Goal: Complete application form: Complete application form

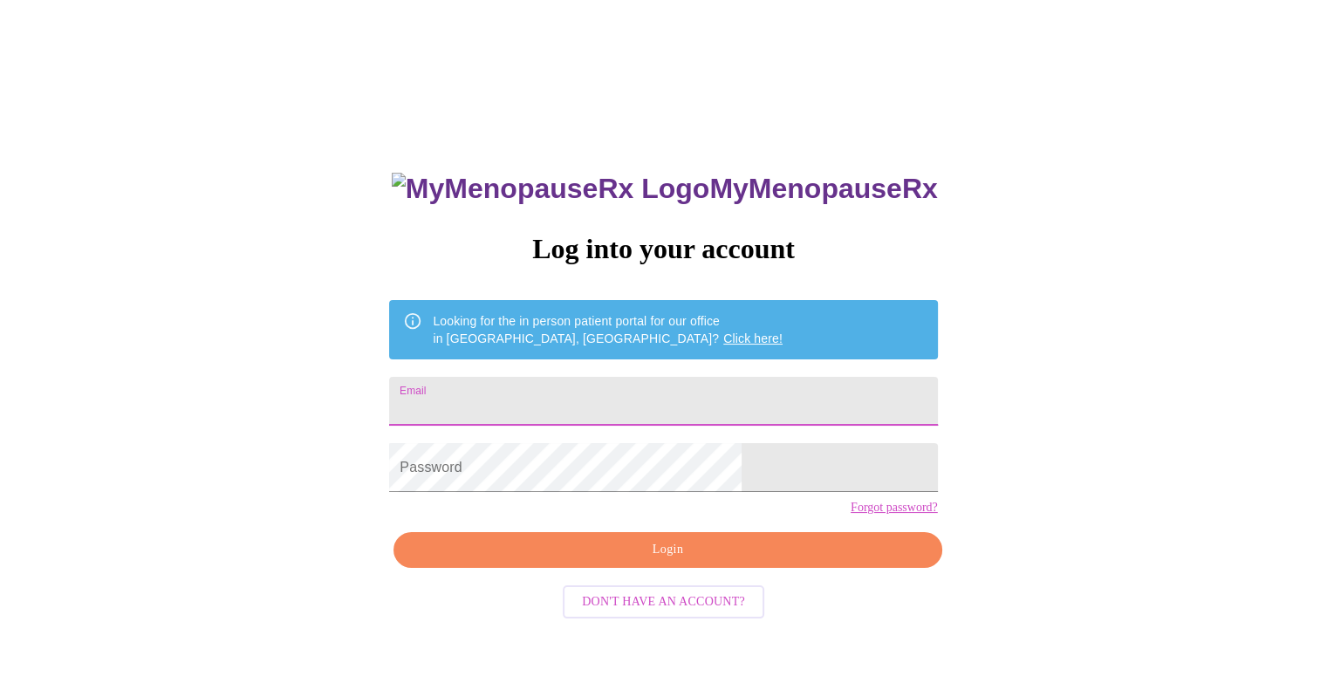
click at [631, 403] on input "Email" at bounding box center [663, 401] width 548 height 49
type input "[EMAIL_ADDRESS][DOMAIN_NAME]"
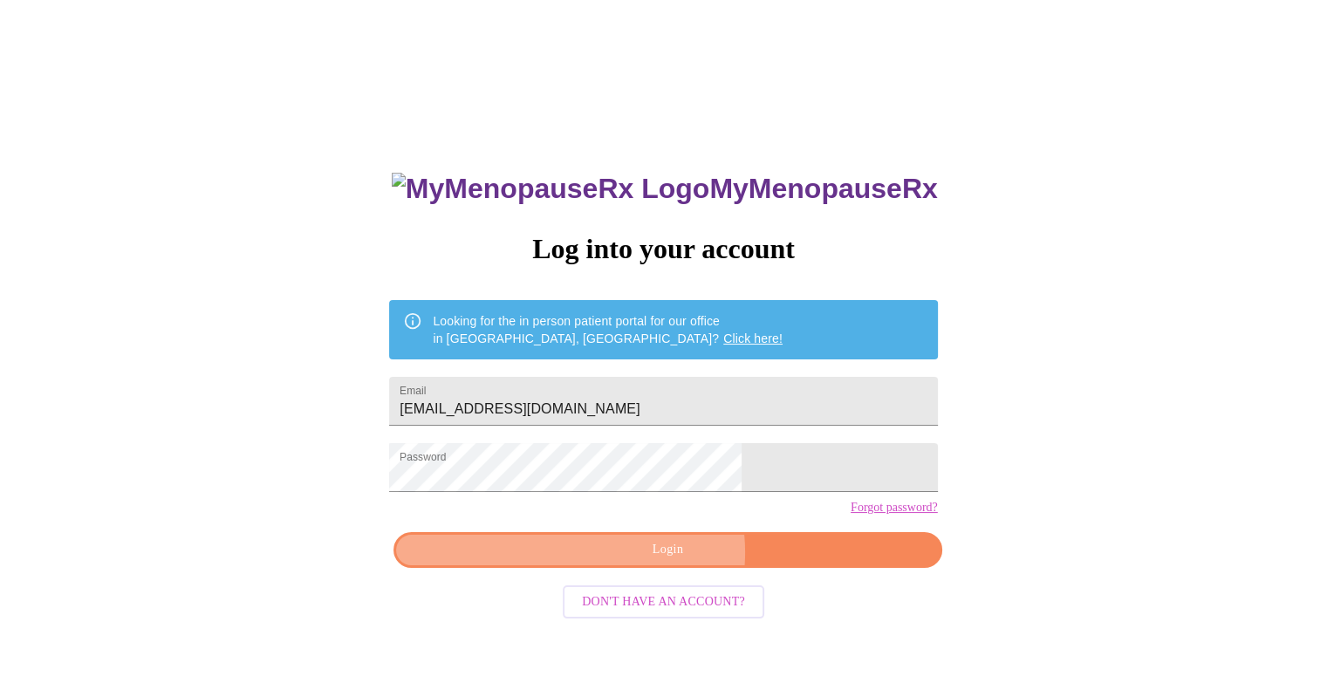
click at [661, 561] on span "Login" at bounding box center [667, 550] width 508 height 22
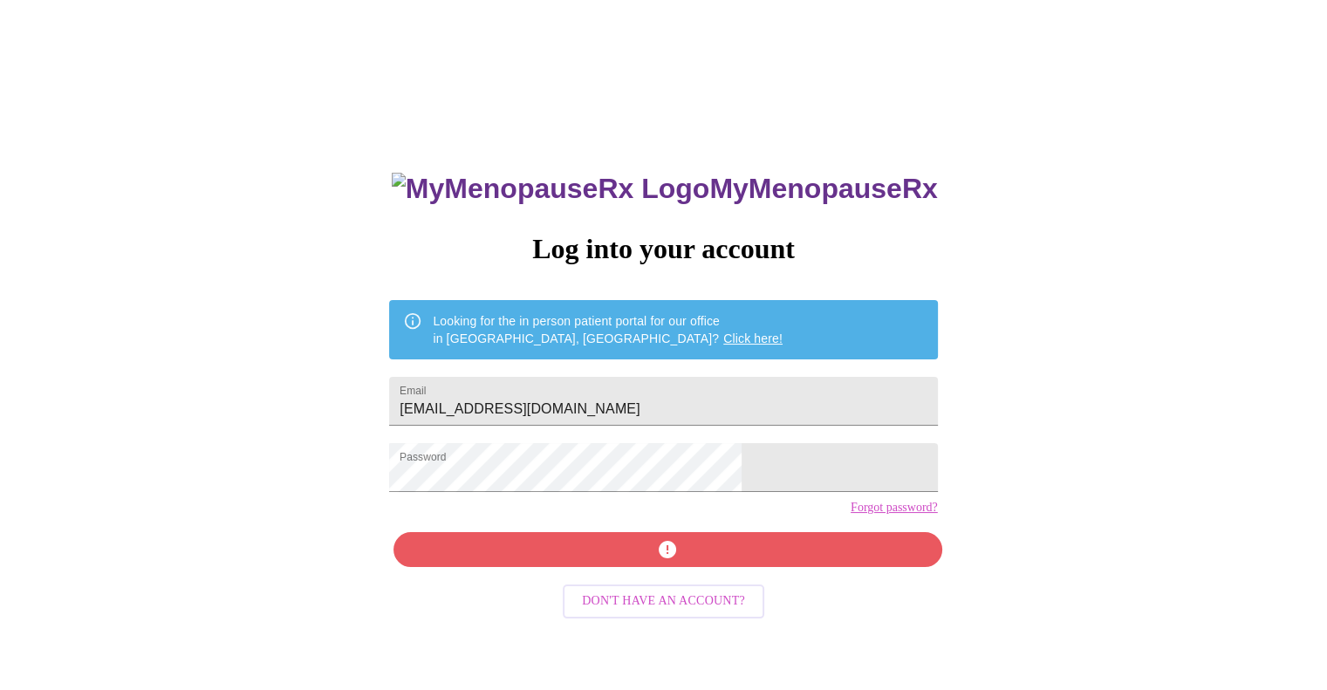
scroll to position [17, 0]
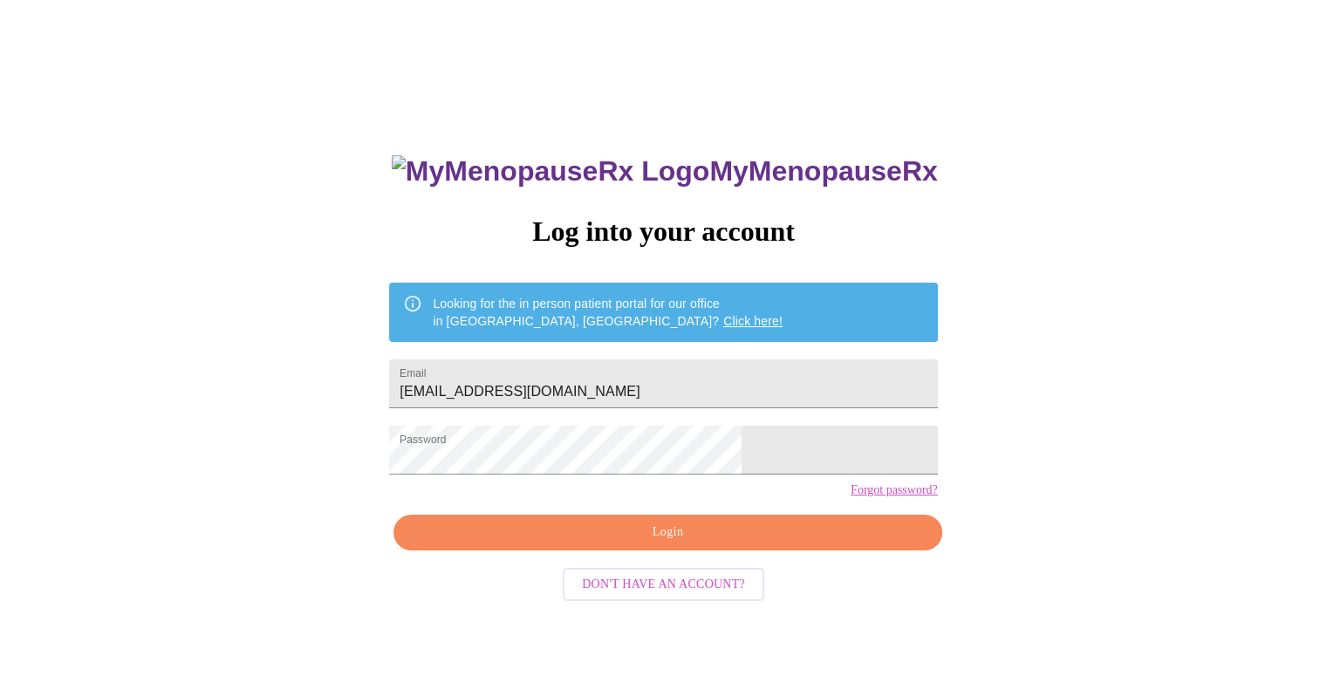
click at [679, 543] on span "Login" at bounding box center [667, 533] width 508 height 22
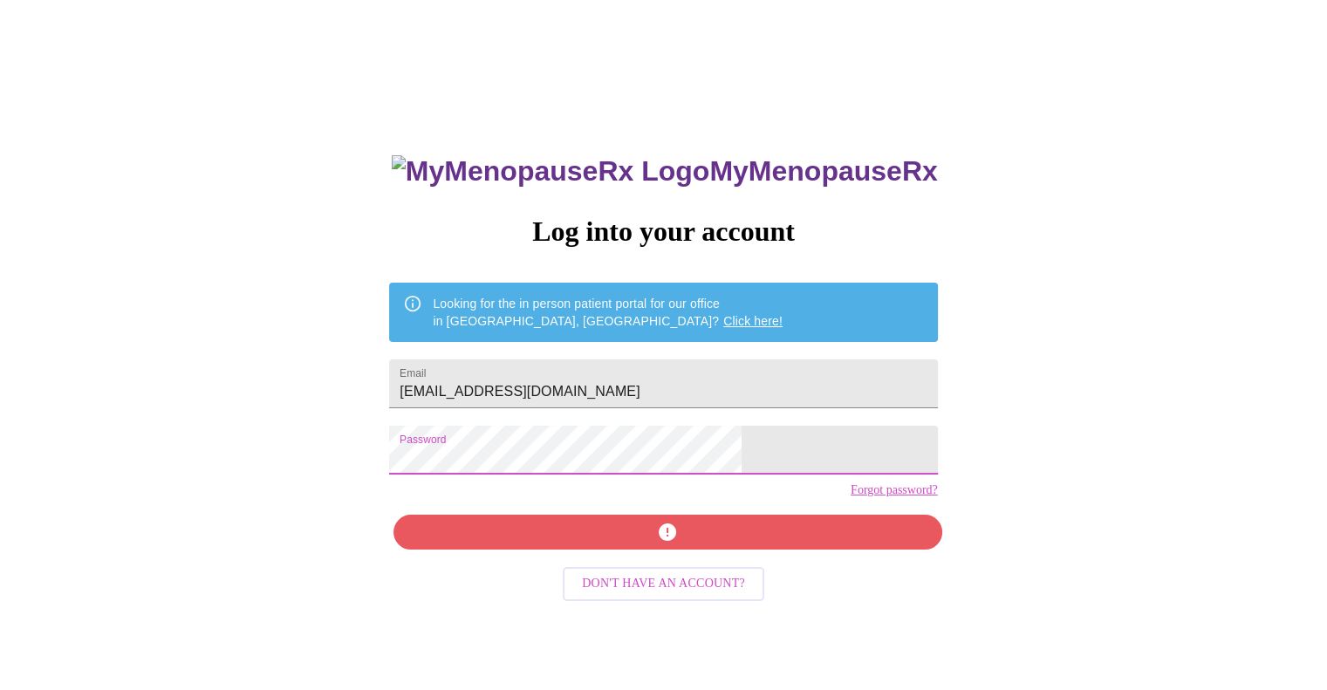
click at [424, 477] on div "MyMenopauseRx Log into your account Looking for the in person patient portal fo…" at bounding box center [663, 404] width 1313 height 828
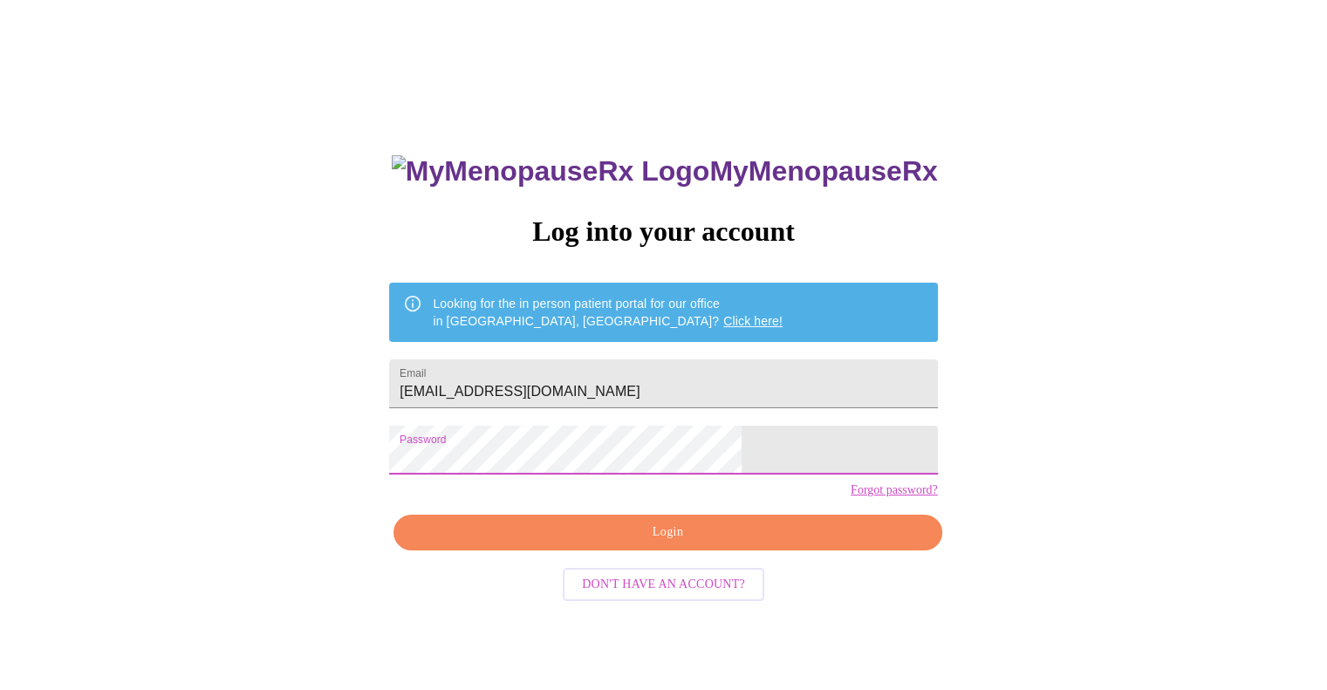
click at [680, 543] on span "Login" at bounding box center [667, 533] width 508 height 22
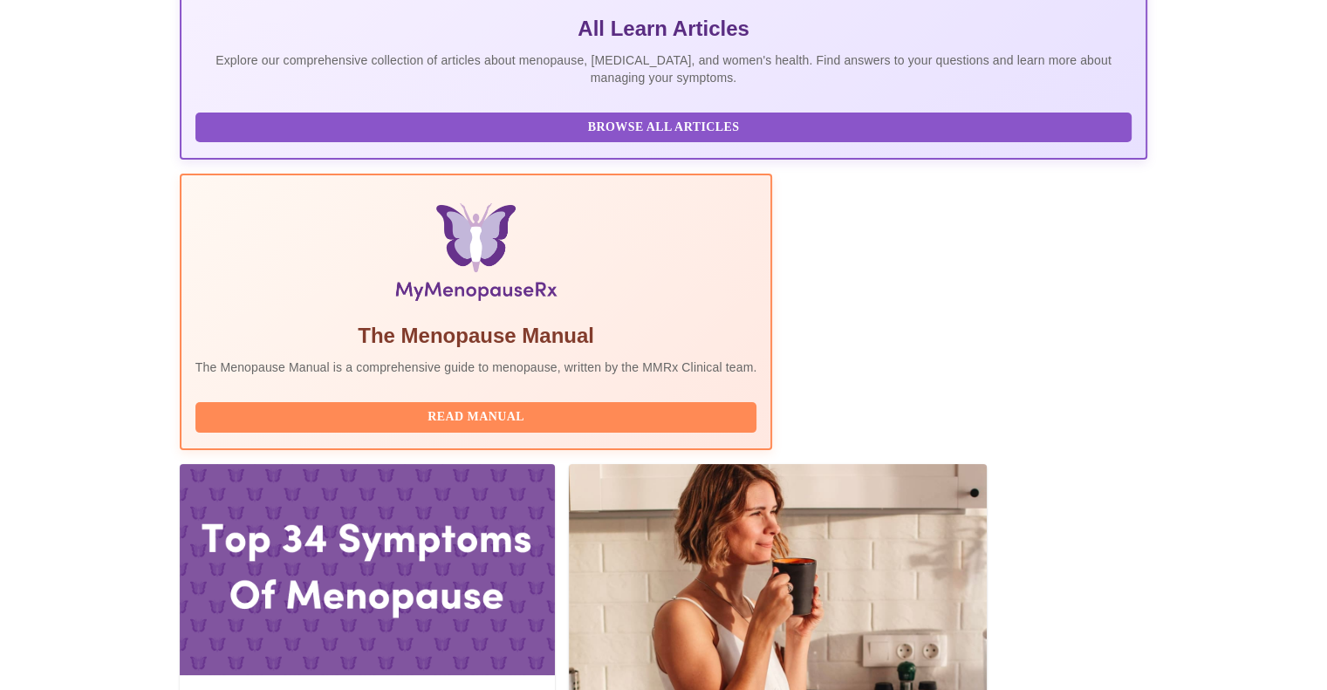
scroll to position [405, 0]
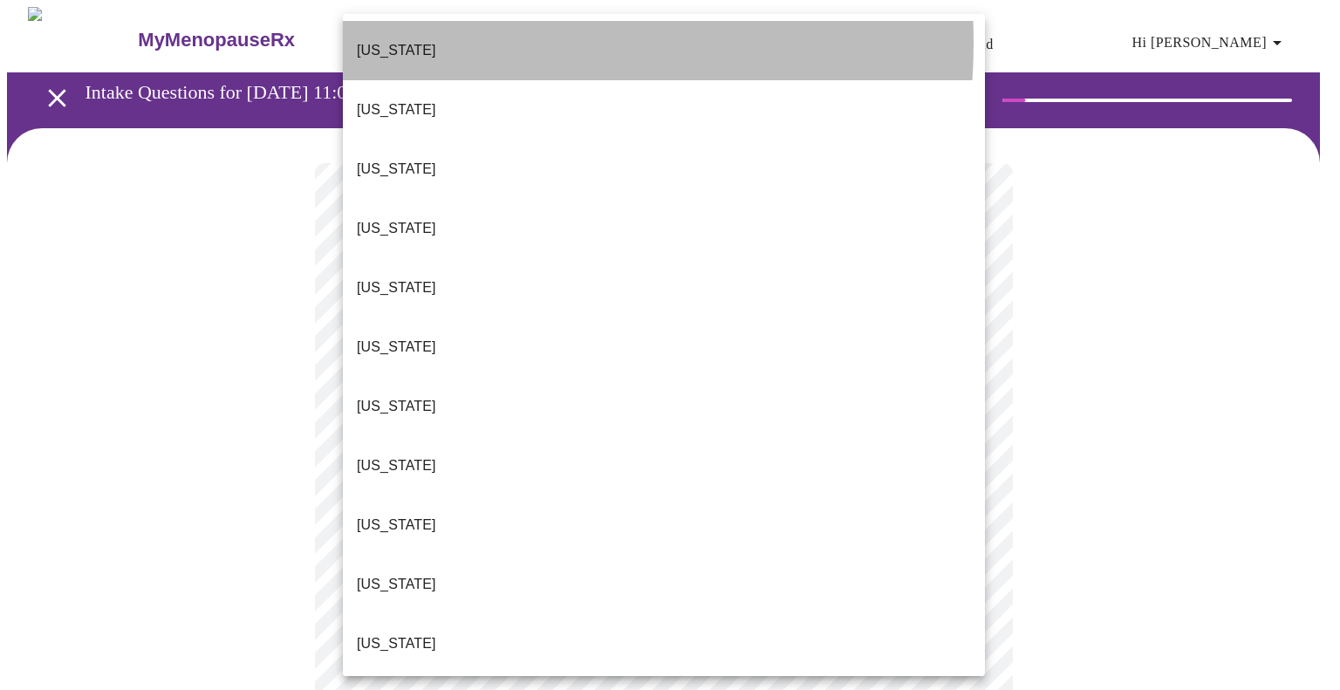
click at [417, 43] on li "[US_STATE]" at bounding box center [664, 50] width 642 height 59
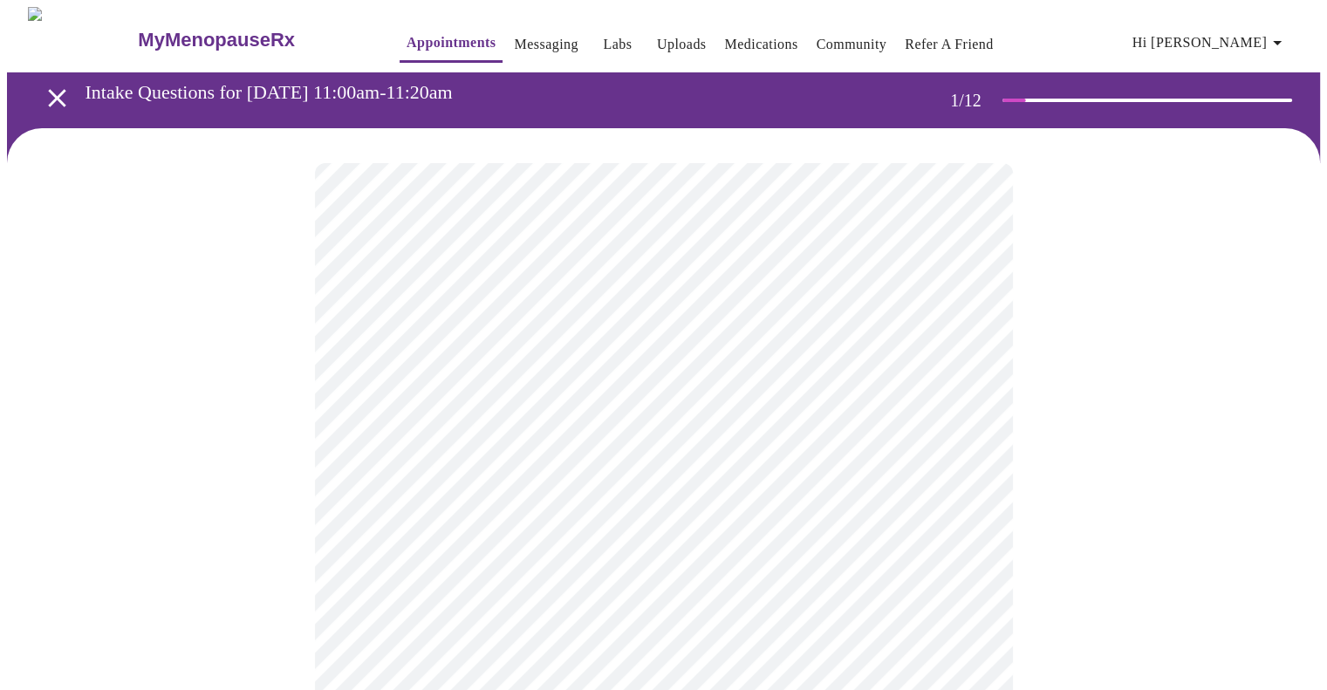
scroll to position [87, 0]
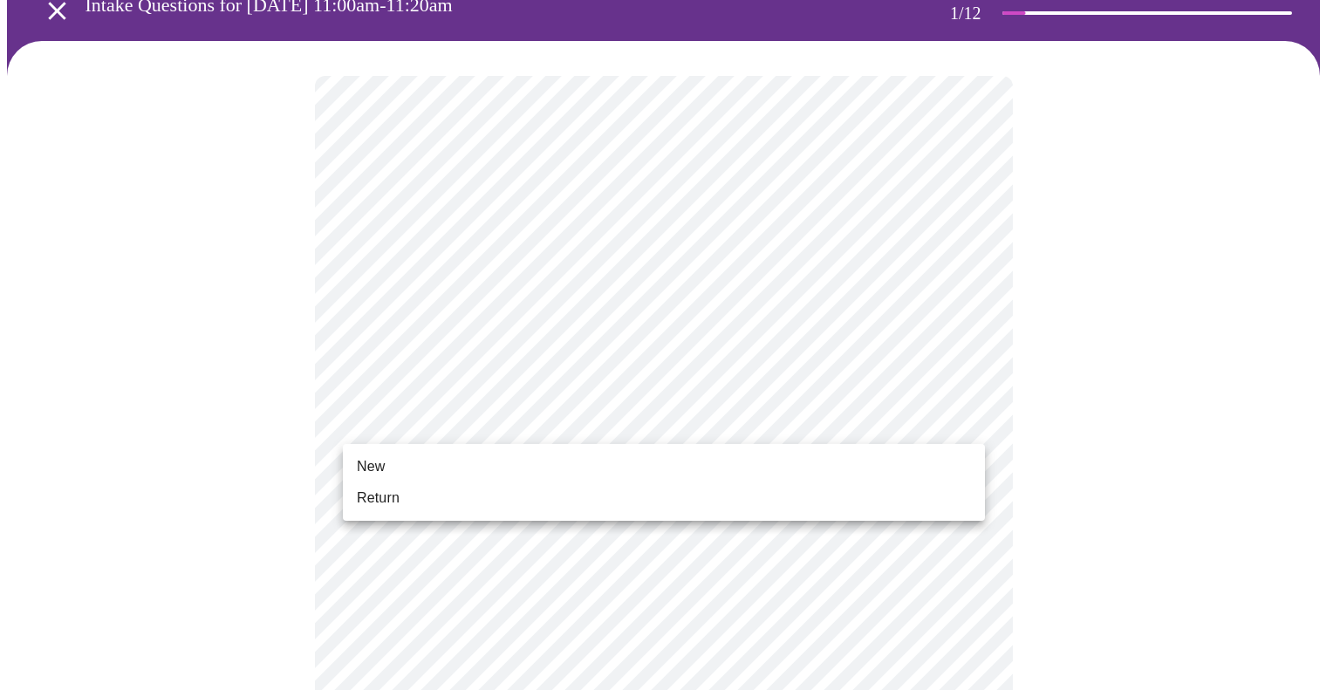
click at [464, 461] on li "New" at bounding box center [664, 466] width 642 height 31
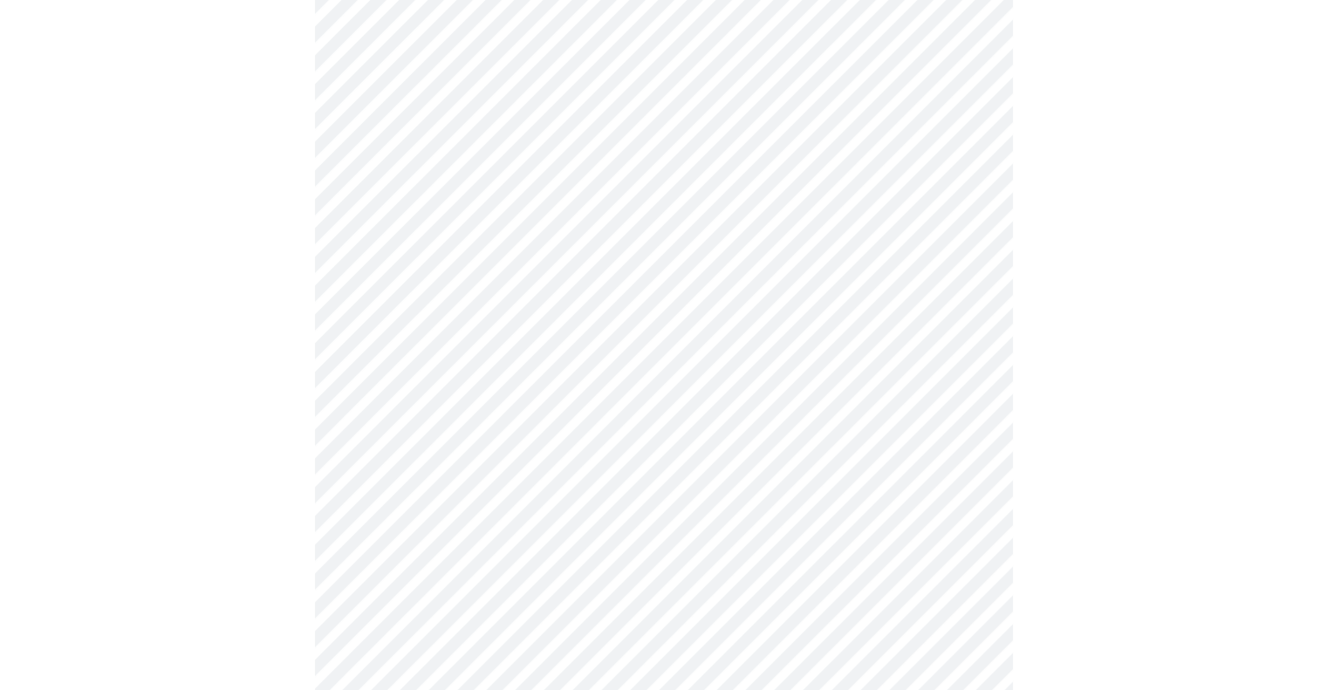
scroll to position [785, 0]
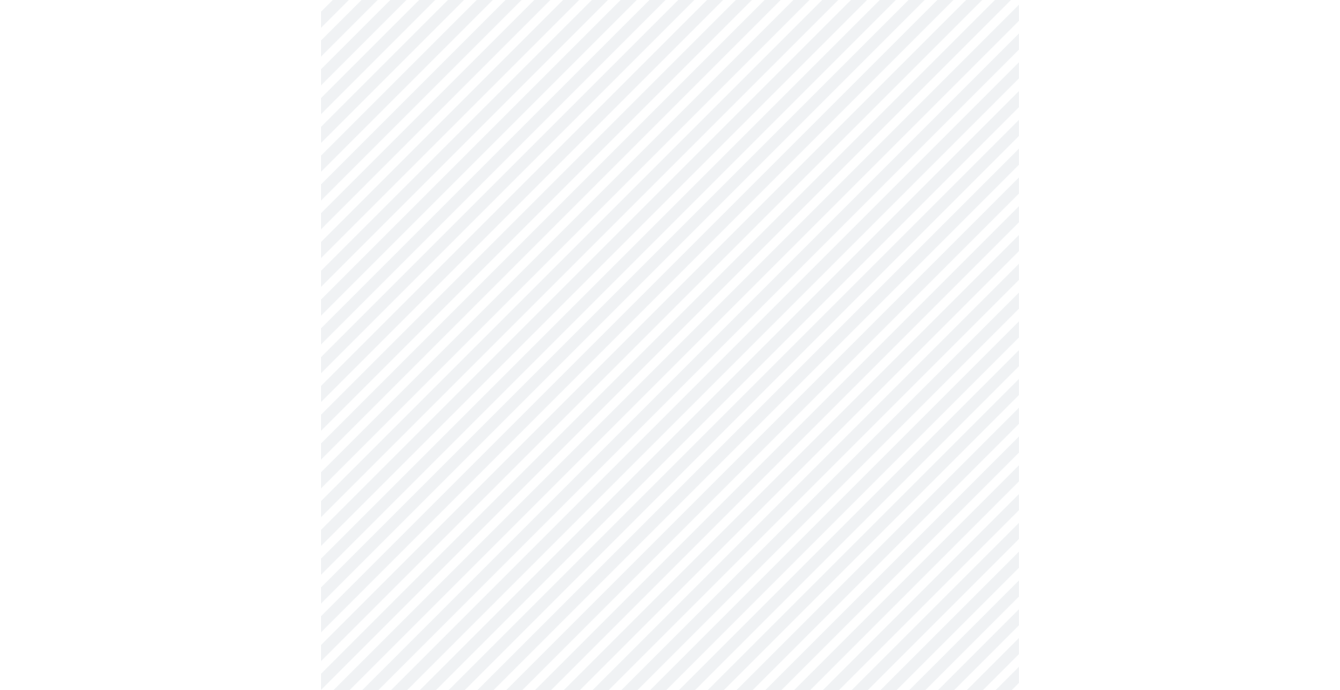
click at [444, 556] on body "MyMenopauseRx Appointments Messaging Labs Uploads Medications Community Refer a…" at bounding box center [670, 5] width 1326 height 1567
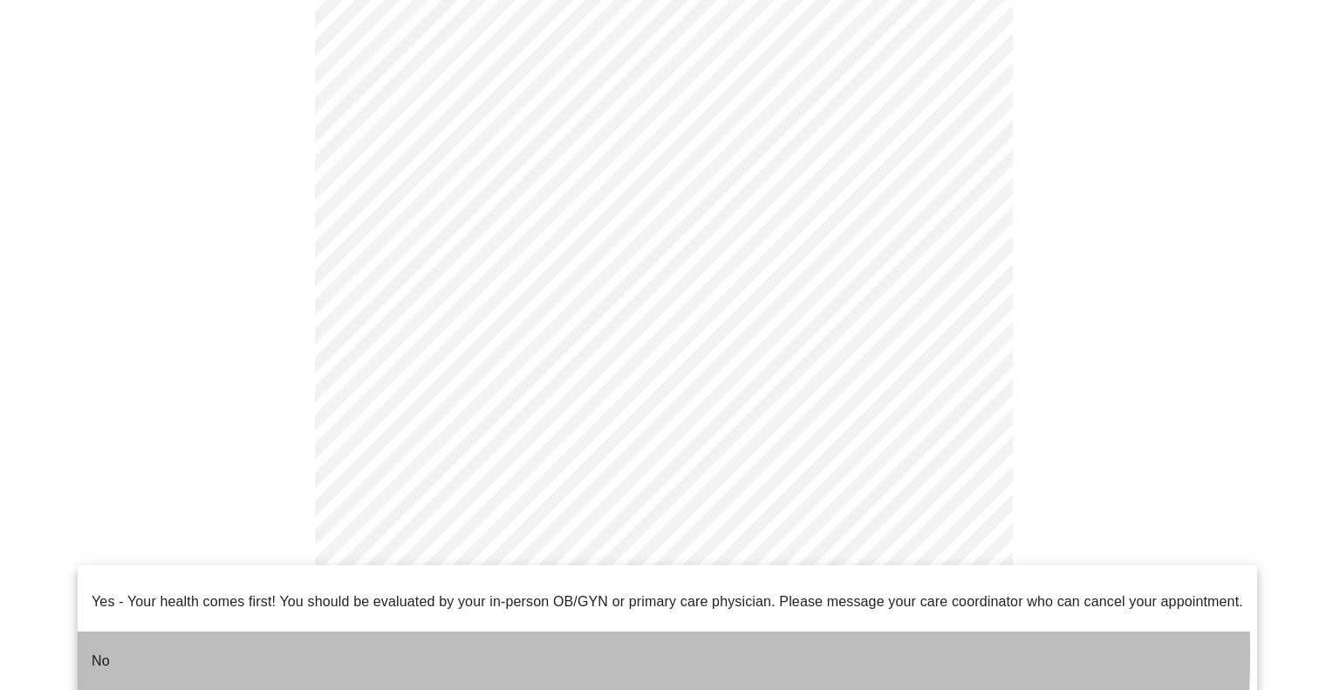
click at [192, 638] on li "No" at bounding box center [667, 660] width 1179 height 59
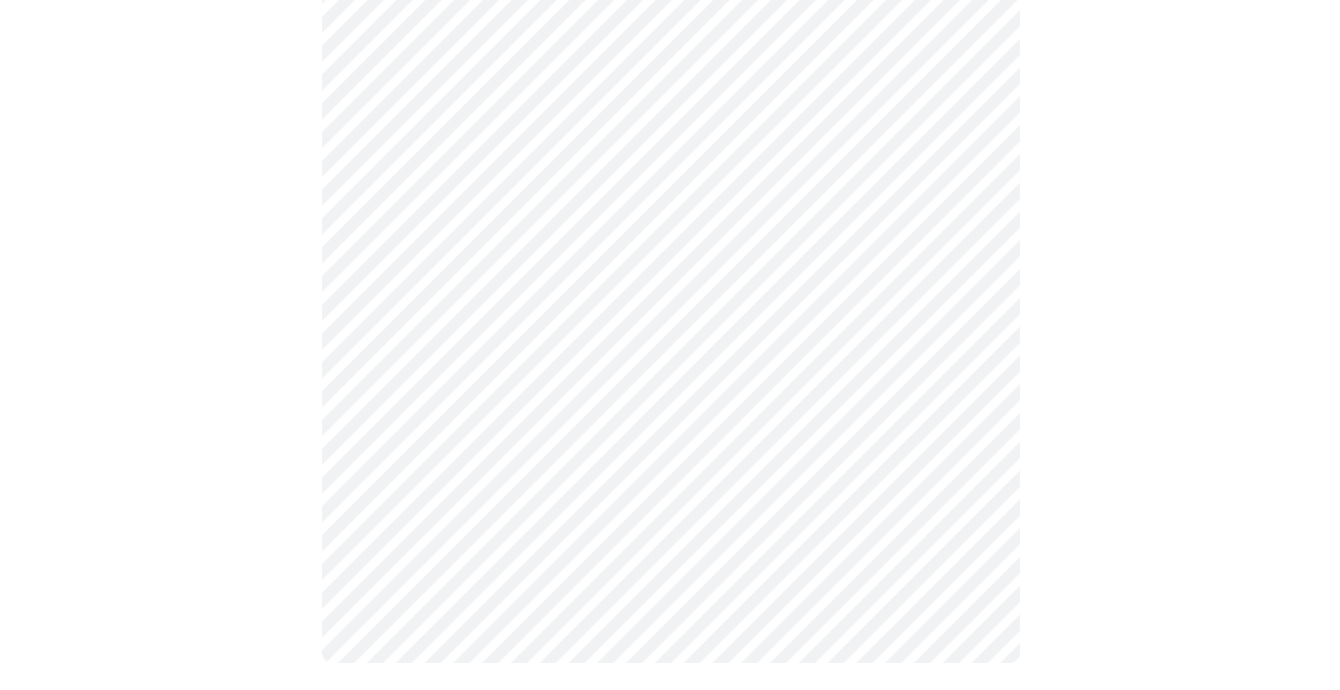
scroll to position [0, 0]
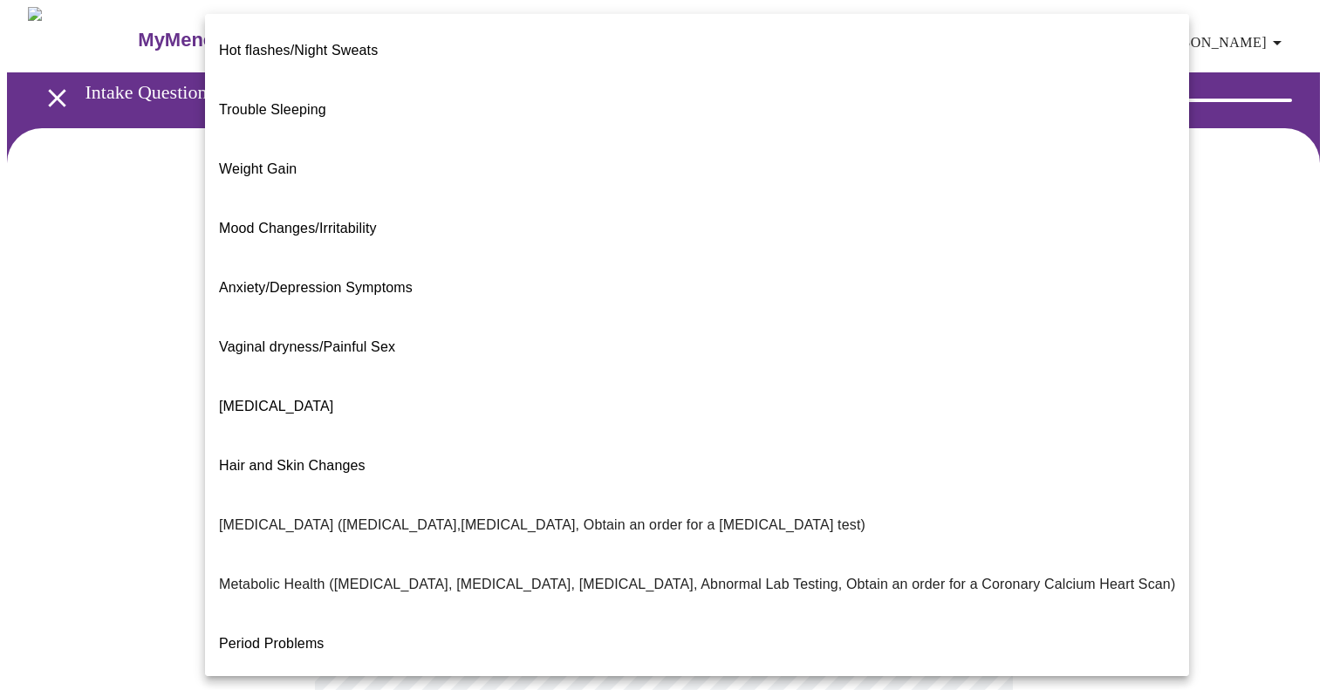
click at [643, 364] on body "MyMenopauseRx Appointments Messaging Labs Uploads Medications Community Refer a…" at bounding box center [670, 530] width 1326 height 1047
click at [321, 140] on li "Weight Gain" at bounding box center [697, 169] width 984 height 59
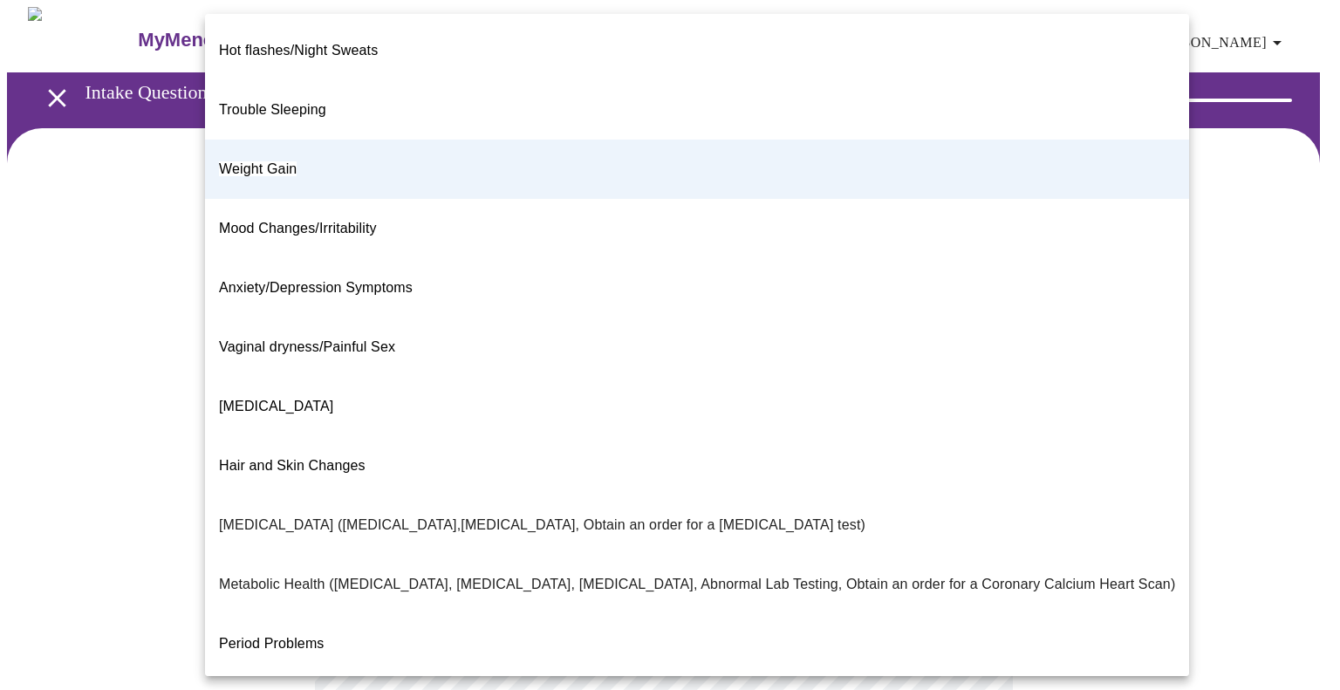
click at [556, 364] on body "MyMenopauseRx Appointments Messaging Labs Uploads Medications Community Refer a…" at bounding box center [670, 525] width 1326 height 1037
click at [117, 234] on div at bounding box center [670, 345] width 1340 height 690
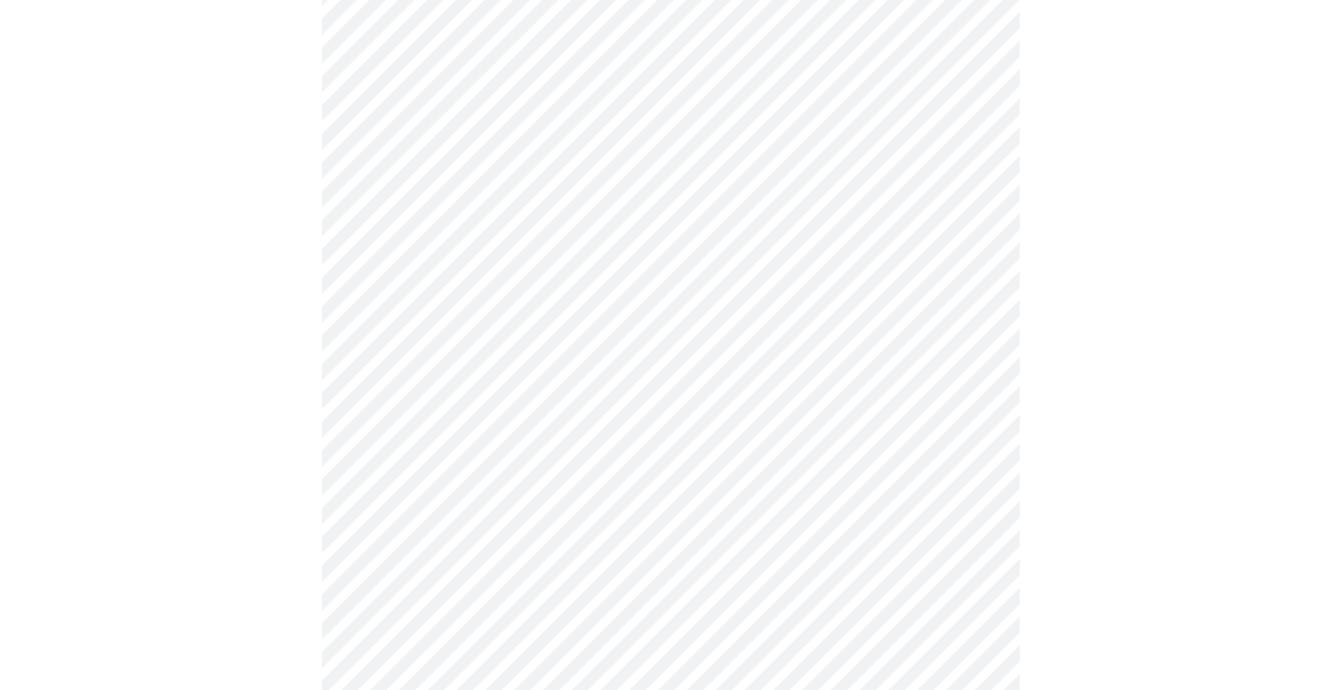
scroll to position [174, 0]
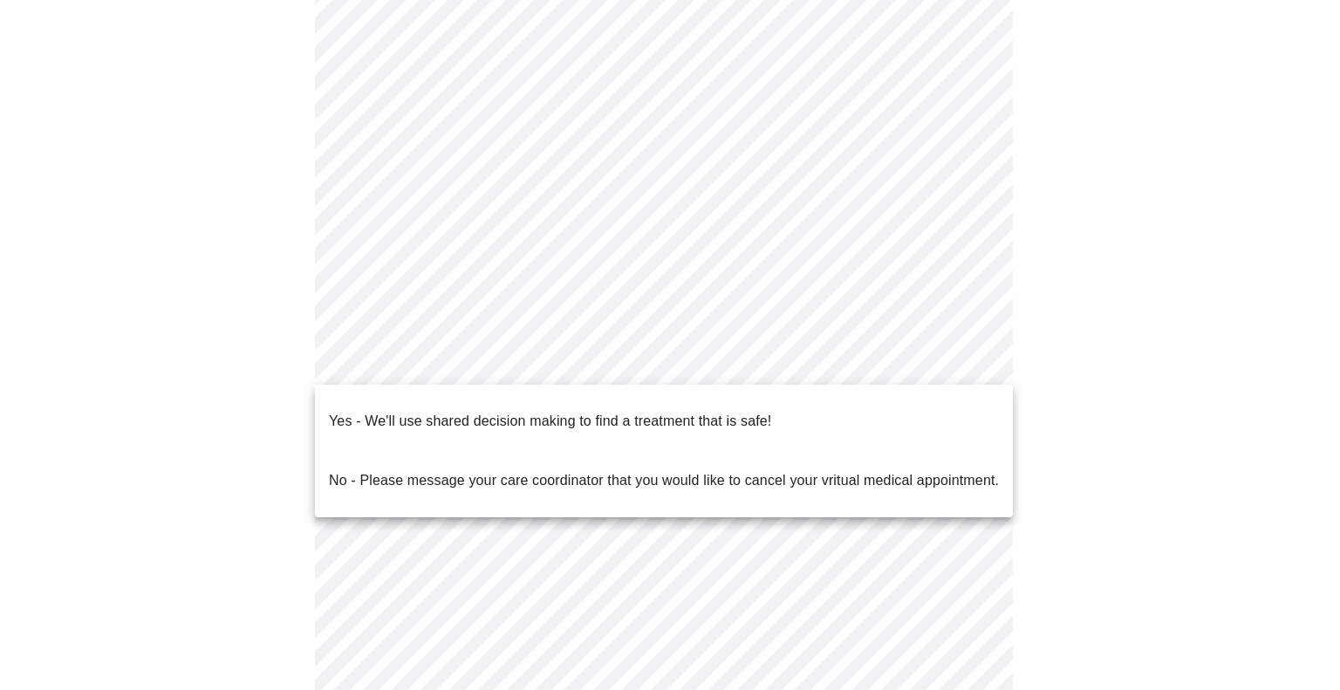
click at [617, 361] on body "MyMenopauseRx Appointments Messaging Labs Uploads Medications Community Refer a…" at bounding box center [670, 351] width 1326 height 1037
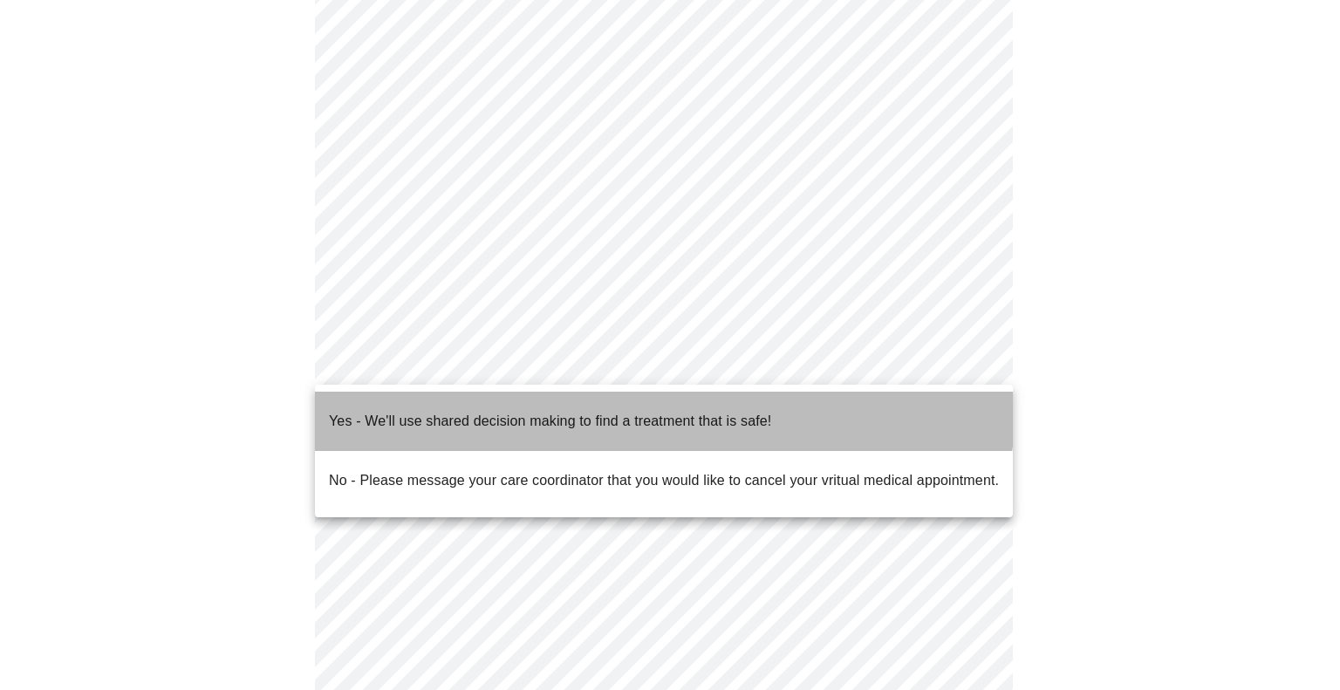
click at [518, 395] on li "Yes - We'll use shared decision making to find a treatment that is safe!" at bounding box center [664, 421] width 698 height 59
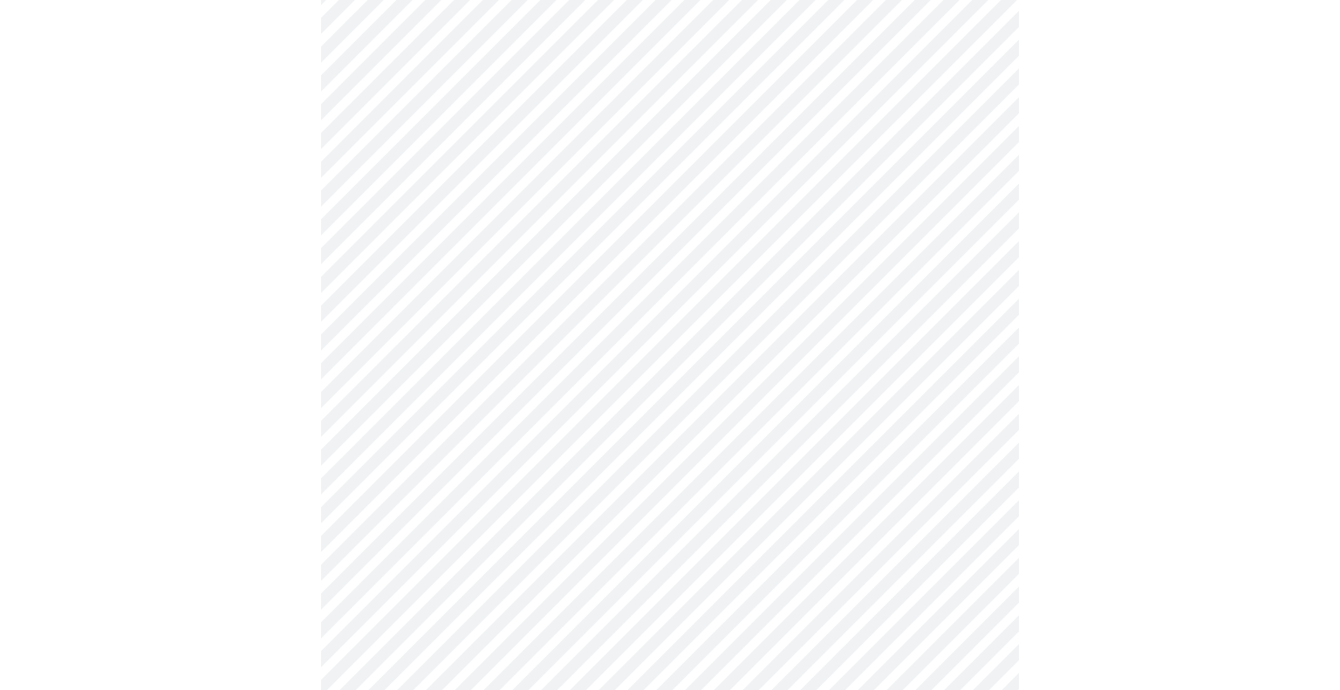
click at [485, 201] on body "MyMenopauseRx Appointments Messaging Labs Uploads Medications Community Refer a…" at bounding box center [670, 346] width 1326 height 1027
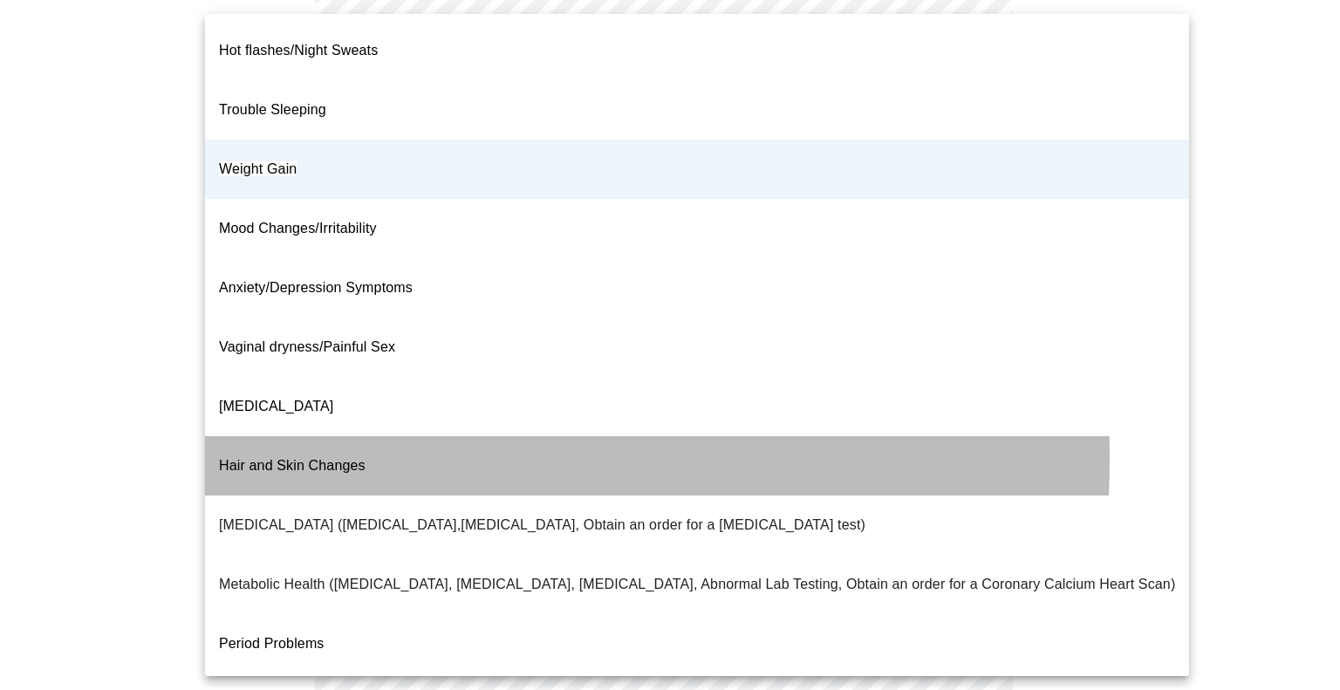
click at [248, 458] on span "Hair and Skin Changes" at bounding box center [292, 465] width 147 height 15
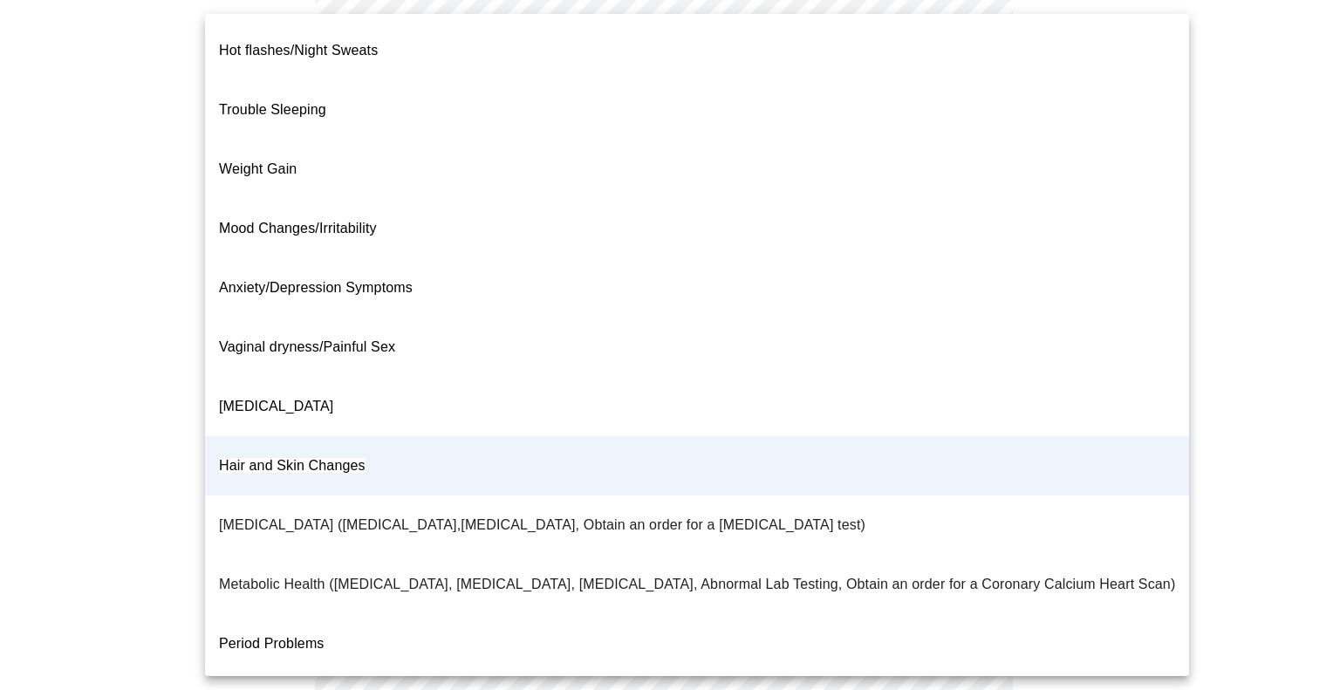
click at [604, 195] on body "MyMenopauseRx Appointments Messaging Labs Uploads Medications Community Refer a…" at bounding box center [670, 346] width 1326 height 1027
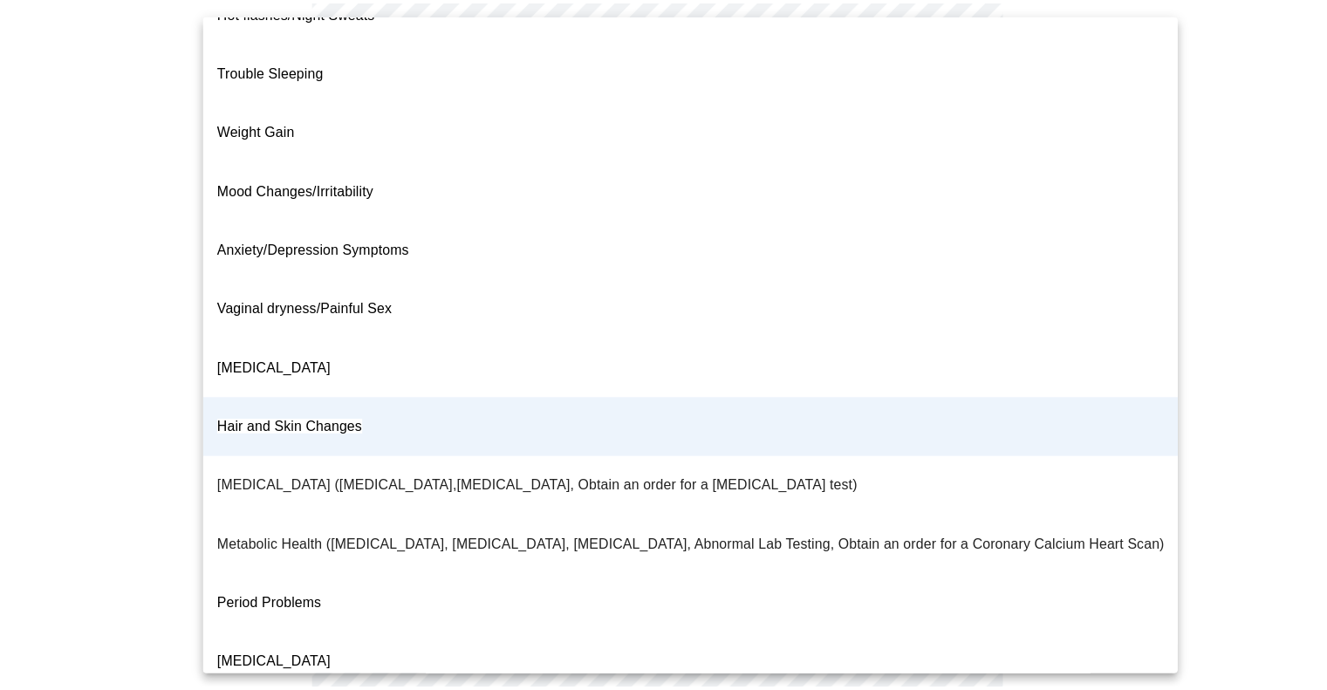
scroll to position [213, 0]
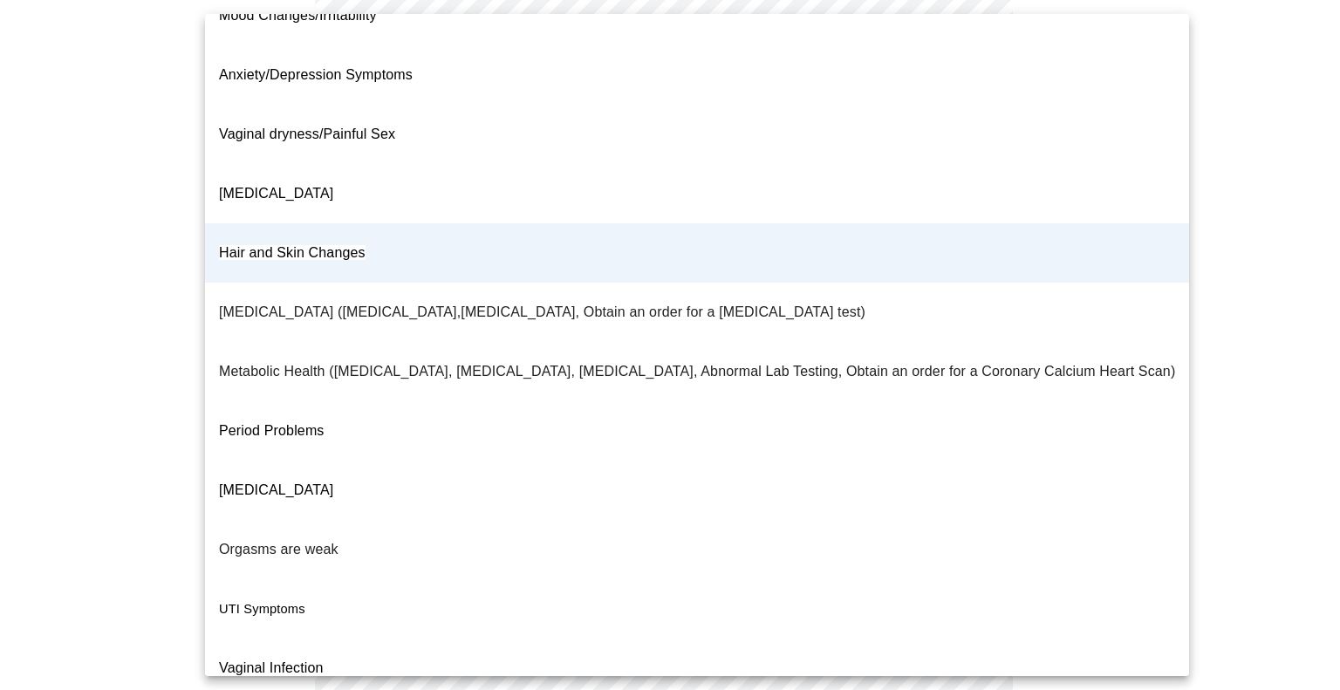
click at [85, 463] on div at bounding box center [670, 345] width 1340 height 690
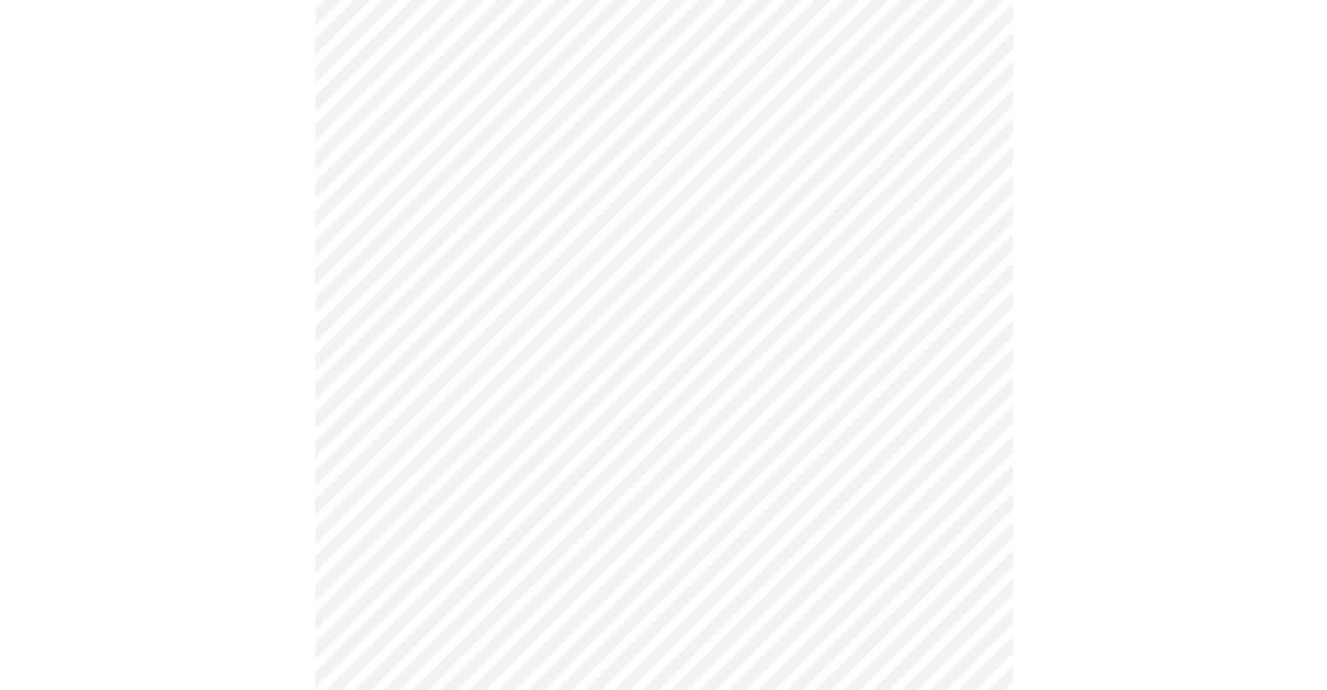
scroll to position [211, 0]
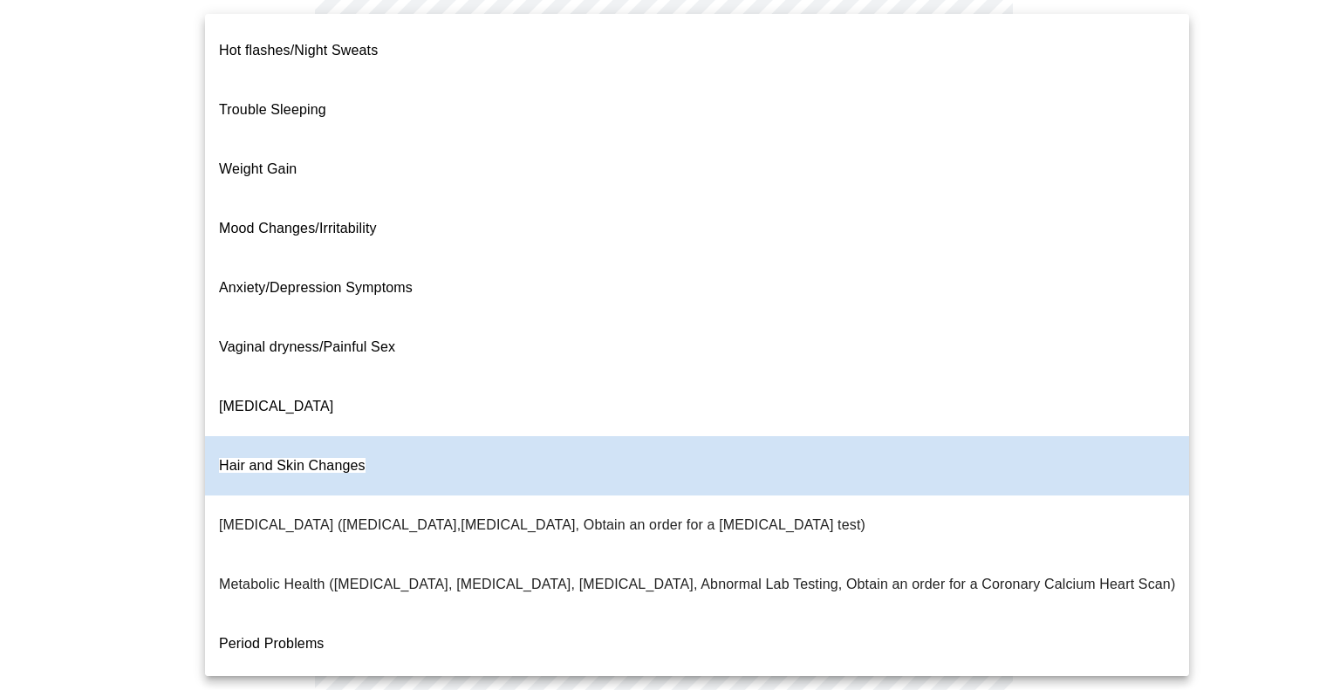
click at [548, 153] on body "MyMenopauseRx Appointments Messaging Labs Uploads Medications Community Refer a…" at bounding box center [670, 290] width 1326 height 989
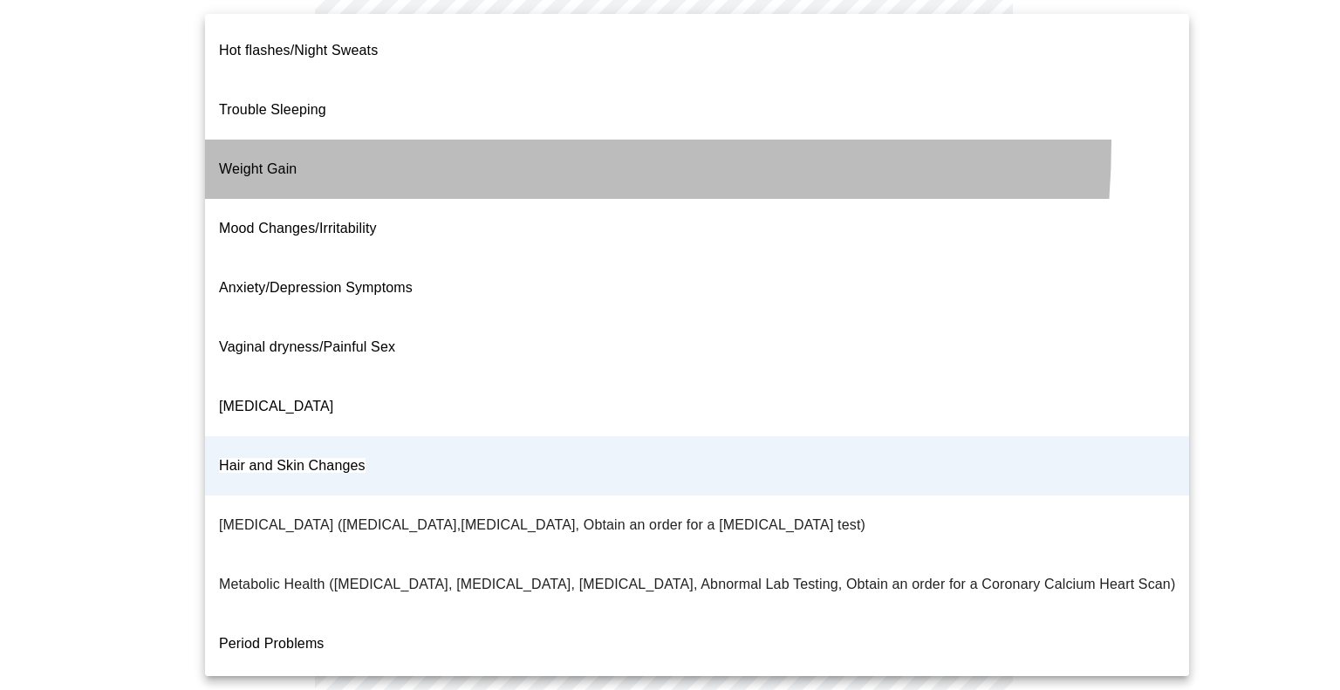
click at [331, 140] on li "Weight Gain" at bounding box center [697, 169] width 984 height 59
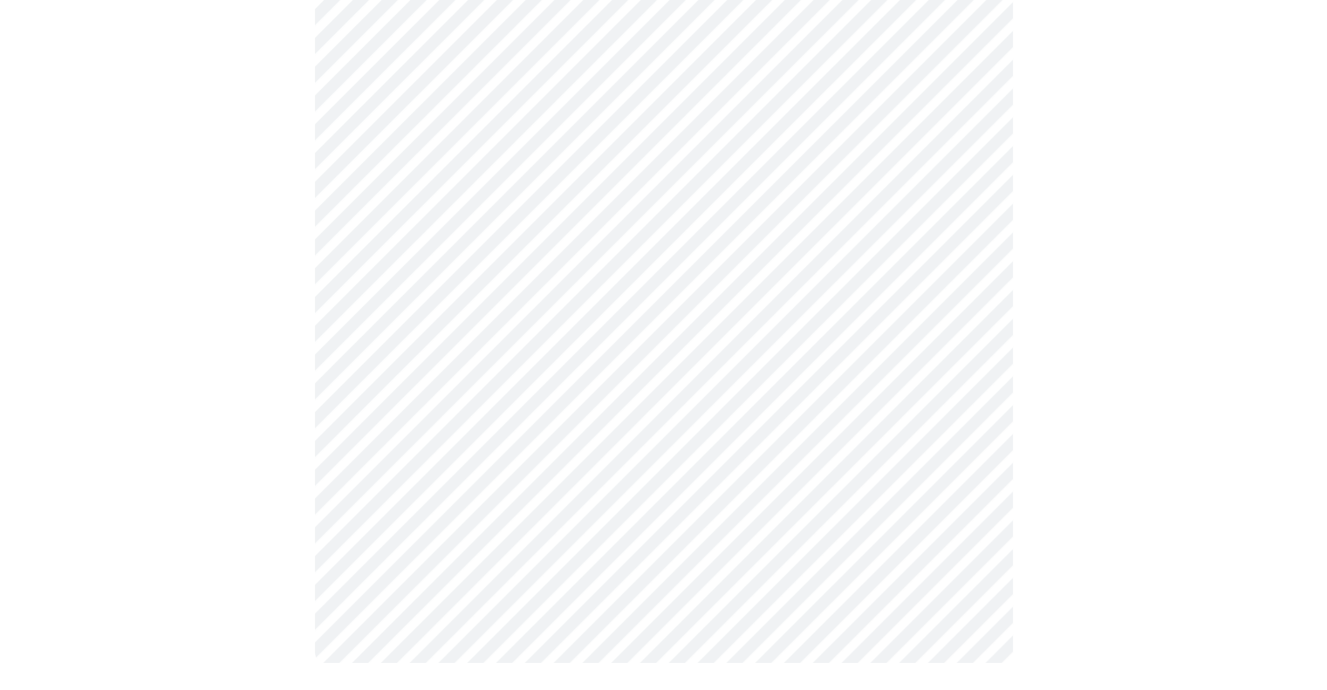
scroll to position [0, 0]
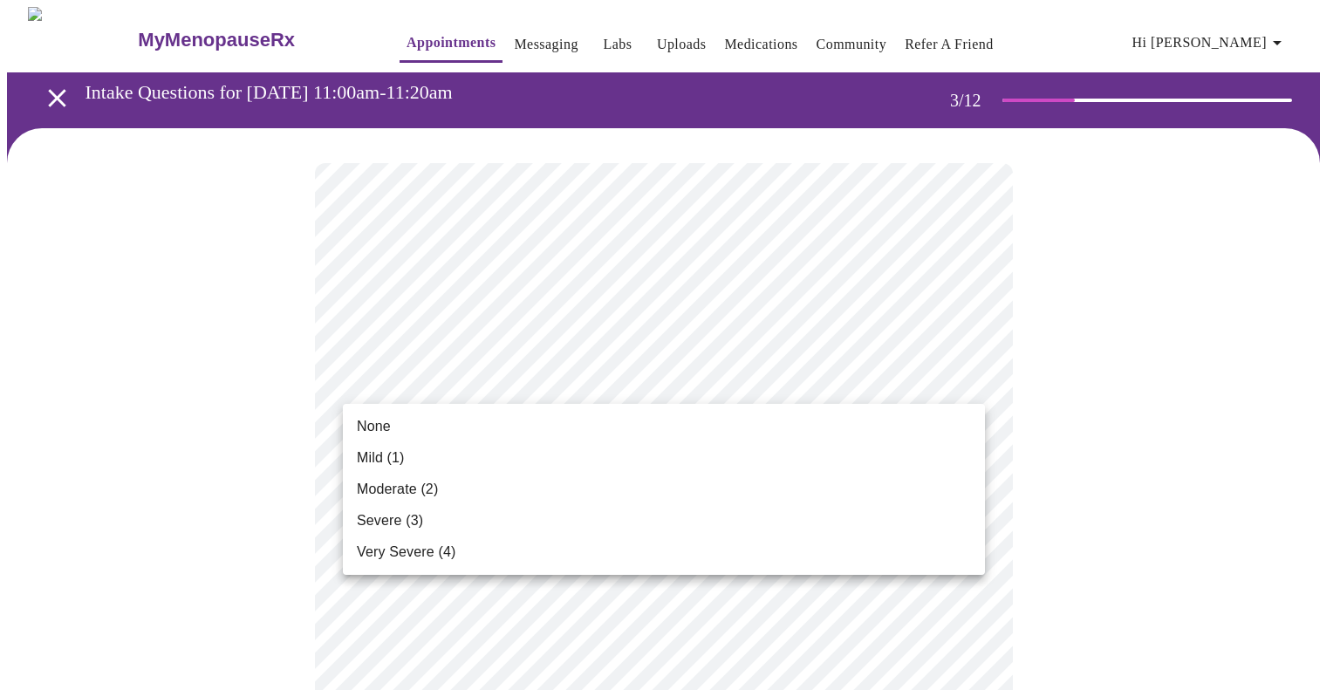
click at [454, 489] on li "Moderate (2)" at bounding box center [664, 489] width 642 height 31
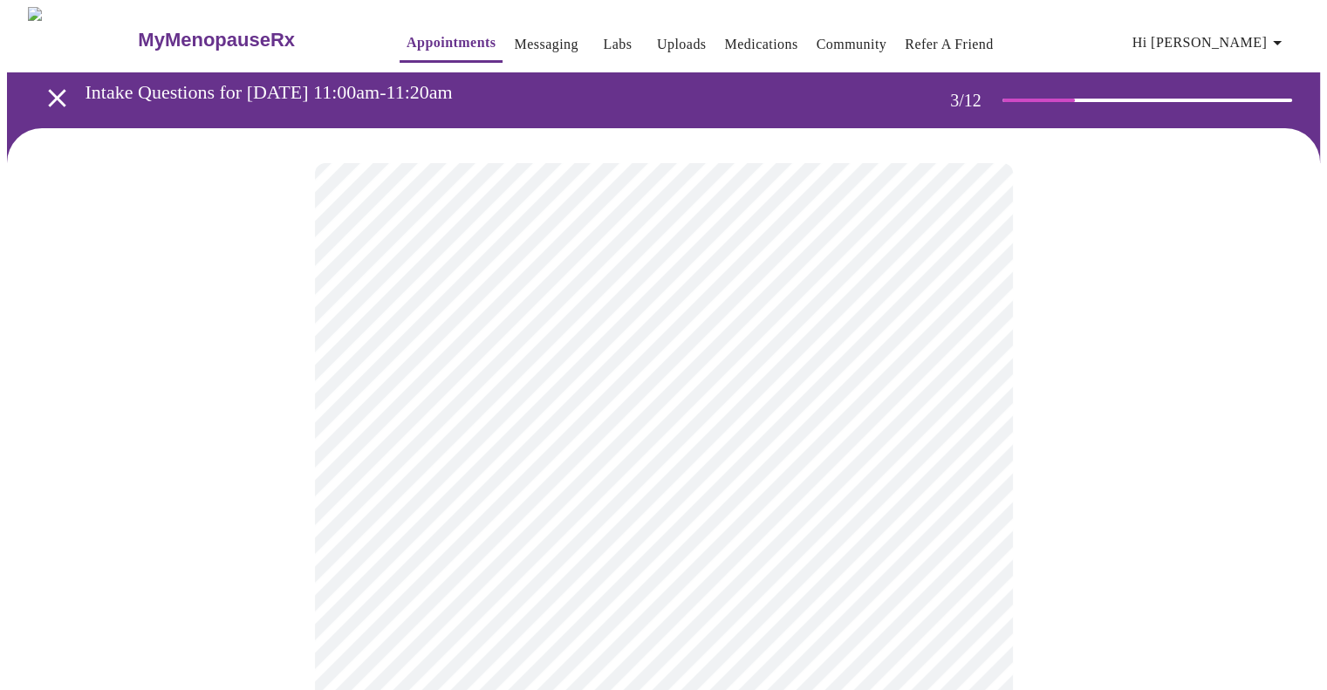
scroll to position [87, 0]
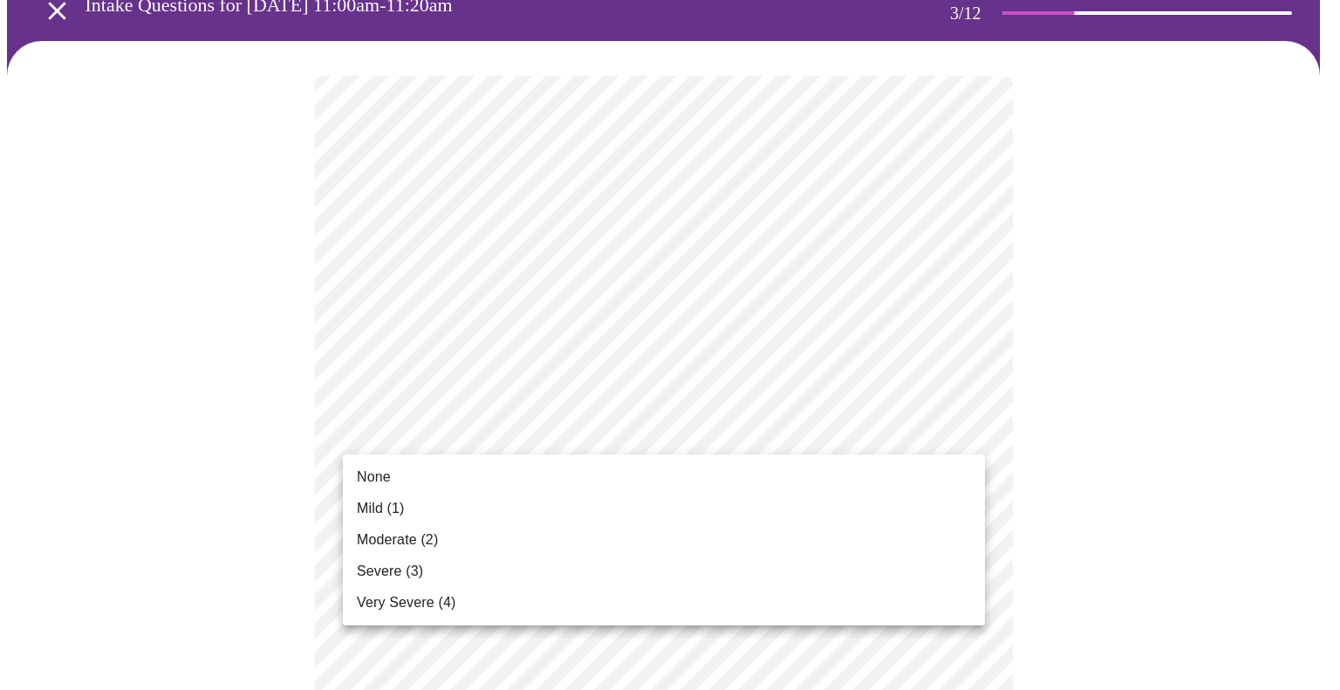
click at [445, 478] on li "None" at bounding box center [664, 476] width 642 height 31
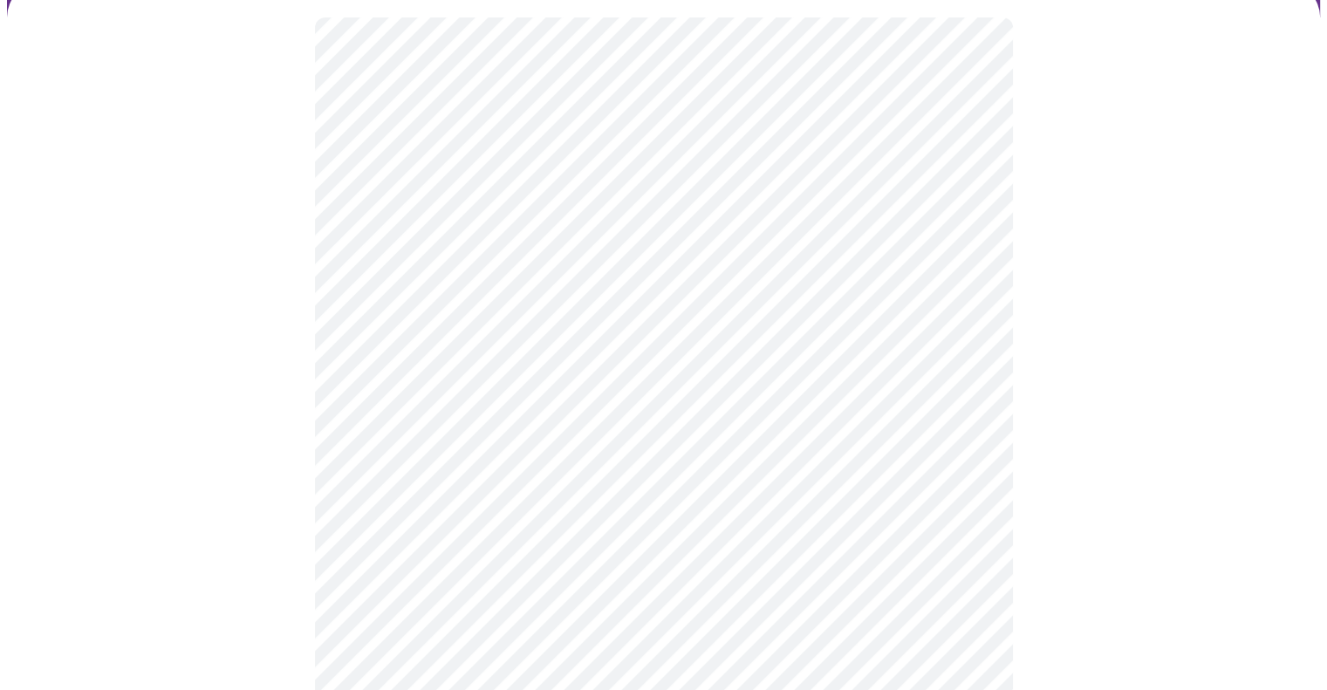
scroll to position [174, 0]
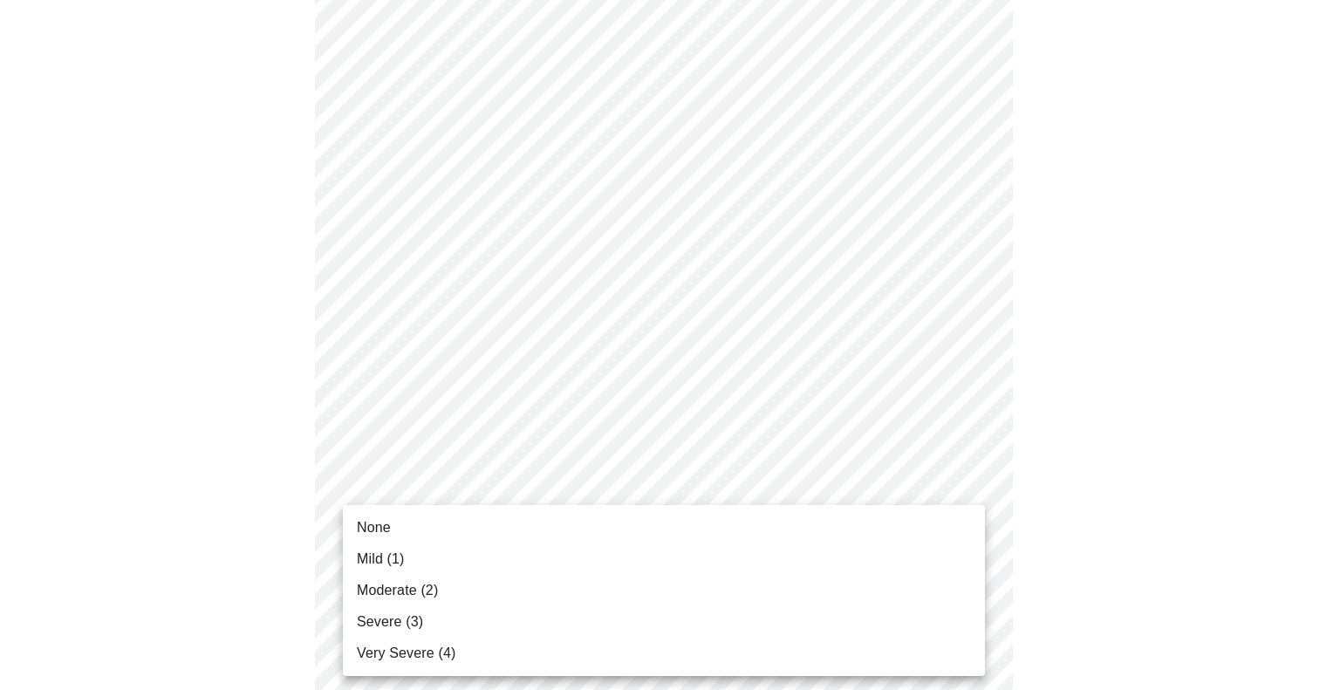
click at [495, 523] on li "None" at bounding box center [664, 527] width 642 height 31
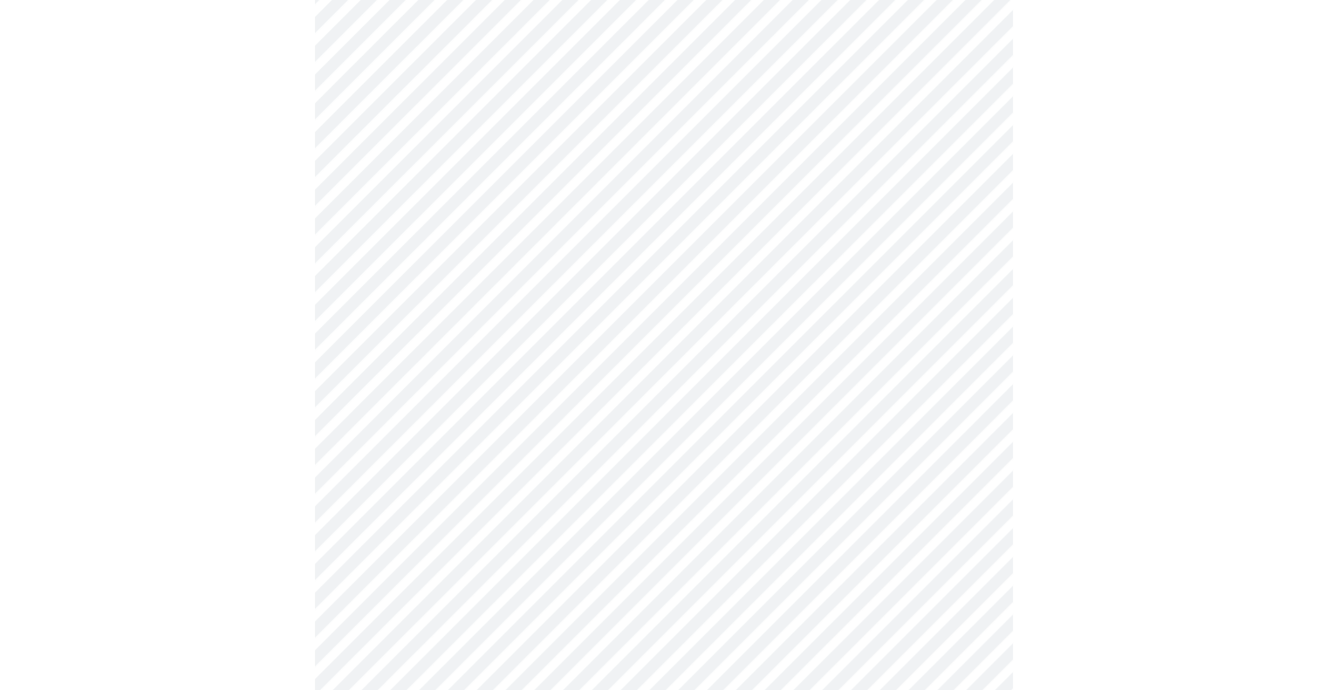
scroll to position [349, 0]
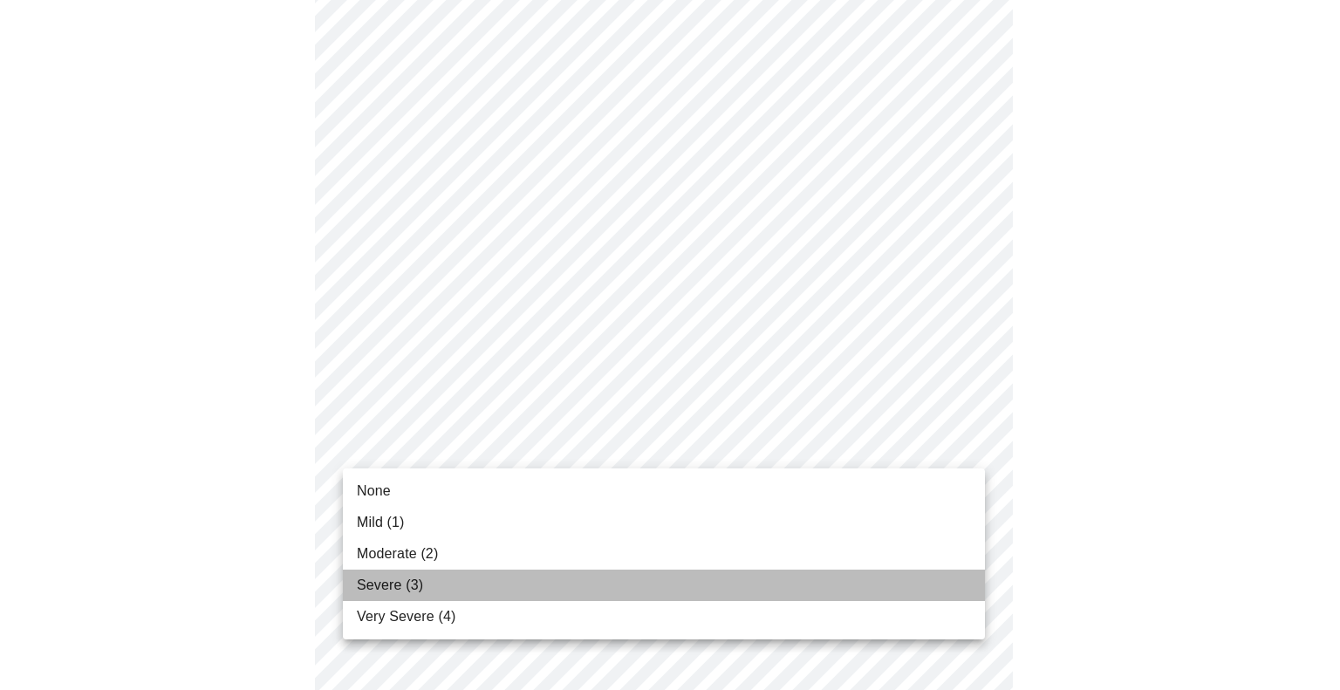
click at [463, 580] on li "Severe (3)" at bounding box center [664, 585] width 642 height 31
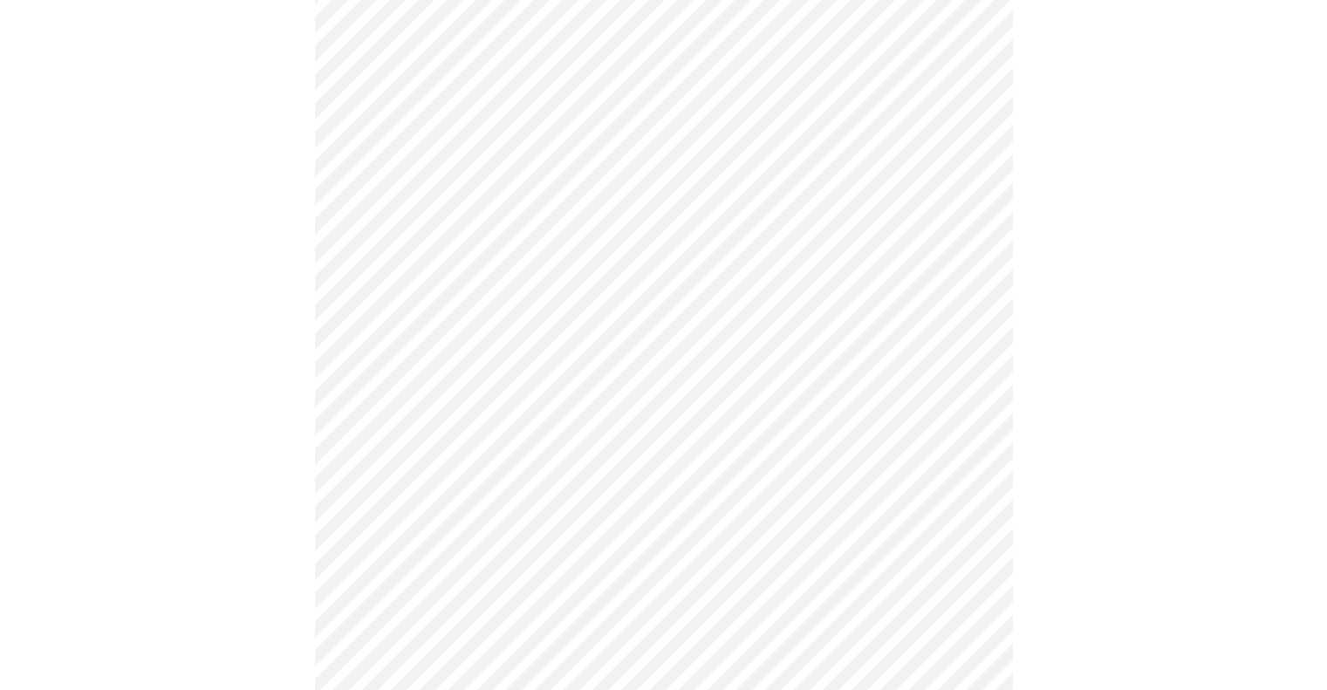
scroll to position [436, 0]
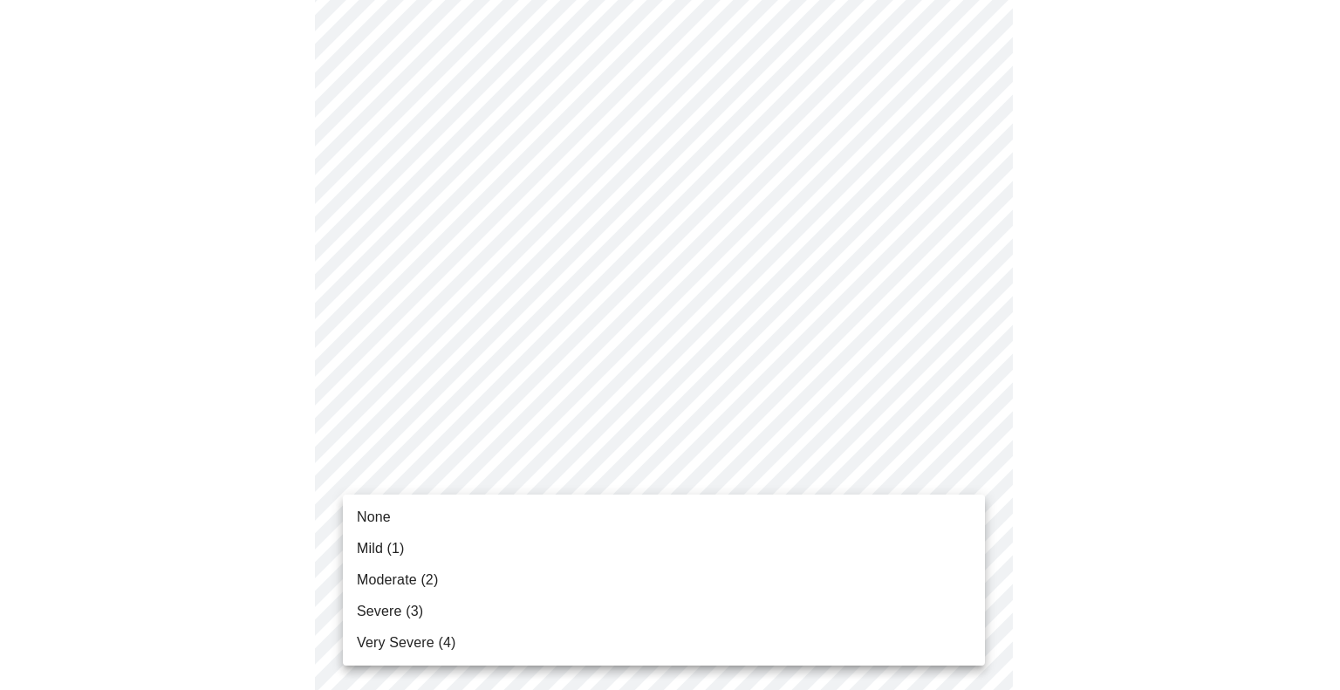
click at [527, 464] on body "MyMenopauseRx Appointments Messaging Labs Uploads Medications Community Refer a…" at bounding box center [670, 681] width 1326 height 2221
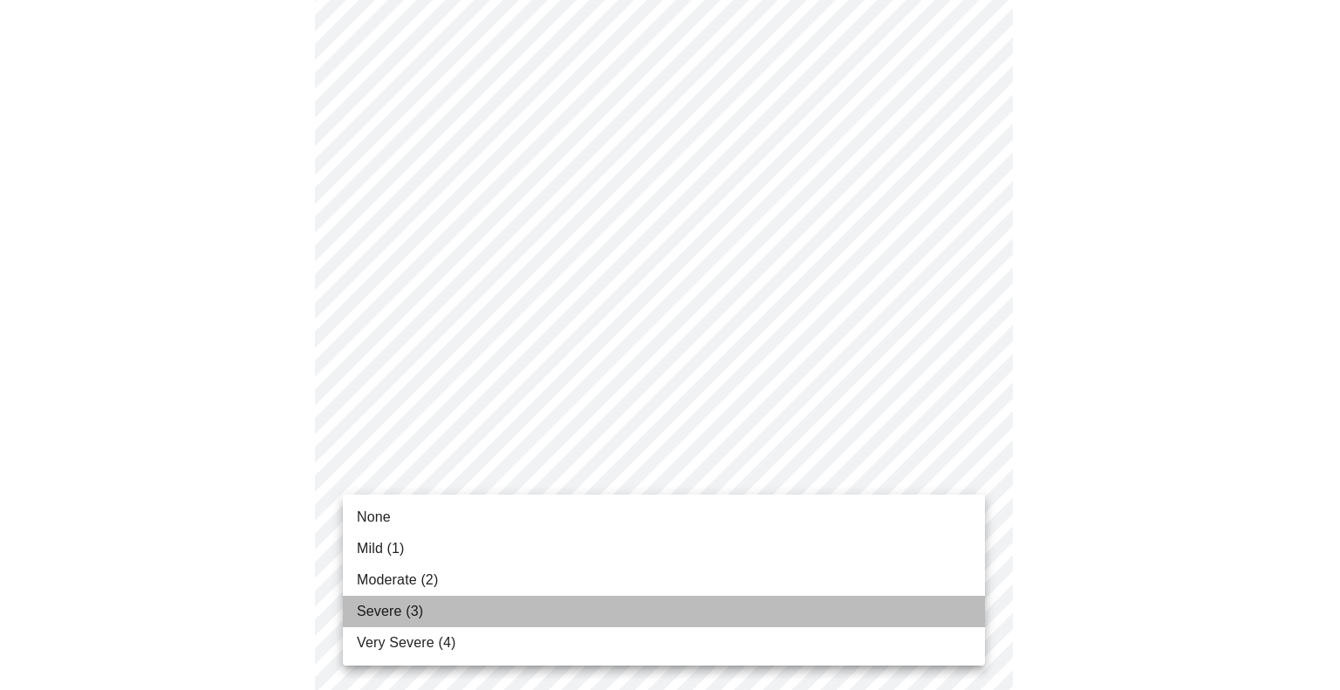
click at [495, 606] on li "Severe (3)" at bounding box center [664, 611] width 642 height 31
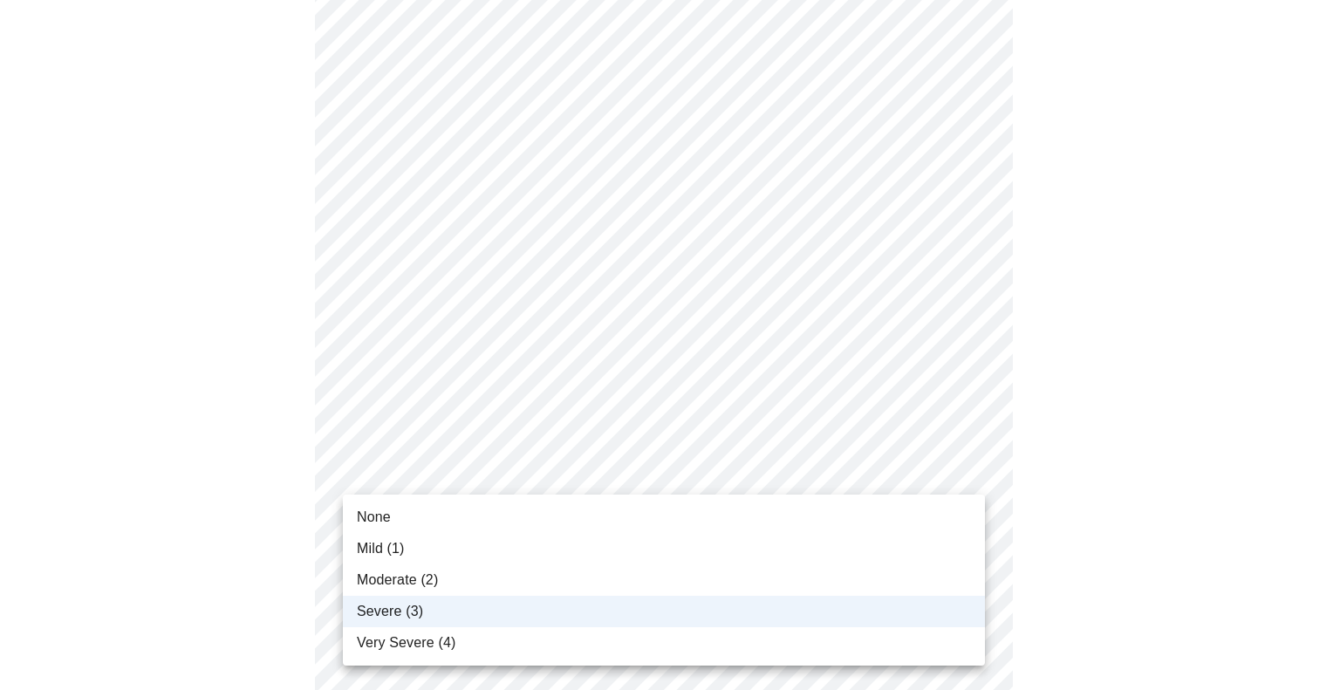
click at [536, 474] on body "MyMenopauseRx Appointments Messaging Labs Uploads Medications Community Refer a…" at bounding box center [670, 669] width 1326 height 2197
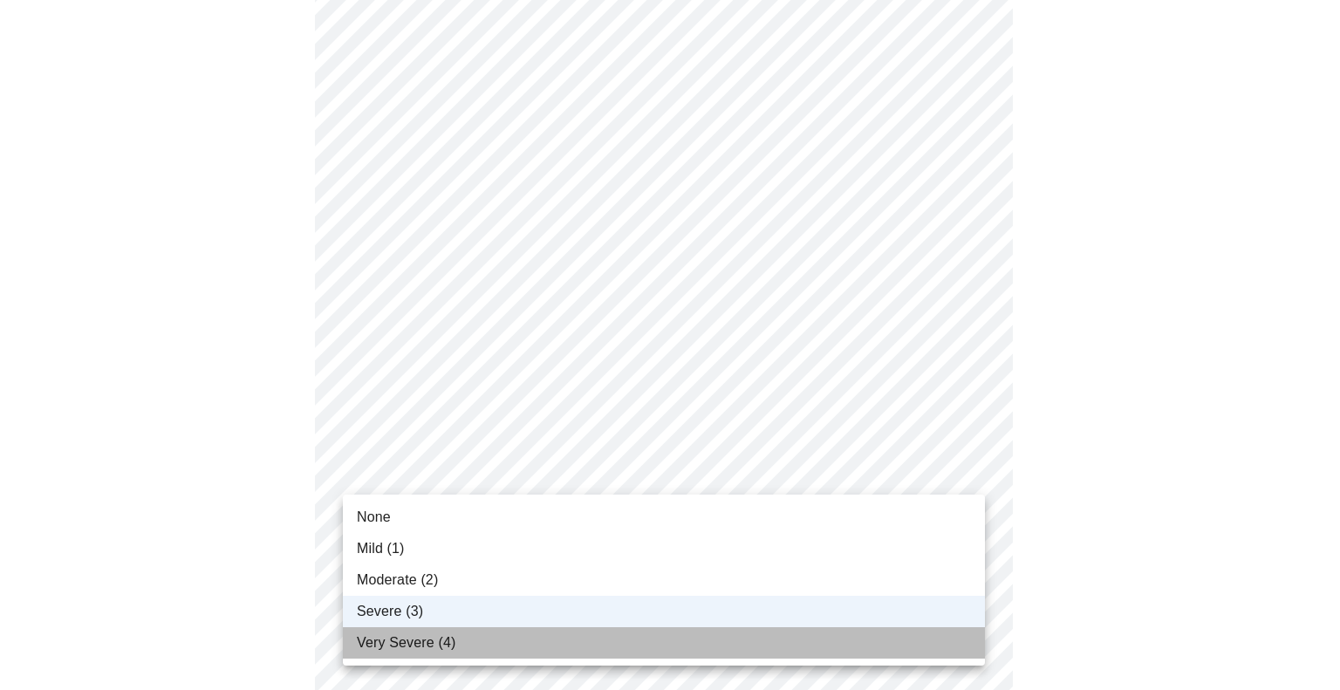
click at [492, 641] on li "Very Severe (4)" at bounding box center [664, 642] width 642 height 31
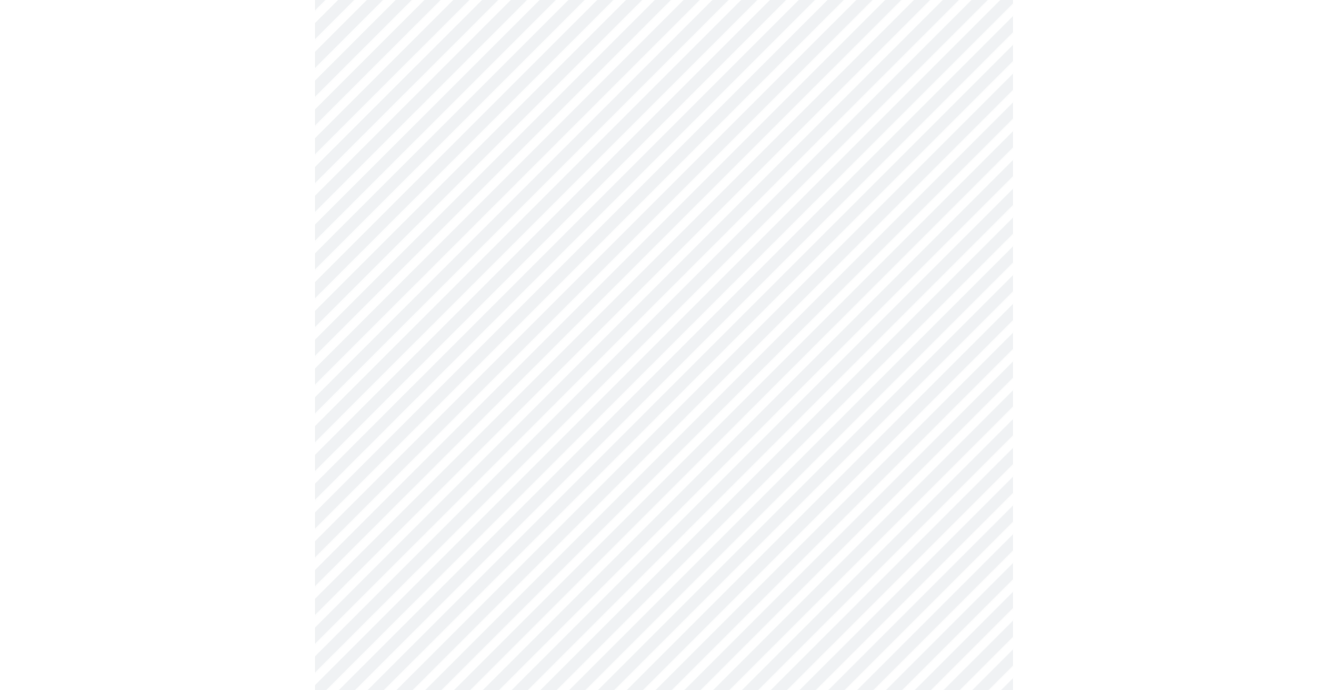
scroll to position [611, 0]
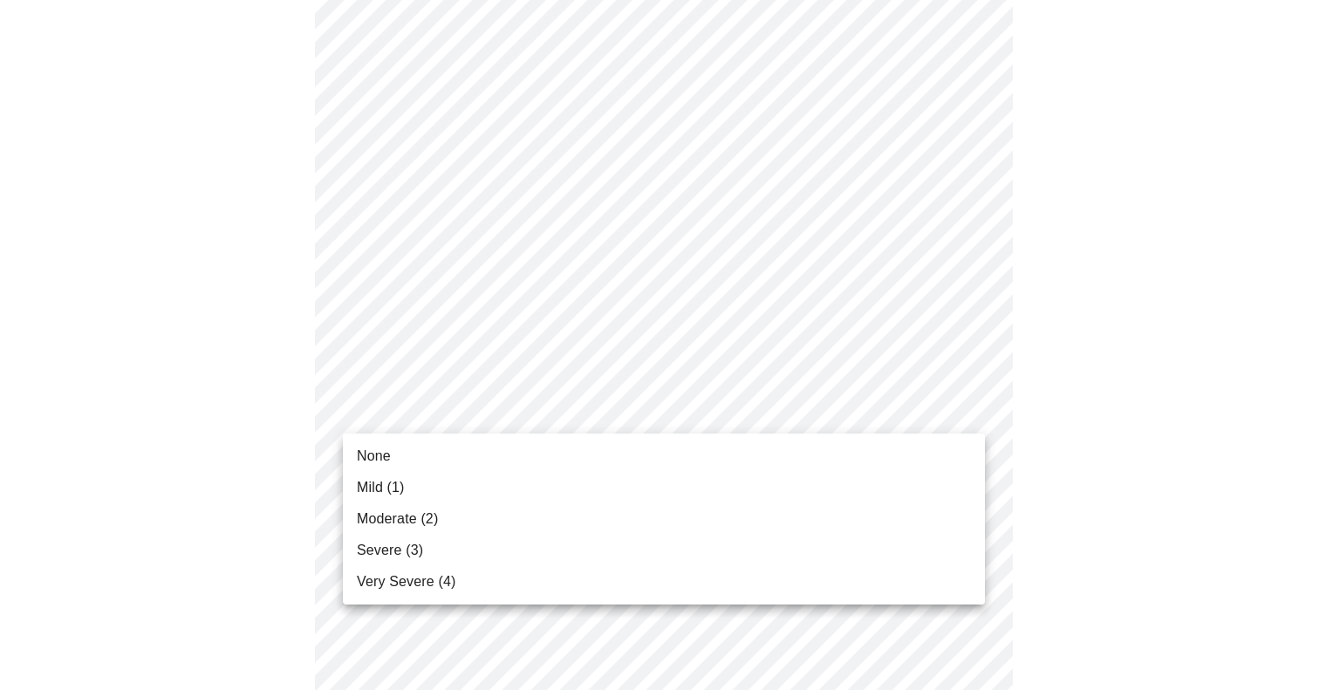
click at [508, 419] on body "MyMenopauseRx Appointments Messaging Labs Uploads Medications Community Refer a…" at bounding box center [670, 494] width 1326 height 2197
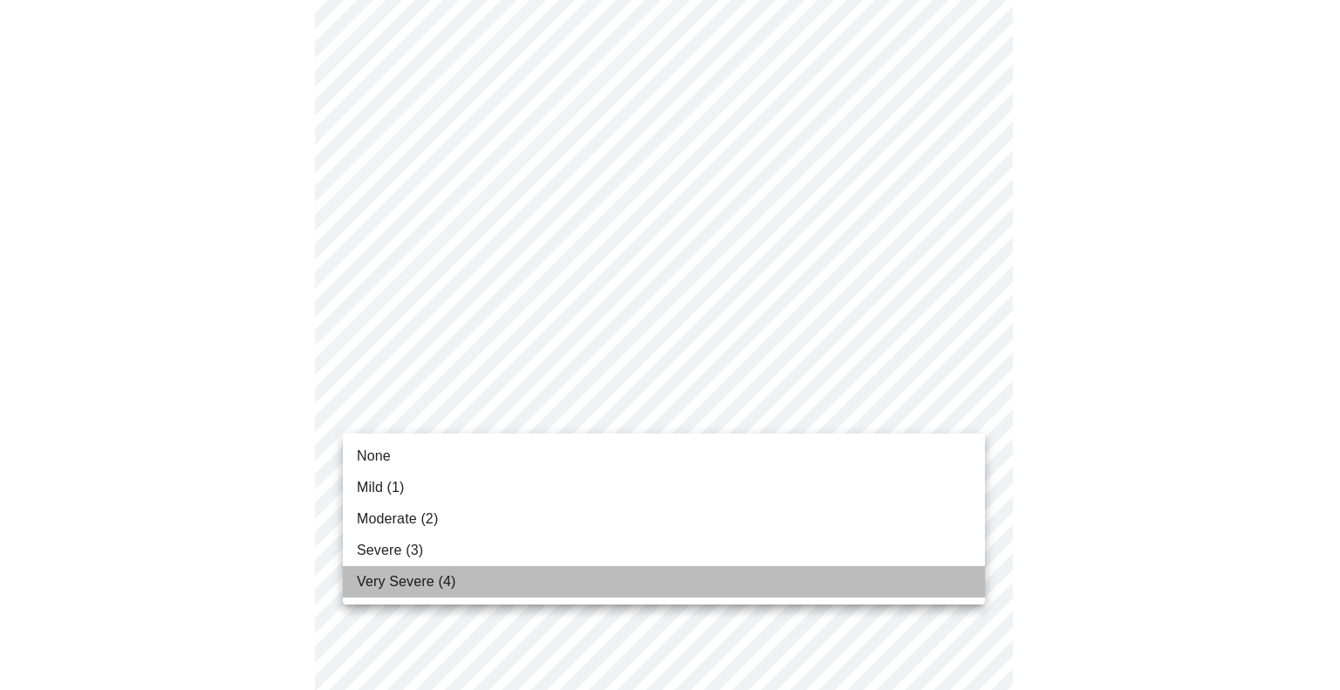
click at [455, 589] on li "Very Severe (4)" at bounding box center [664, 581] width 642 height 31
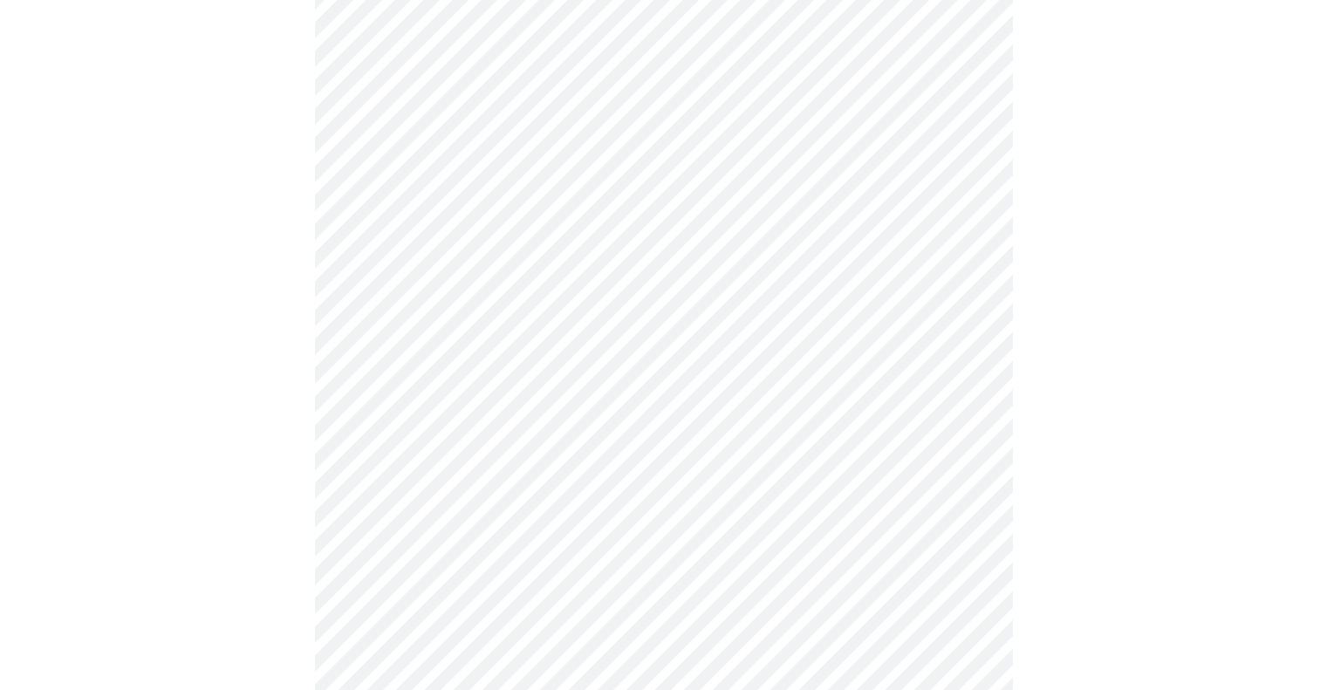
scroll to position [785, 0]
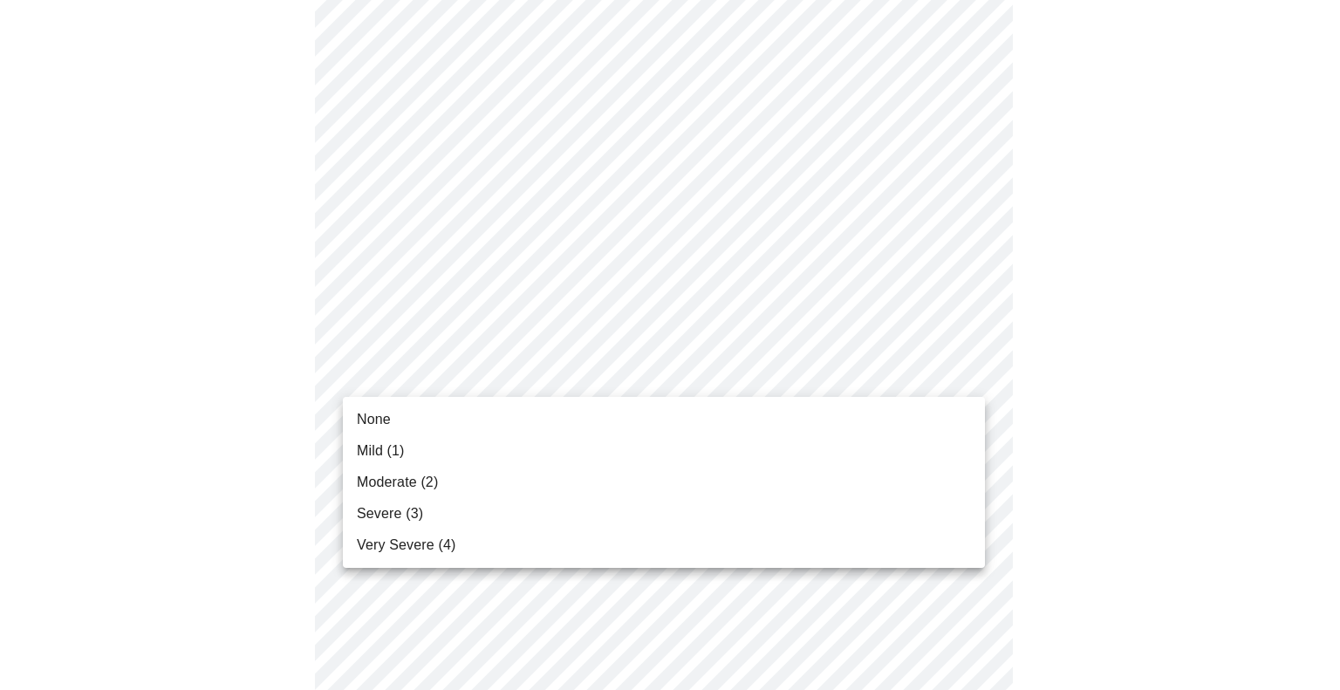
click at [522, 377] on body "MyMenopauseRx Appointments Messaging Labs Uploads Medications Community Refer a…" at bounding box center [670, 308] width 1326 height 2173
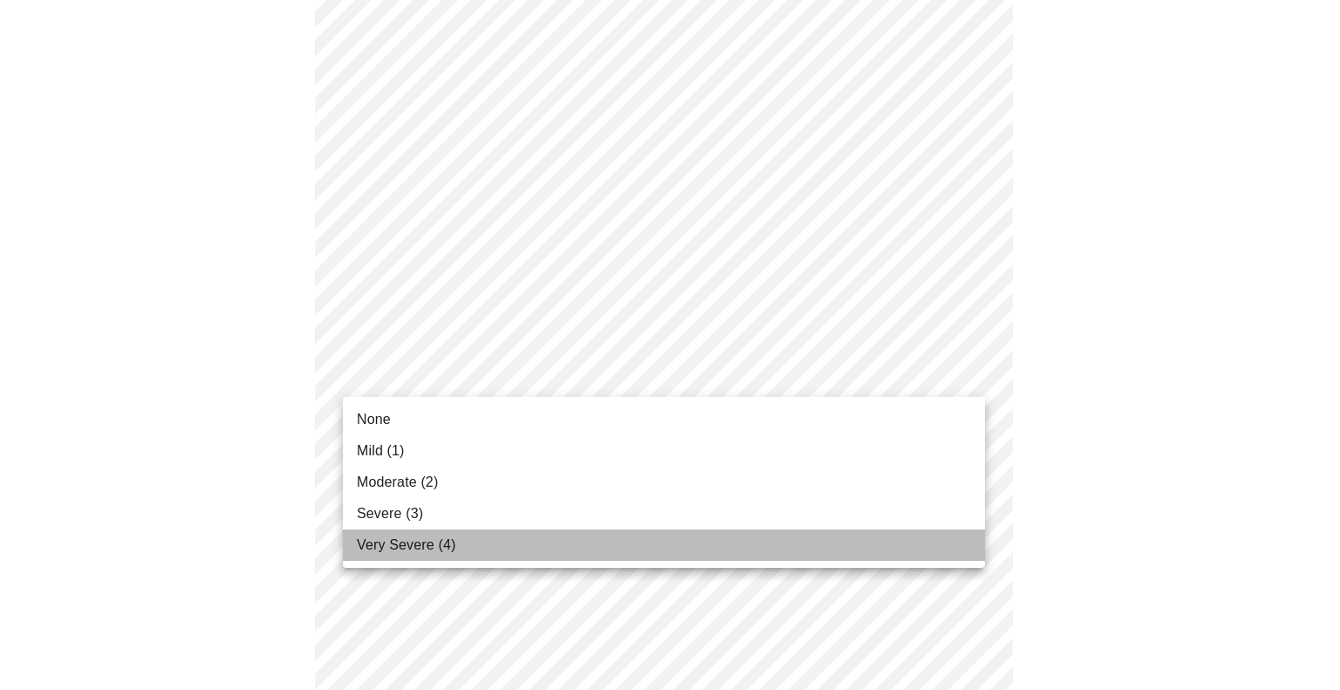
click at [471, 535] on li "Very Severe (4)" at bounding box center [664, 544] width 642 height 31
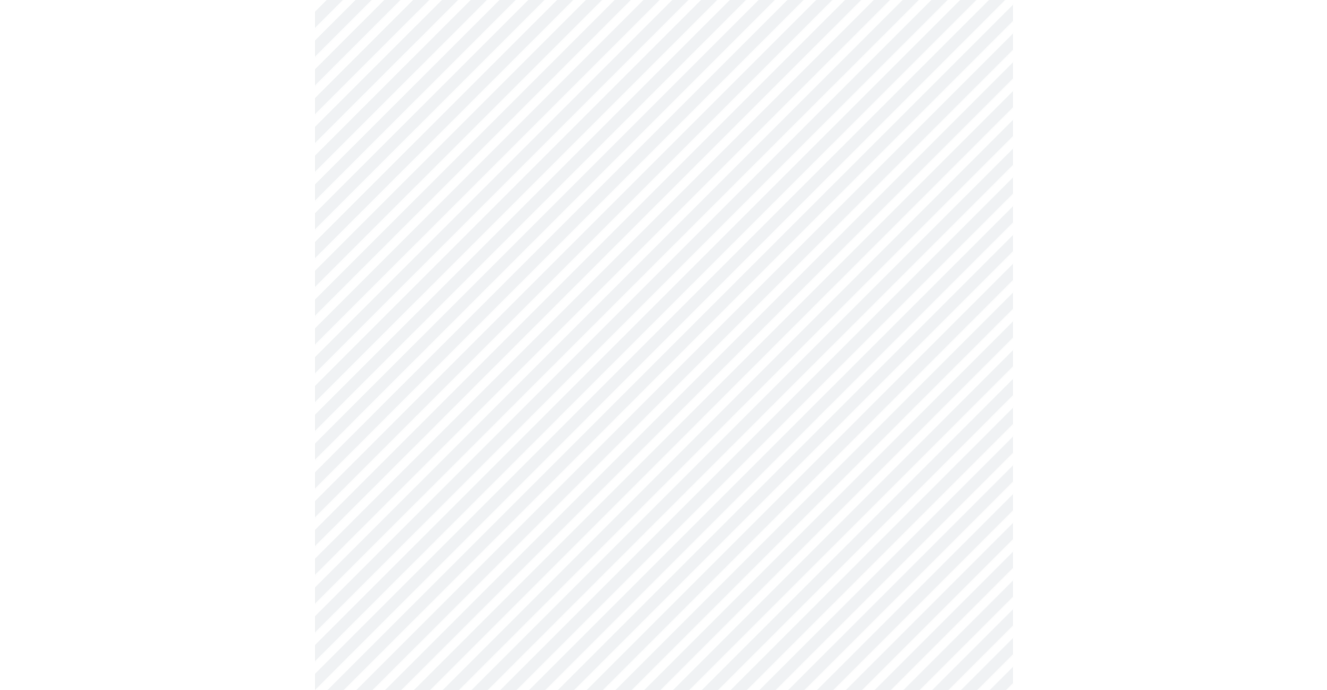
scroll to position [872, 0]
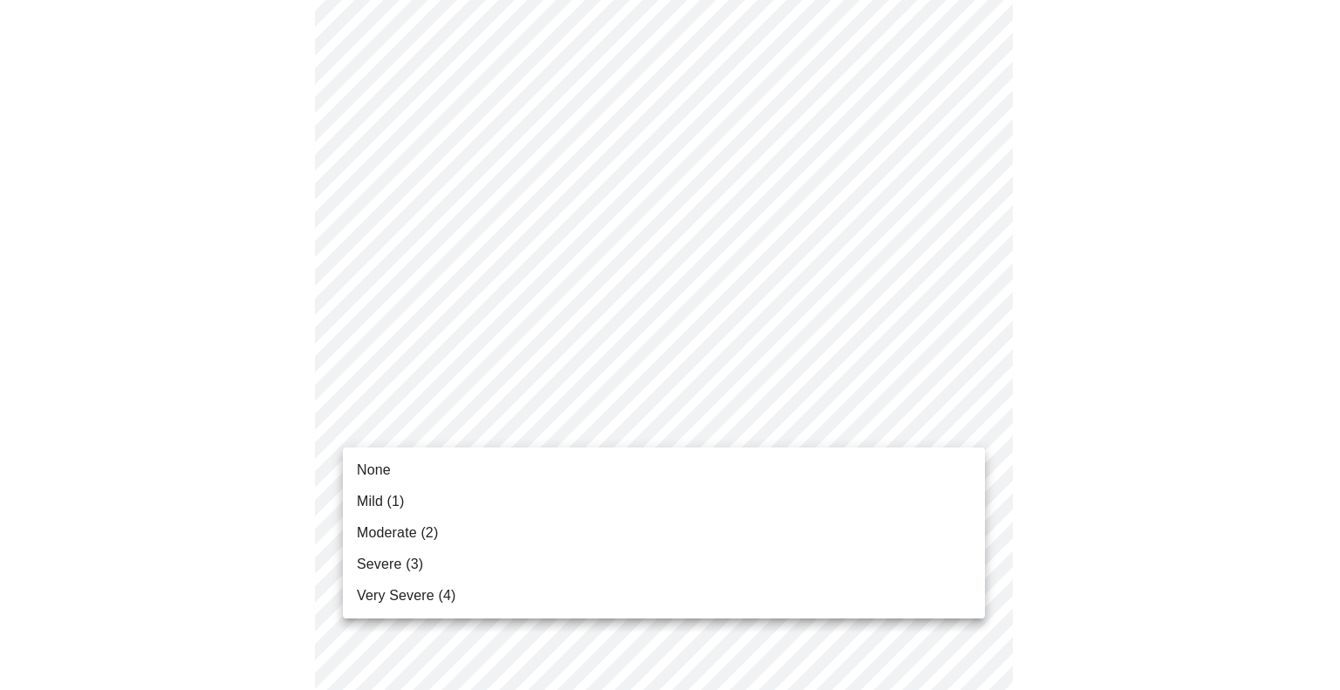
click at [477, 430] on body "MyMenopauseRx Appointments Messaging Labs Uploads Medications Community Refer a…" at bounding box center [670, 209] width 1326 height 2148
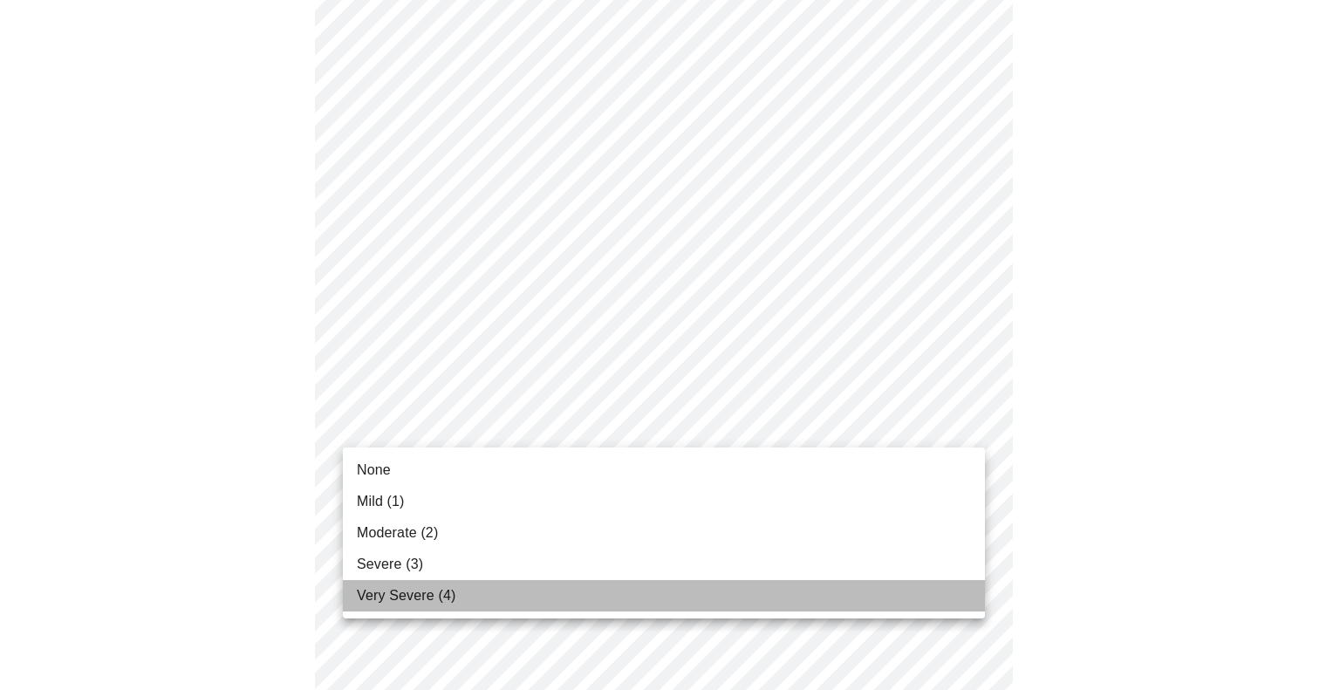
click at [459, 592] on li "Very Severe (4)" at bounding box center [664, 595] width 642 height 31
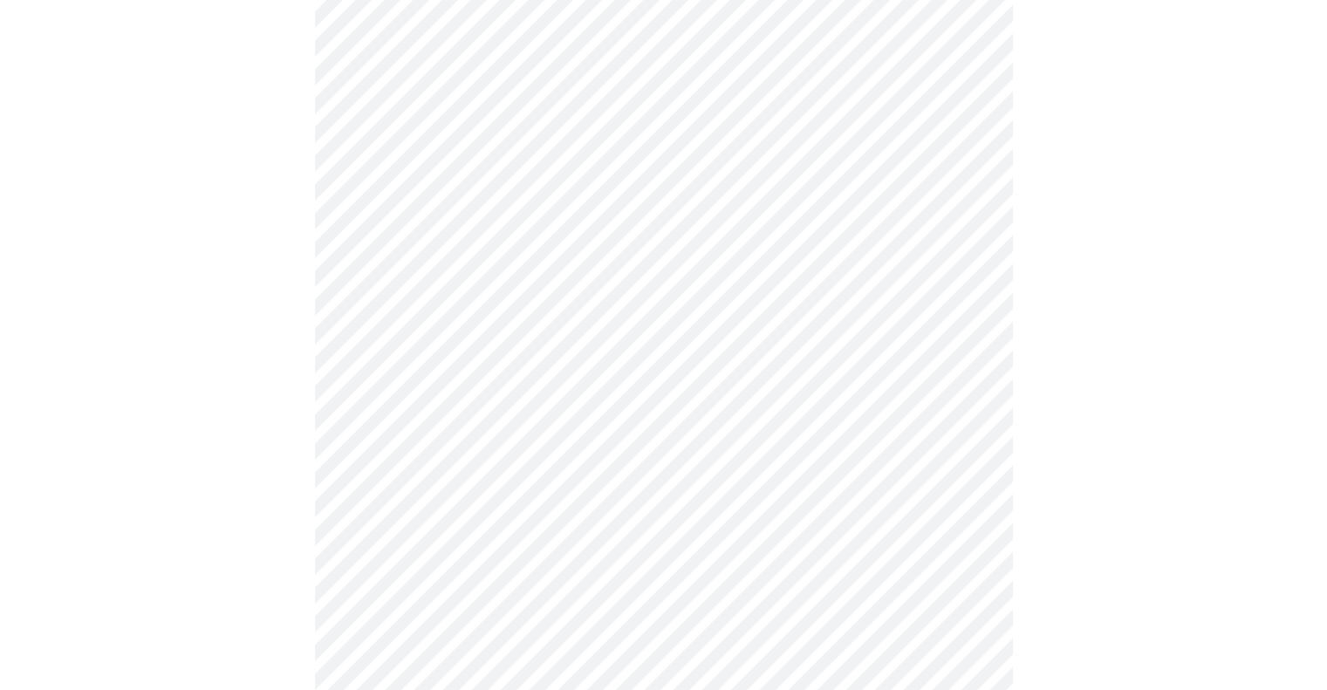
scroll to position [959, 0]
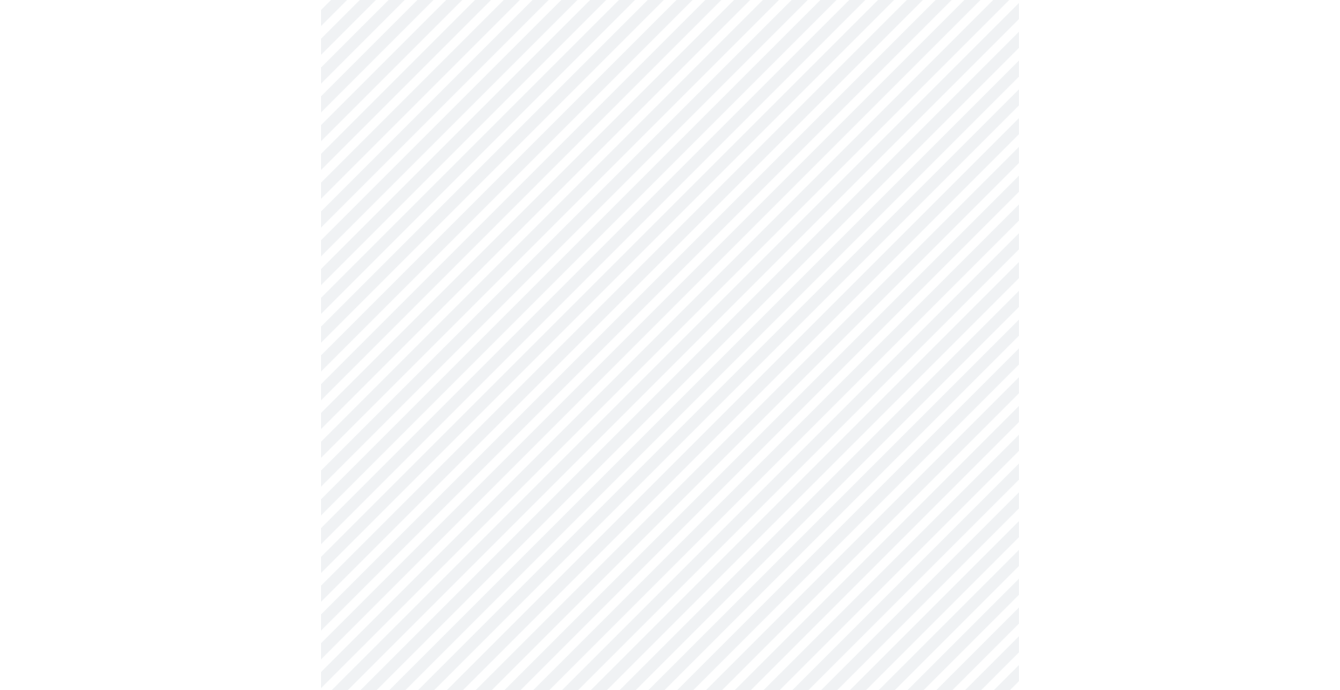
click at [480, 481] on body "MyMenopauseRx Appointments Messaging Labs Uploads Medications Community Refer a…" at bounding box center [670, 110] width 1326 height 2124
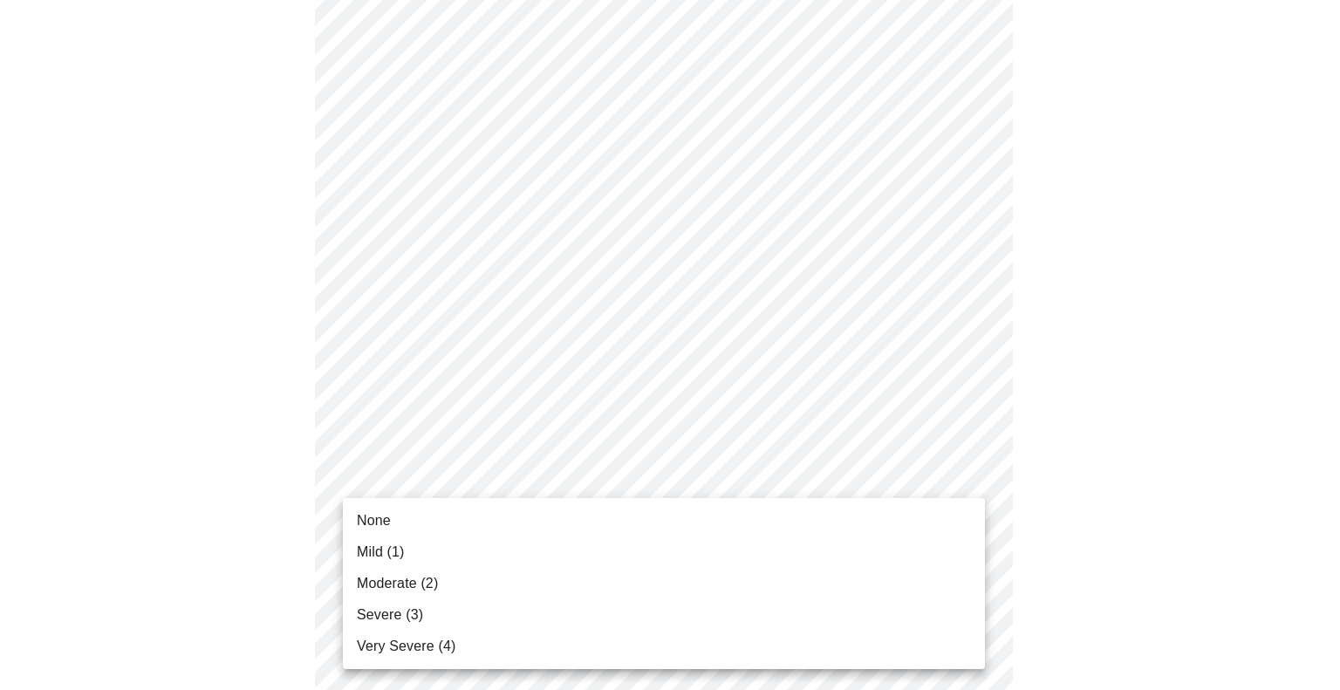
click at [444, 655] on span "Very Severe (4)" at bounding box center [406, 646] width 99 height 21
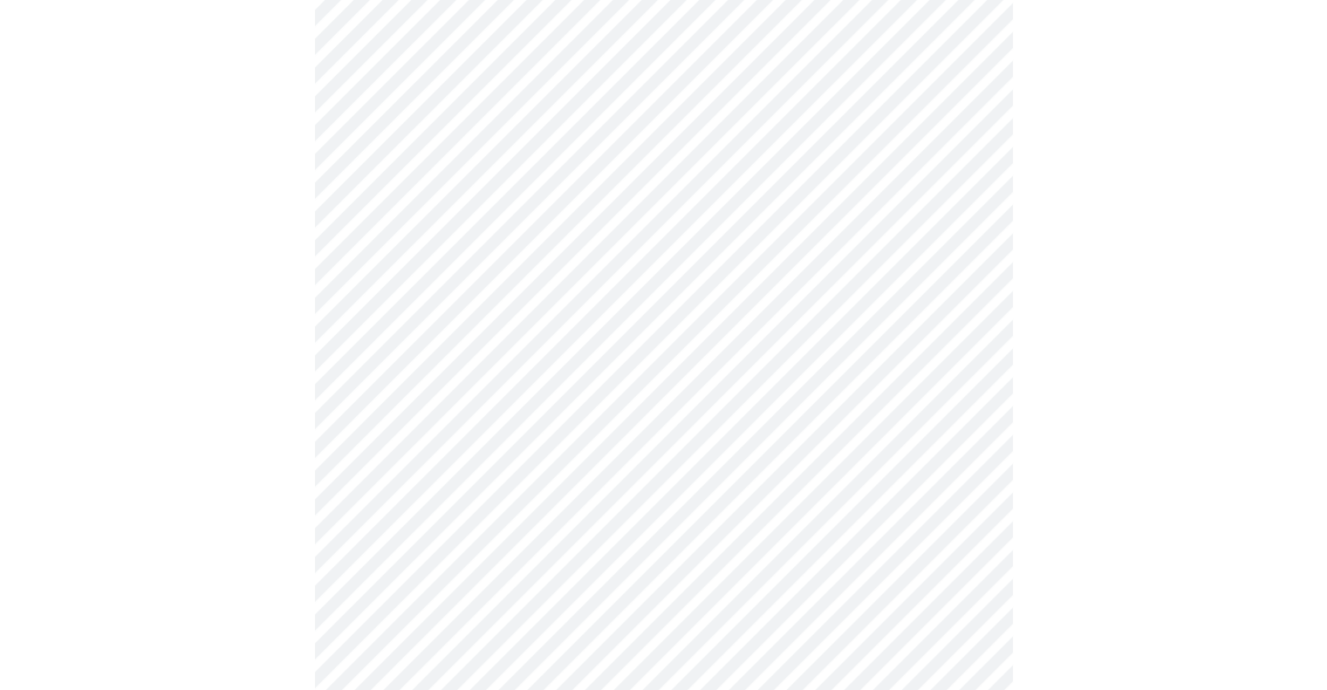
scroll to position [1047, 0]
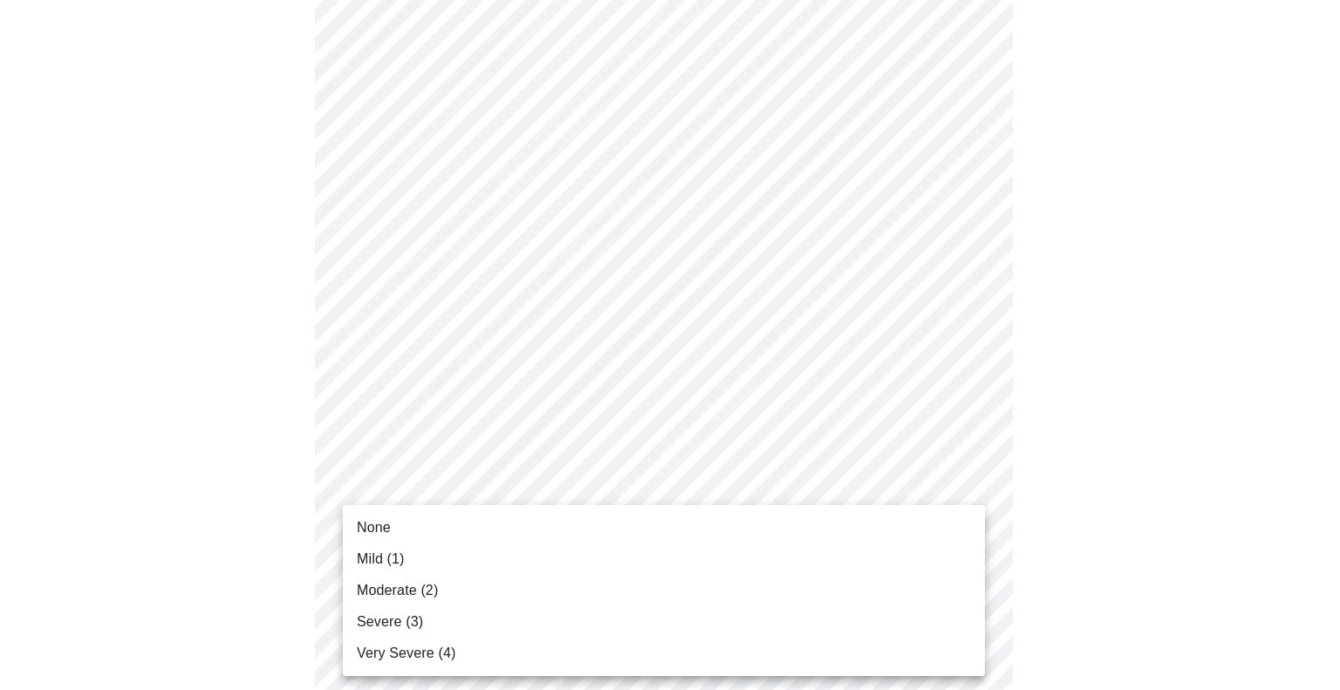
click at [474, 540] on body "MyMenopauseRx Appointments Messaging Labs Uploads Medications Community Refer a…" at bounding box center [670, 9] width 1326 height 2099
click at [435, 658] on span "Very Severe (4)" at bounding box center [406, 653] width 99 height 21
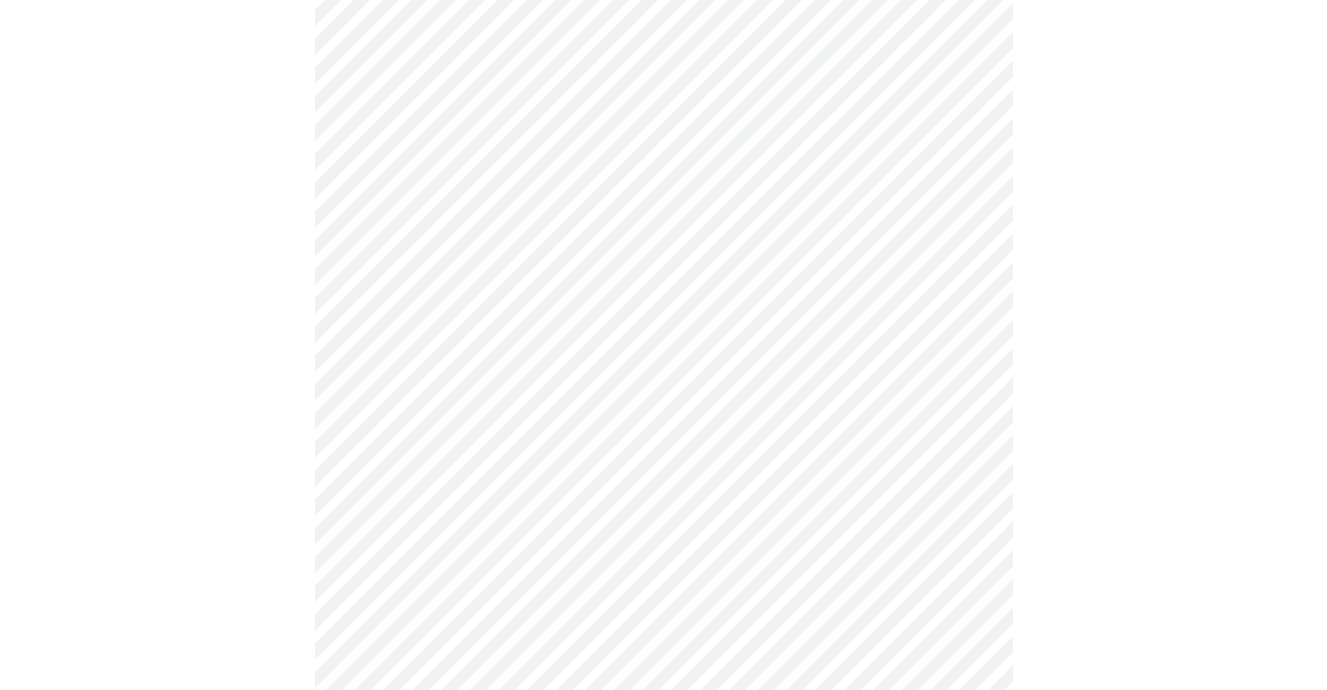
scroll to position [1134, 0]
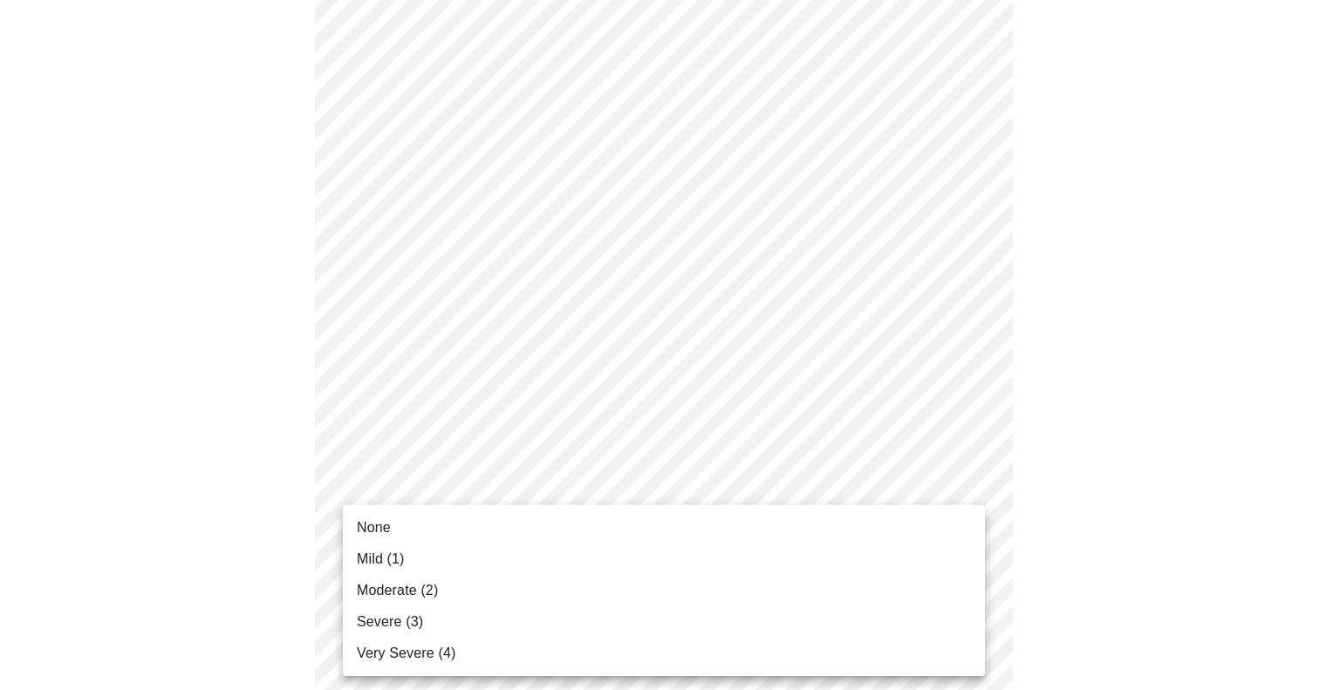
click at [453, 652] on li "Very Severe (4)" at bounding box center [664, 653] width 642 height 31
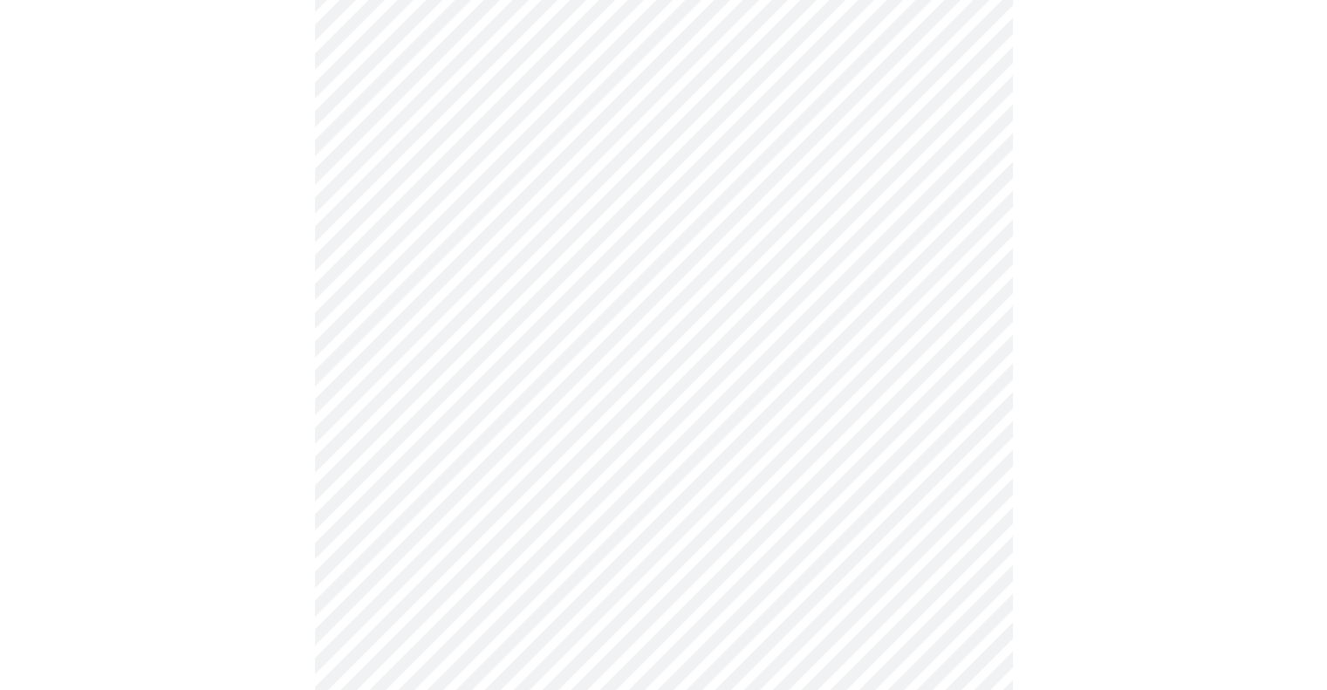
scroll to position [611, 0]
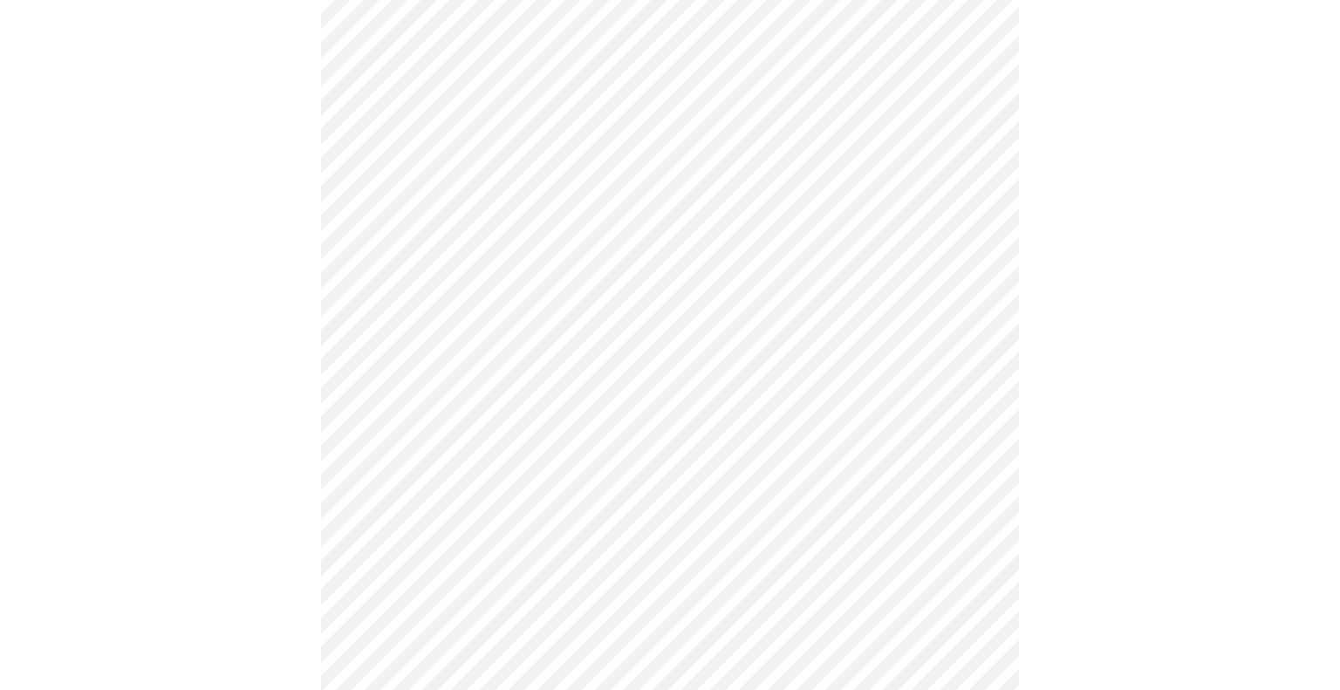
click at [478, 381] on body "MyMenopauseRx Appointments Messaging Labs Uploads Medications Community Refer a…" at bounding box center [670, 220] width 1326 height 1649
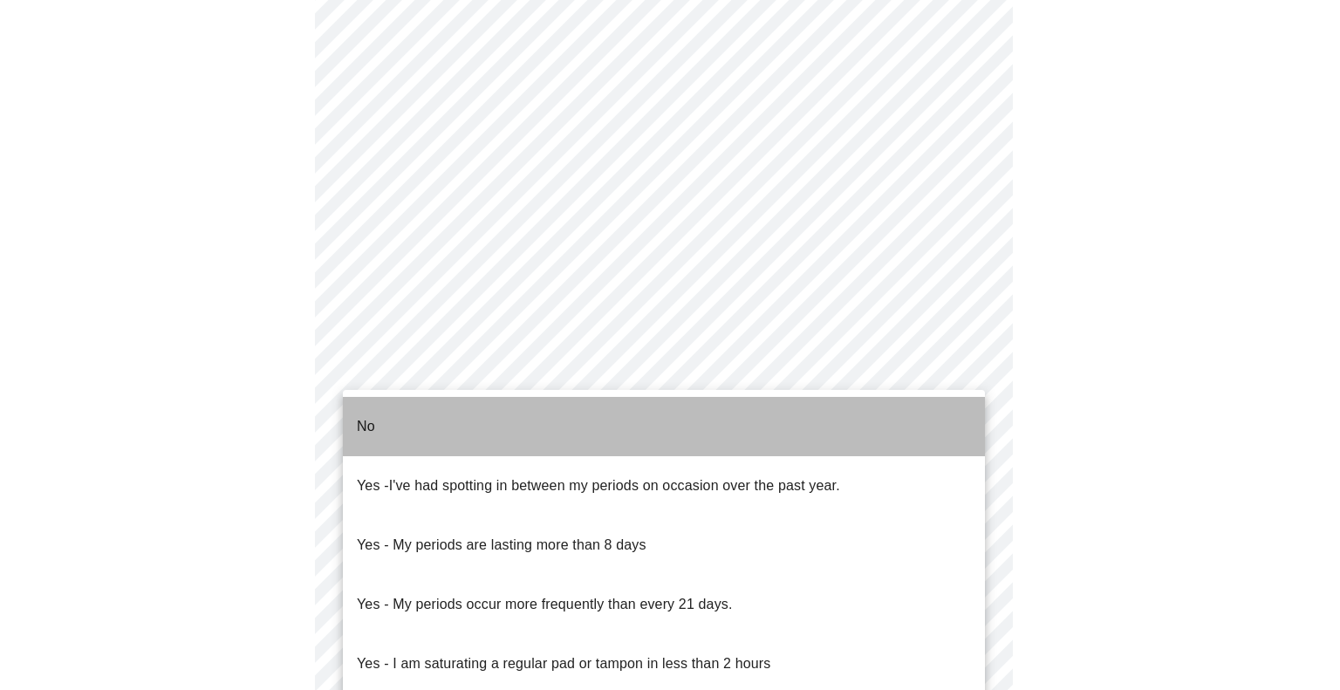
click at [471, 405] on li "No" at bounding box center [664, 426] width 642 height 59
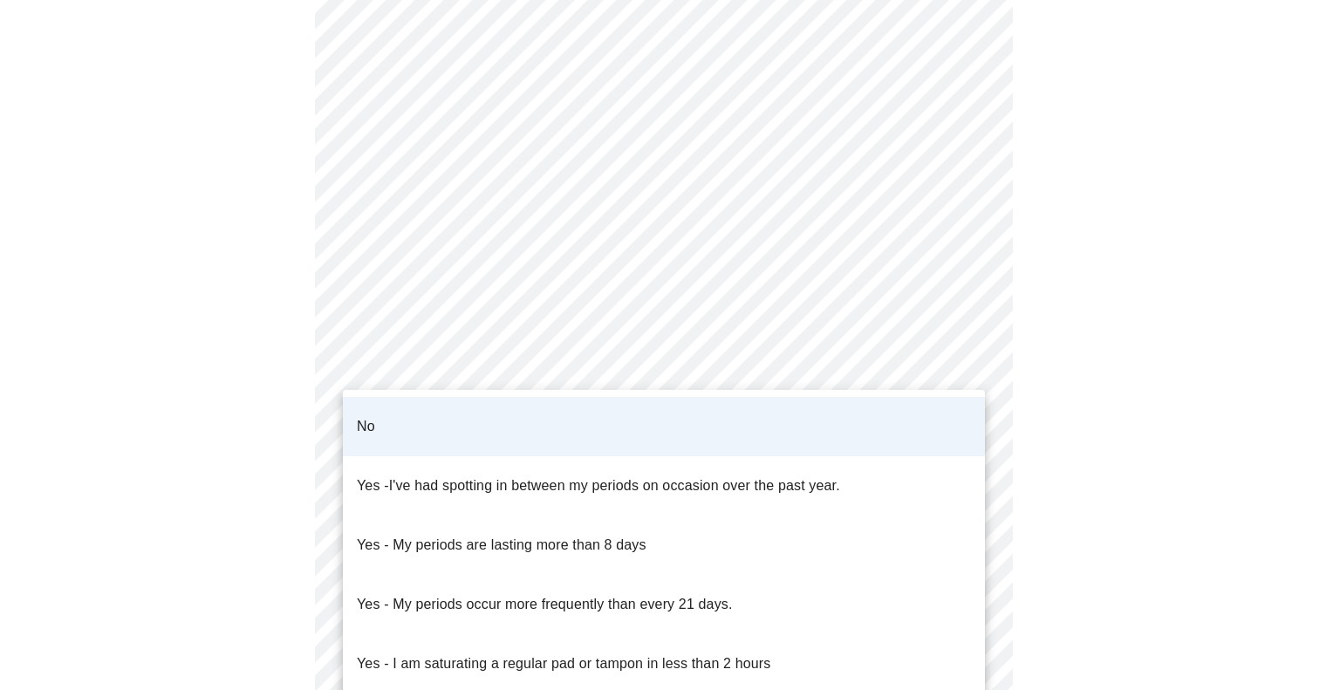
click at [471, 401] on body "MyMenopauseRx Appointments Messaging Labs Uploads Medications Community Refer a…" at bounding box center [670, 215] width 1326 height 1639
click at [294, 406] on div at bounding box center [670, 345] width 1340 height 690
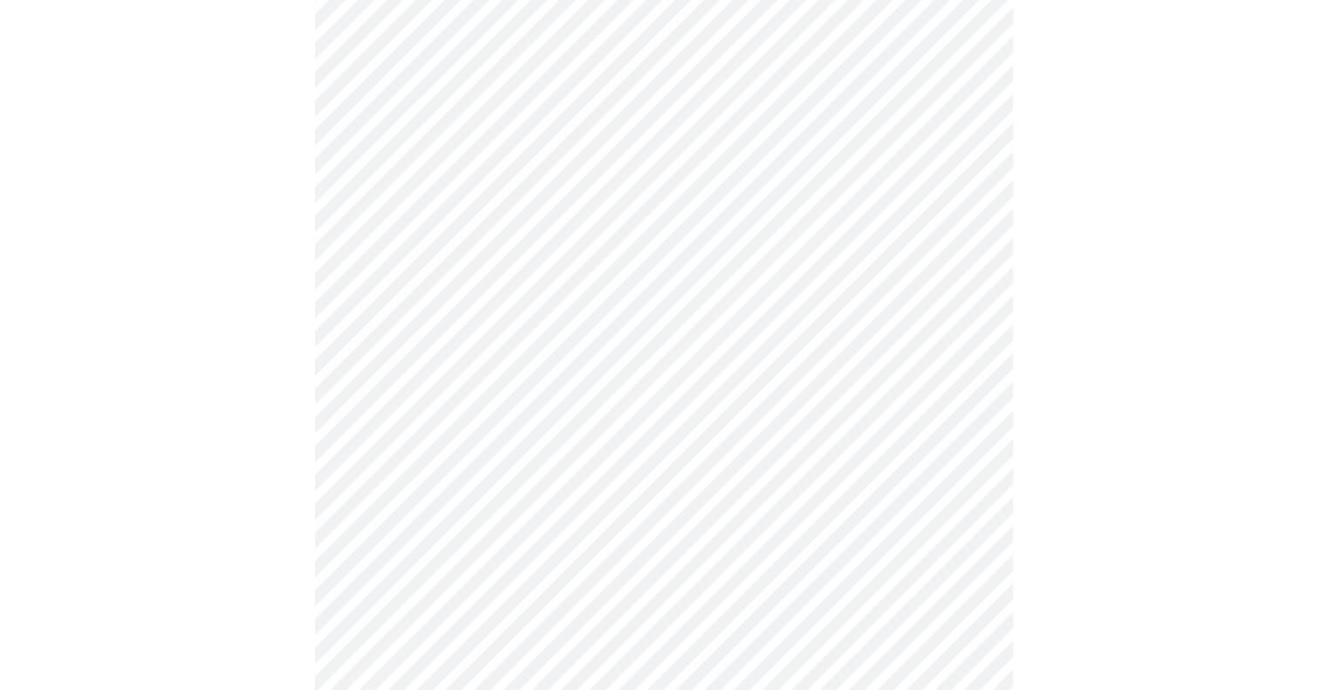
scroll to position [698, 0]
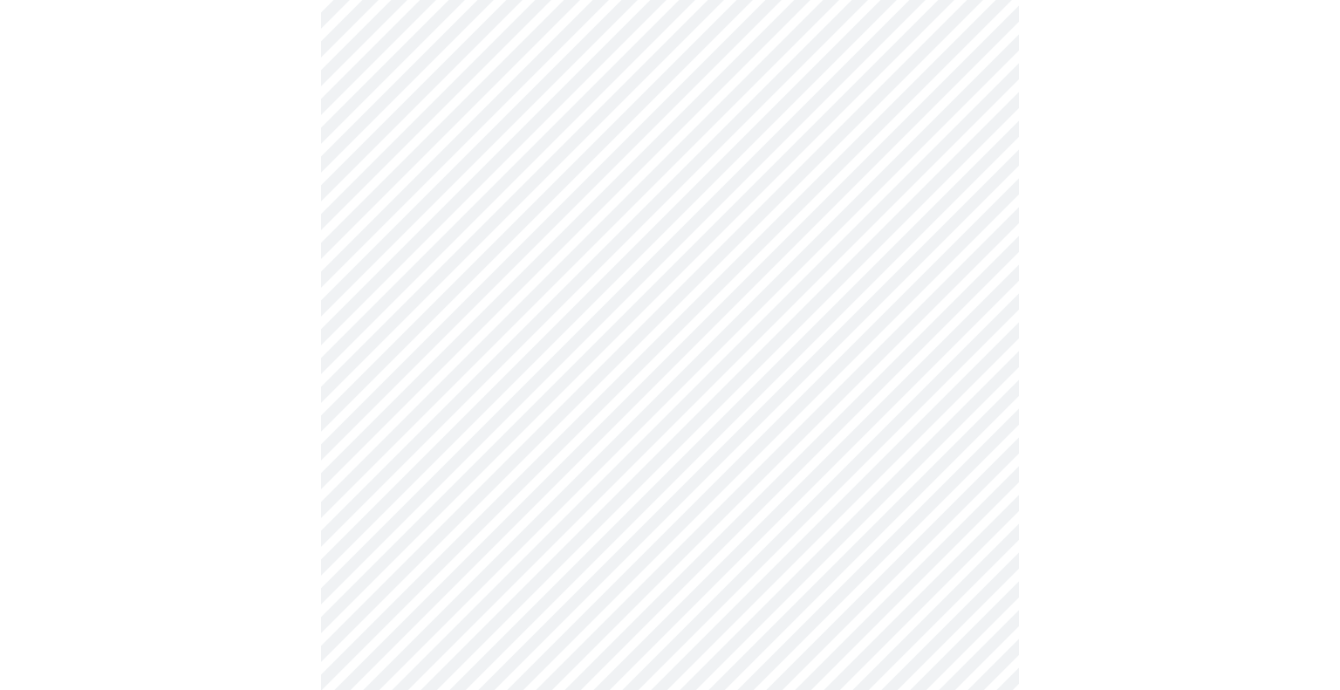
click at [488, 431] on body "MyMenopauseRx Appointments Messaging Labs Uploads Medications Community Refer a…" at bounding box center [670, 128] width 1326 height 1639
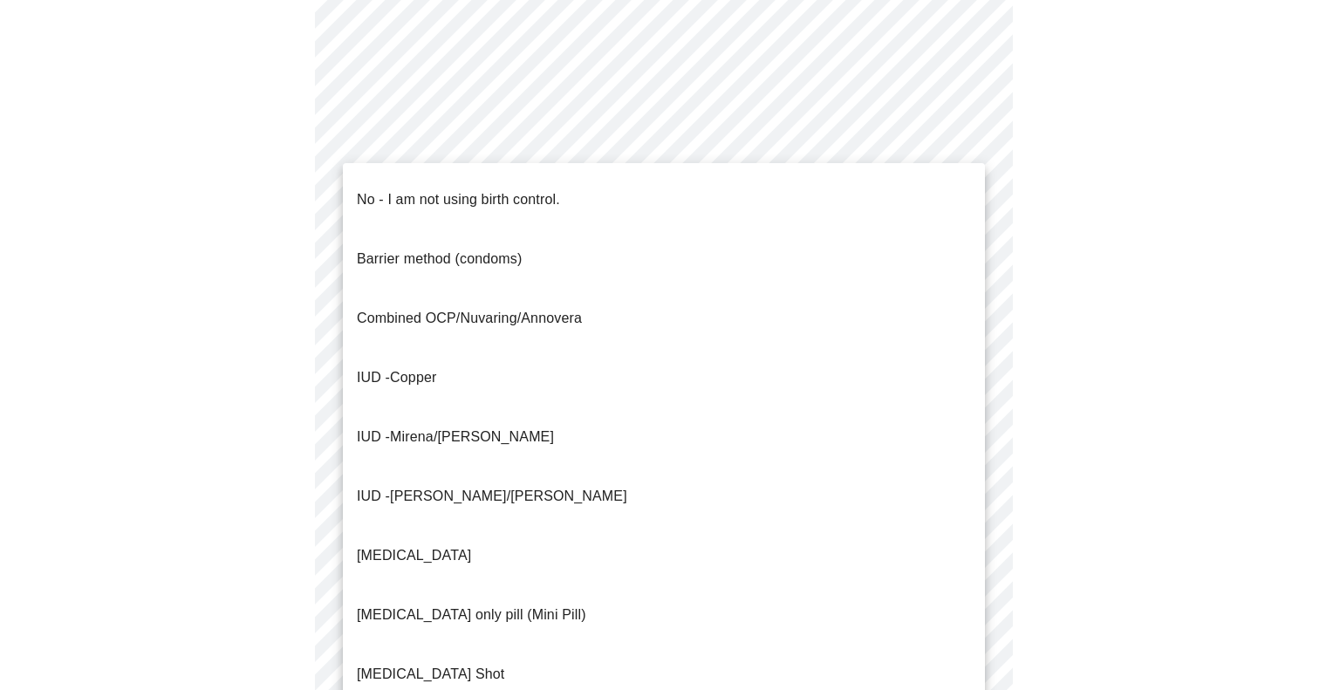
click at [441, 194] on p "No - I am not using birth control." at bounding box center [458, 199] width 203 height 21
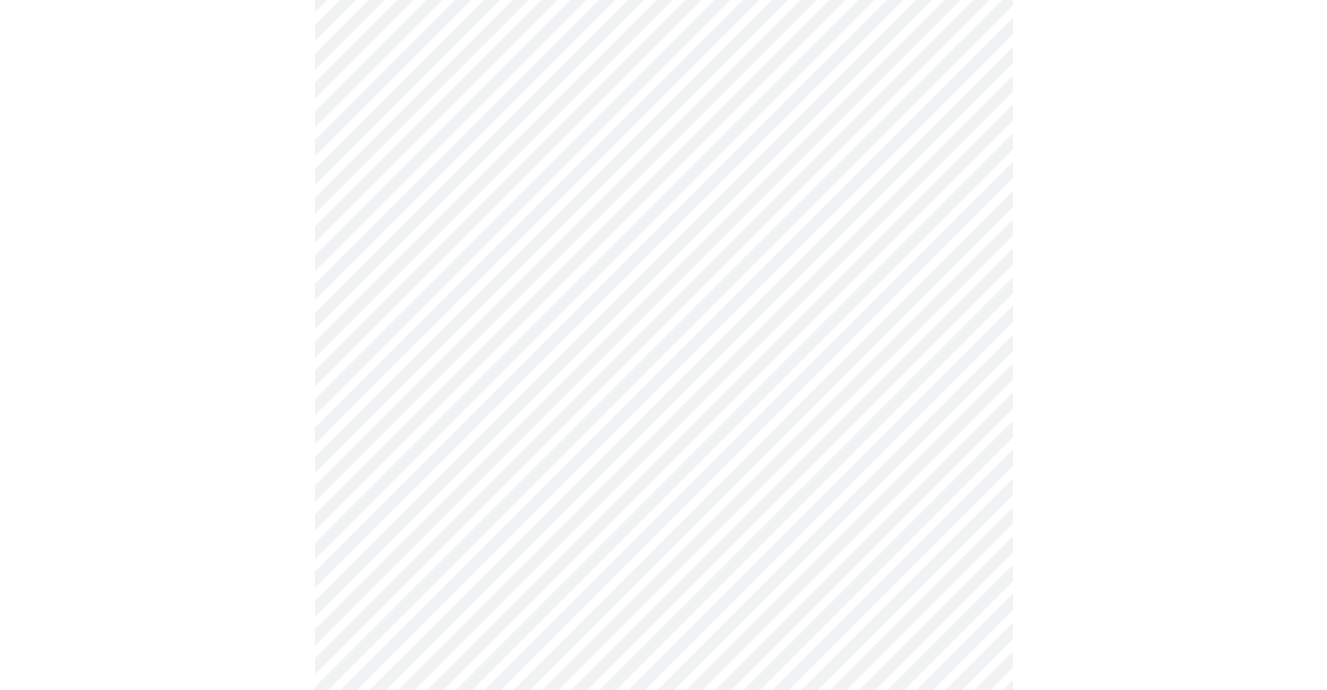
scroll to position [785, 0]
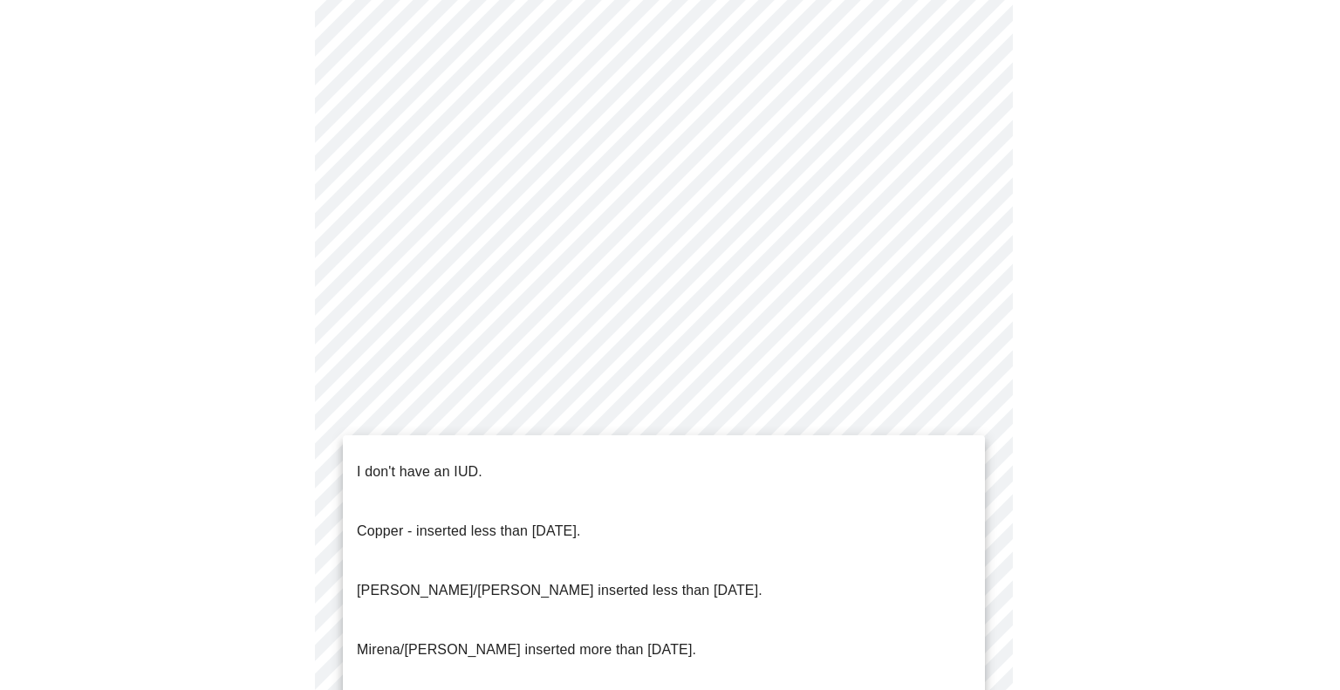
click at [485, 468] on body "MyMenopauseRx Appointments Messaging Labs Uploads Medications Community Refer a…" at bounding box center [670, 36] width 1326 height 1628
click at [485, 468] on li "I don't have an IUD." at bounding box center [664, 471] width 642 height 59
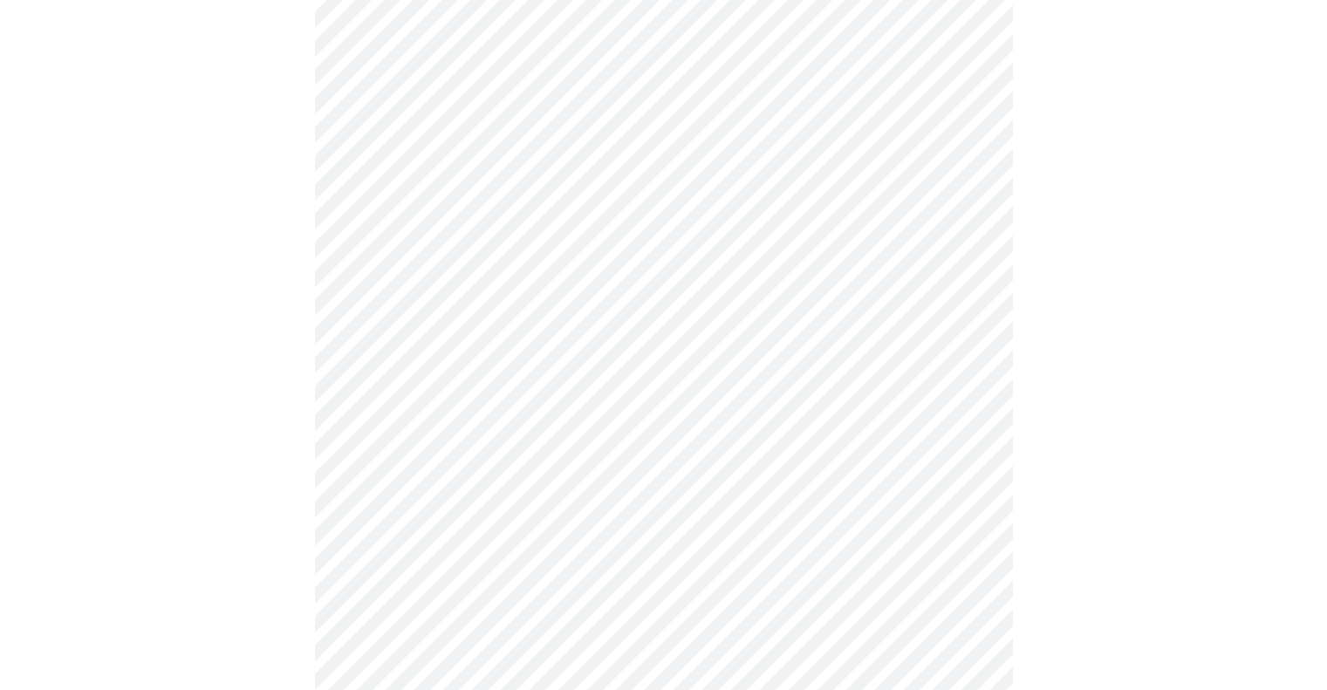
scroll to position [872, 0]
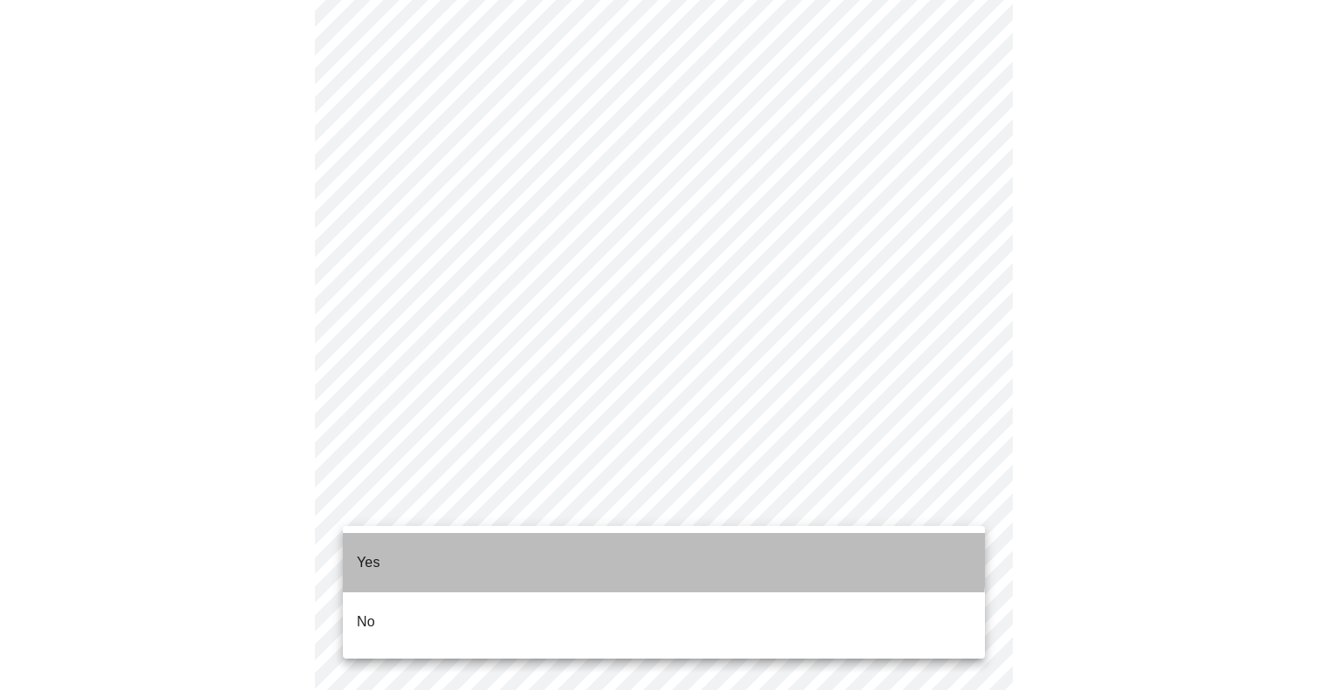
click at [484, 544] on li "Yes" at bounding box center [664, 562] width 642 height 59
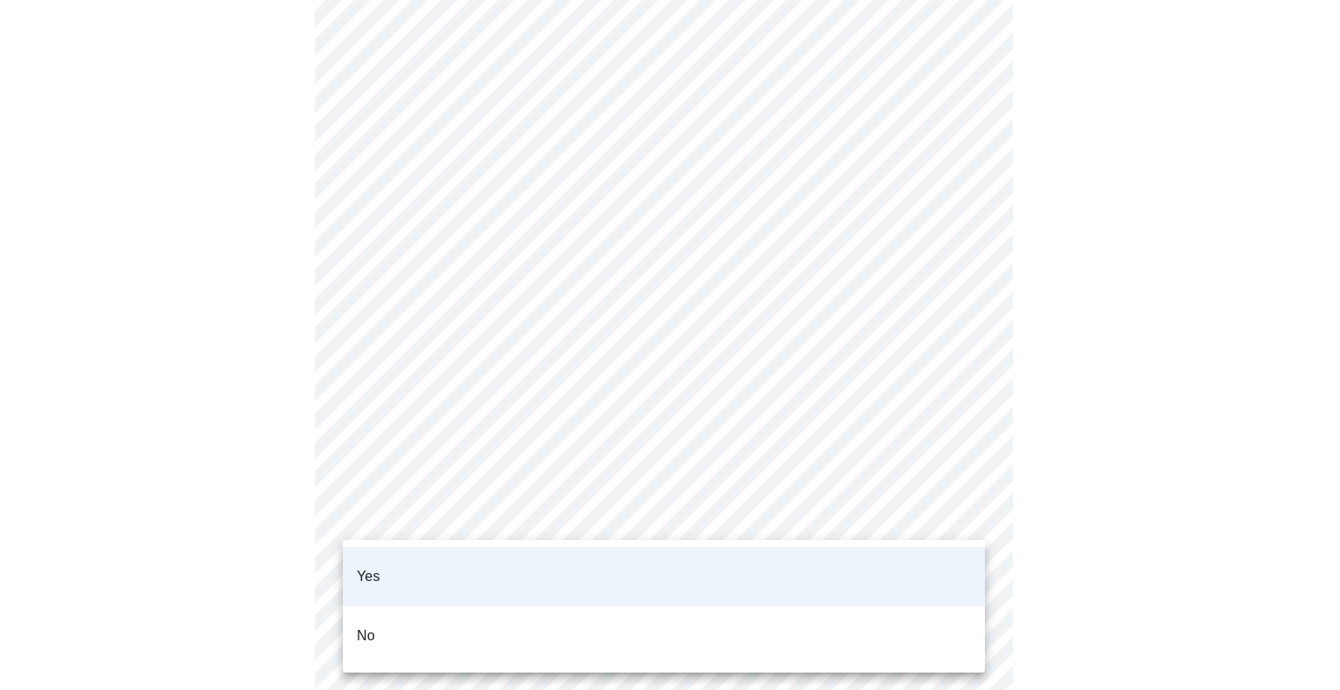
click at [470, 556] on li "Yes" at bounding box center [664, 576] width 642 height 59
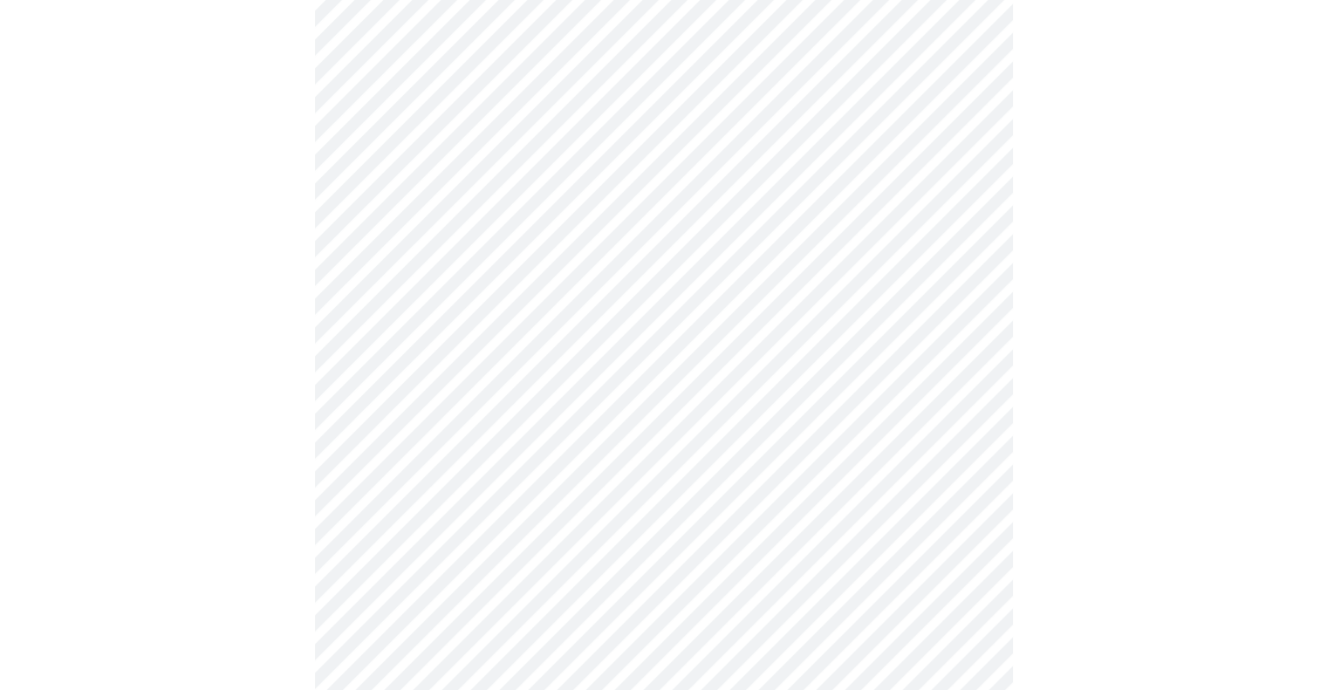
scroll to position [0, 0]
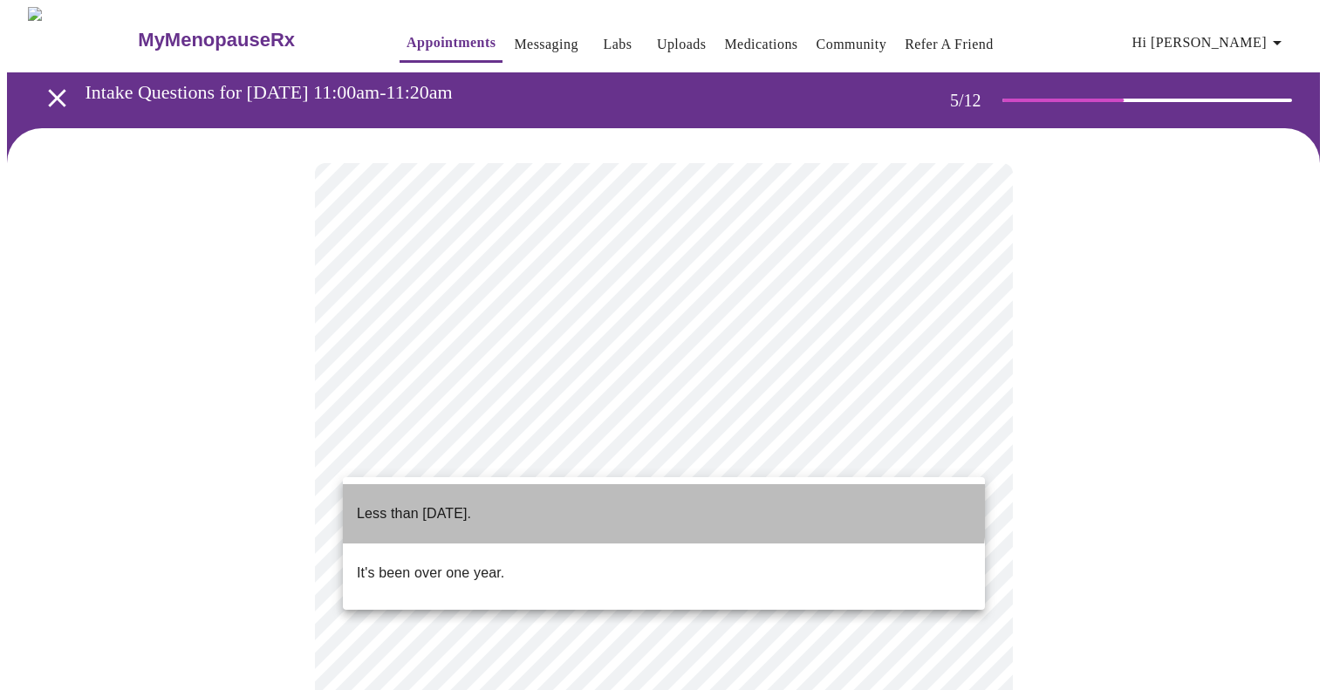
click at [530, 497] on li "Less than [DATE]." at bounding box center [664, 513] width 642 height 59
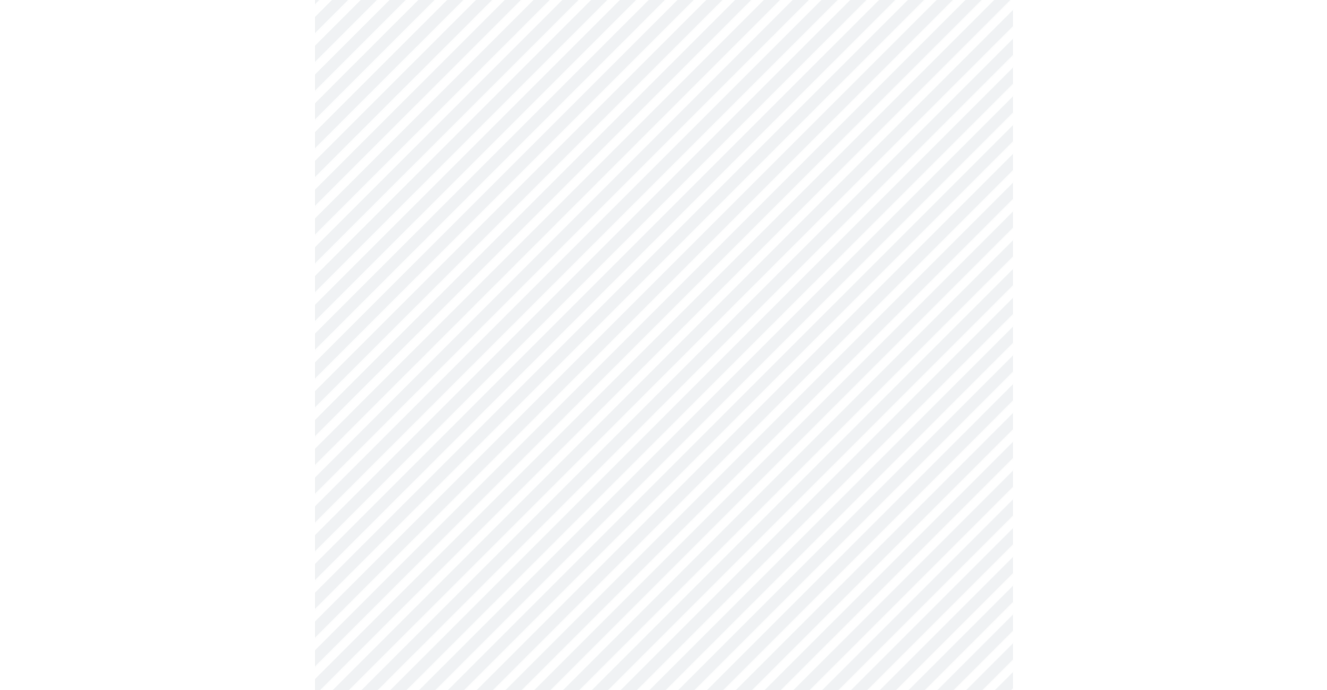
scroll to position [349, 0]
click at [202, 401] on div at bounding box center [663, 419] width 1313 height 1280
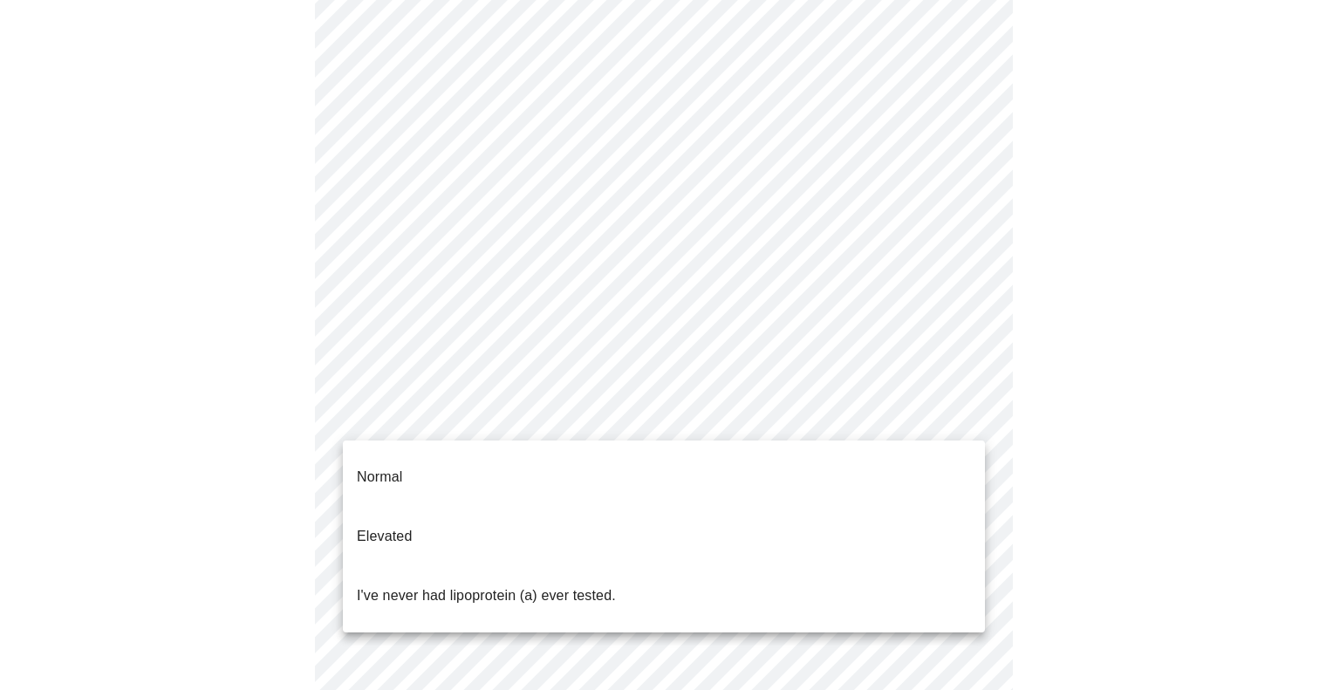
click at [618, 420] on body "MyMenopauseRx Appointments Messaging Labs Uploads Medications Community Refer a…" at bounding box center [670, 520] width 1326 height 1402
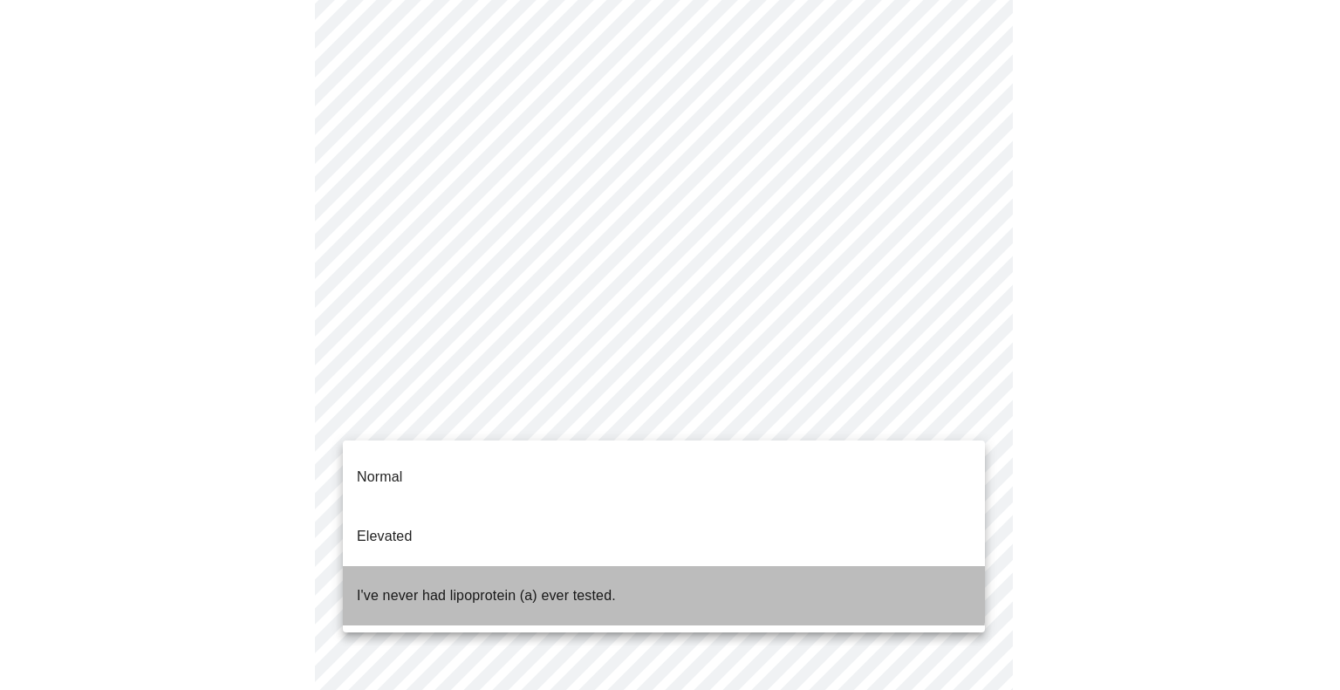
click at [485, 585] on p "I've never had lipoprotein (a) ever tested." at bounding box center [486, 595] width 259 height 21
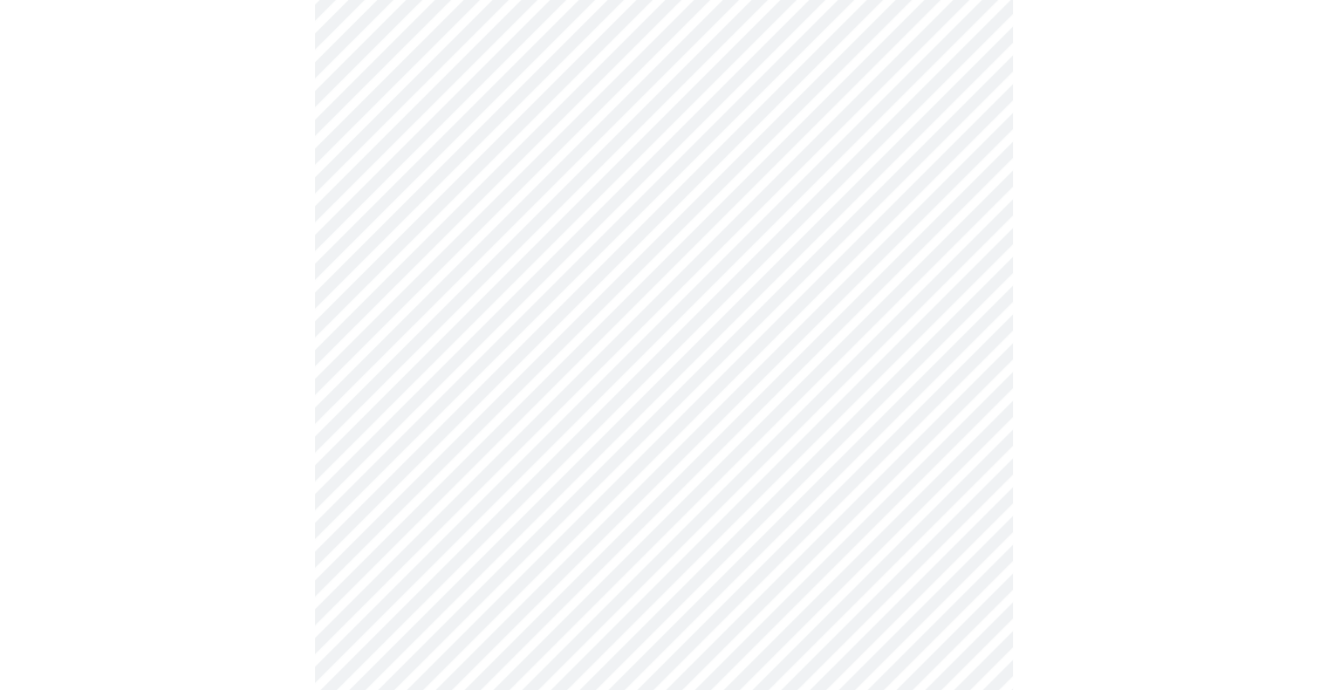
scroll to position [276, 0]
click at [173, 571] on div at bounding box center [663, 469] width 1313 height 1232
click at [246, 410] on div at bounding box center [663, 275] width 1313 height 1195
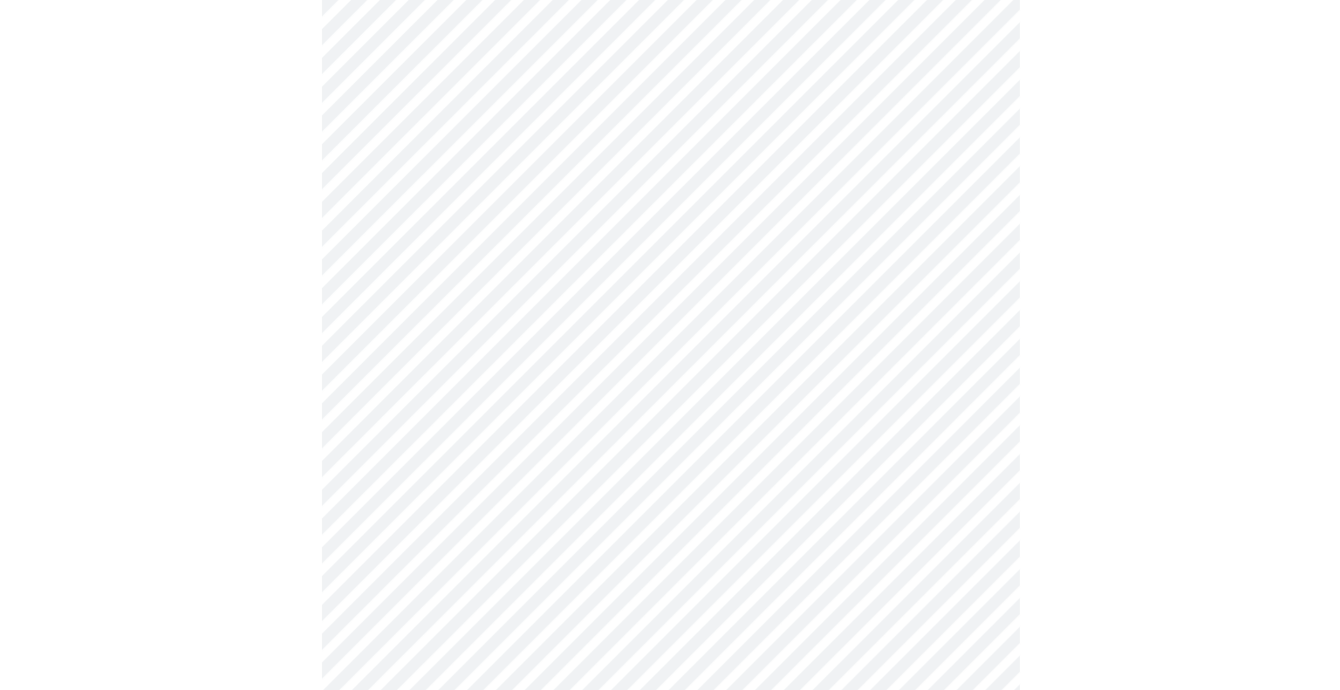
scroll to position [0, 0]
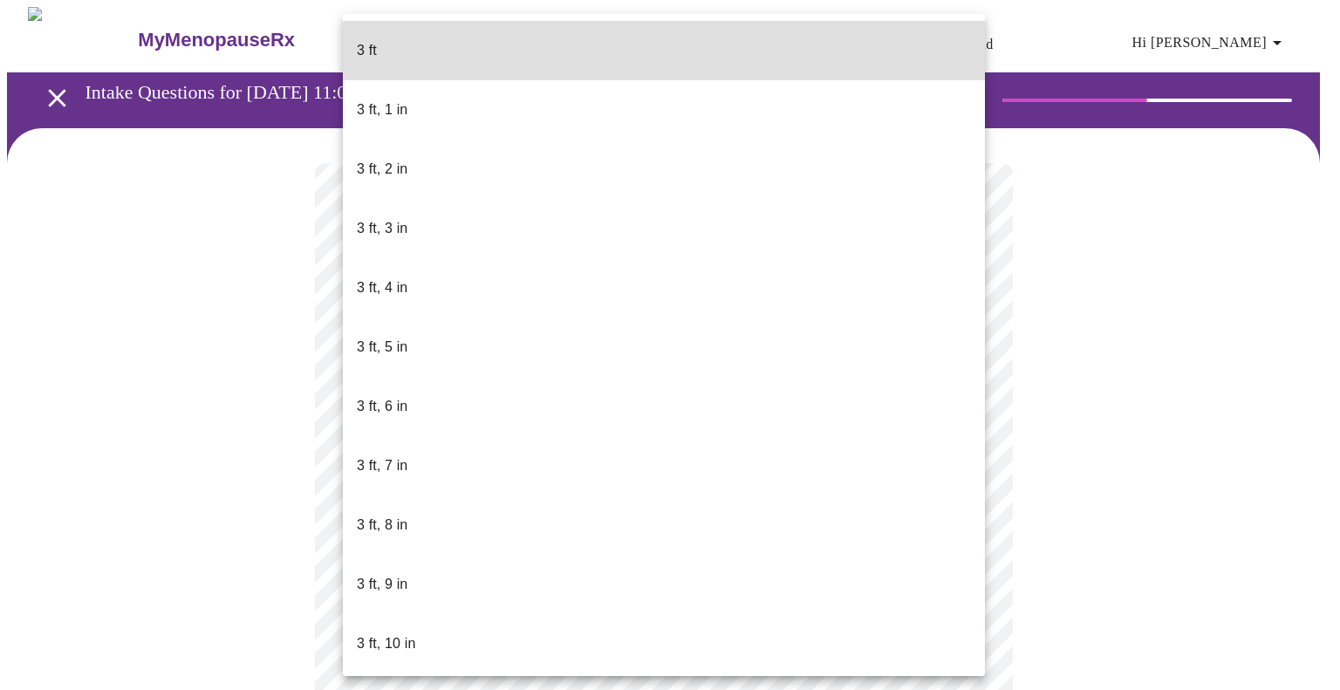
click at [538, 515] on body "MyMenopauseRx Appointments Messaging Labs Uploads Medications Community Refer a…" at bounding box center [670, 472] width 1326 height 931
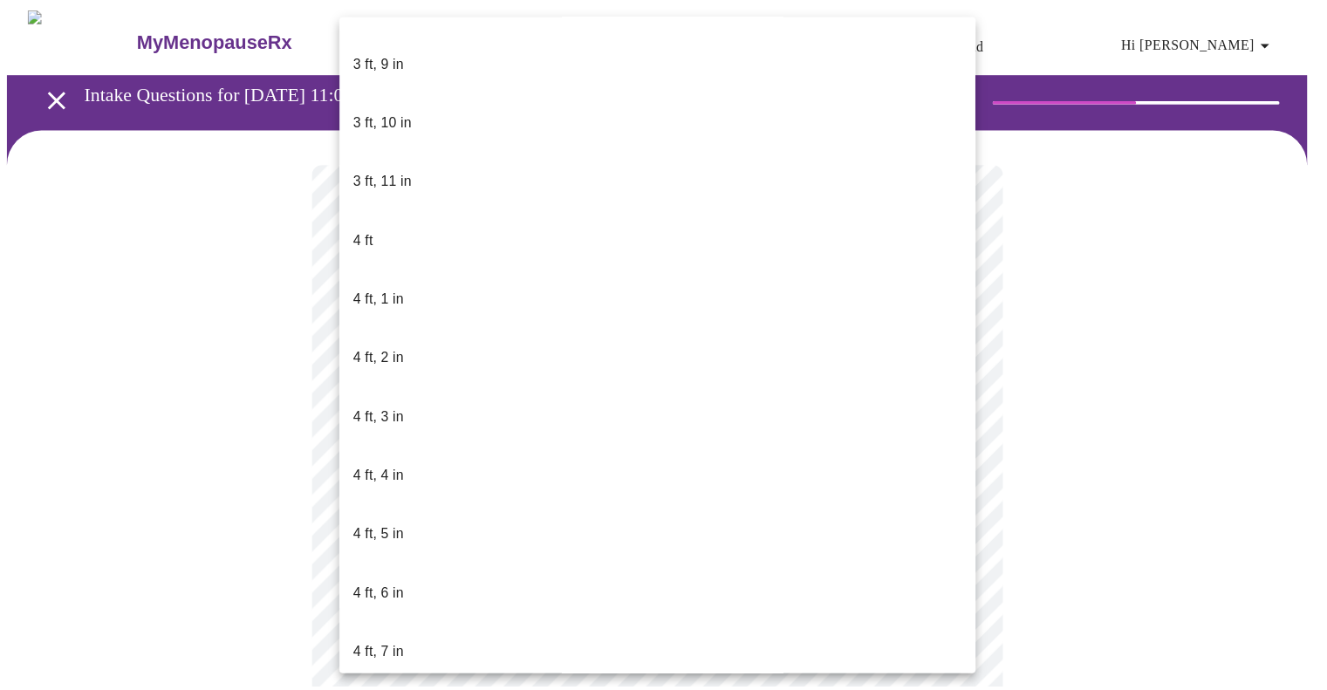
scroll to position [698, 0]
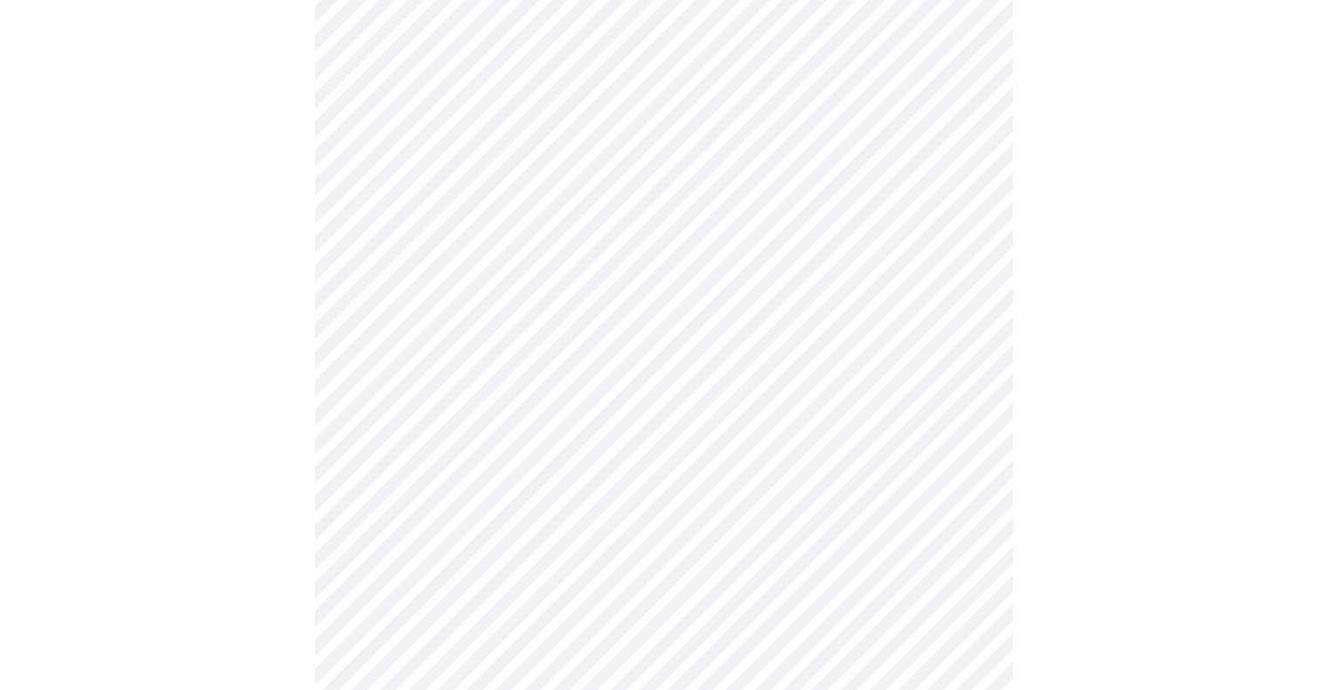
scroll to position [4448, 0]
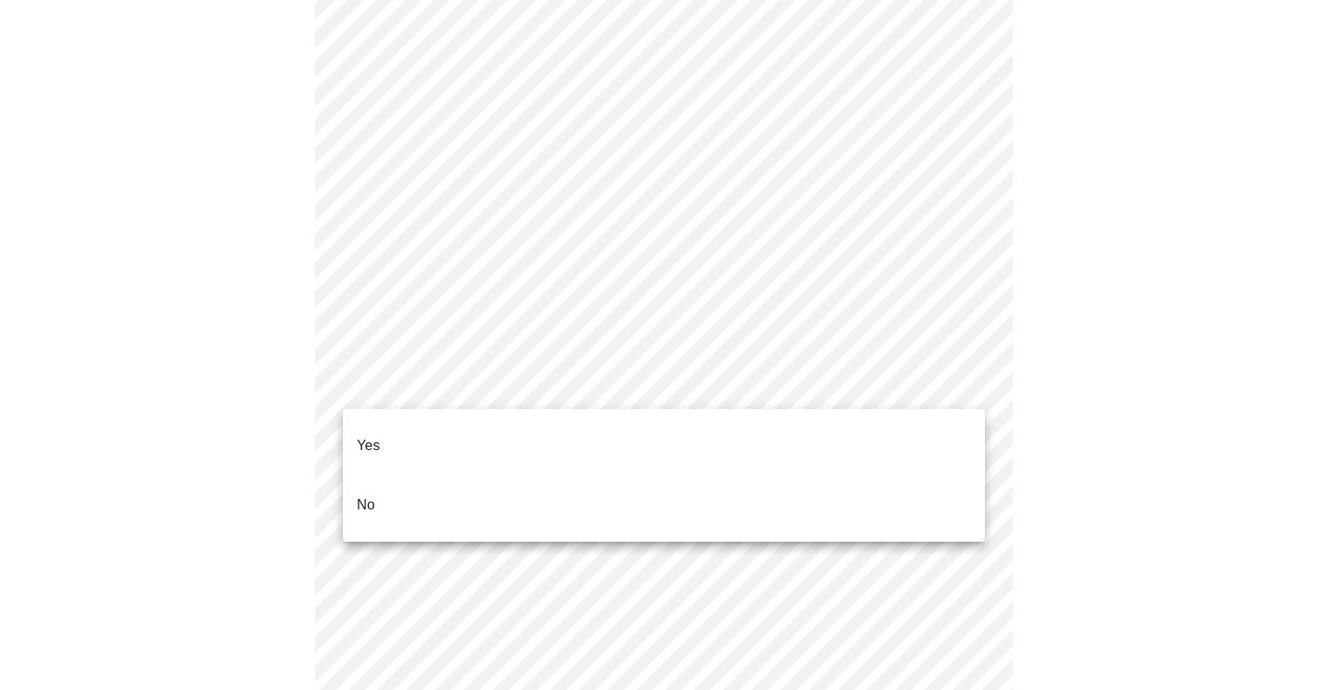
click at [450, 475] on li "No" at bounding box center [664, 504] width 642 height 59
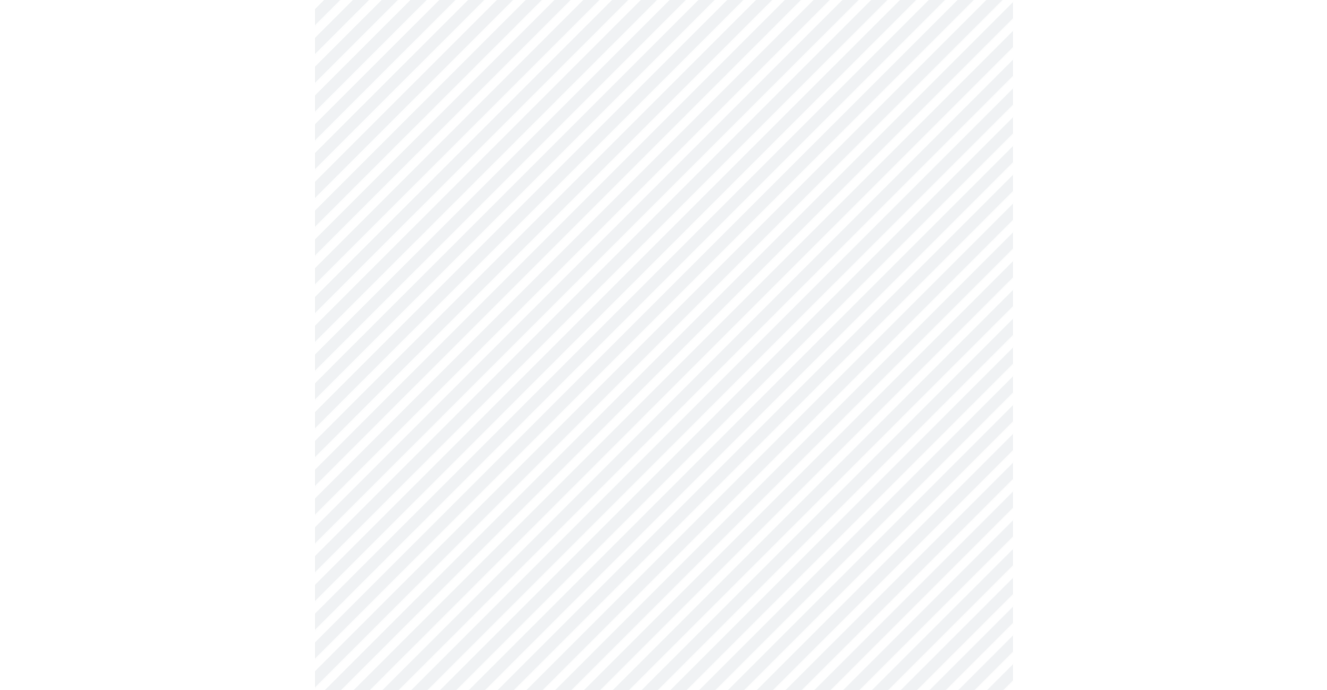
scroll to position [959, 0]
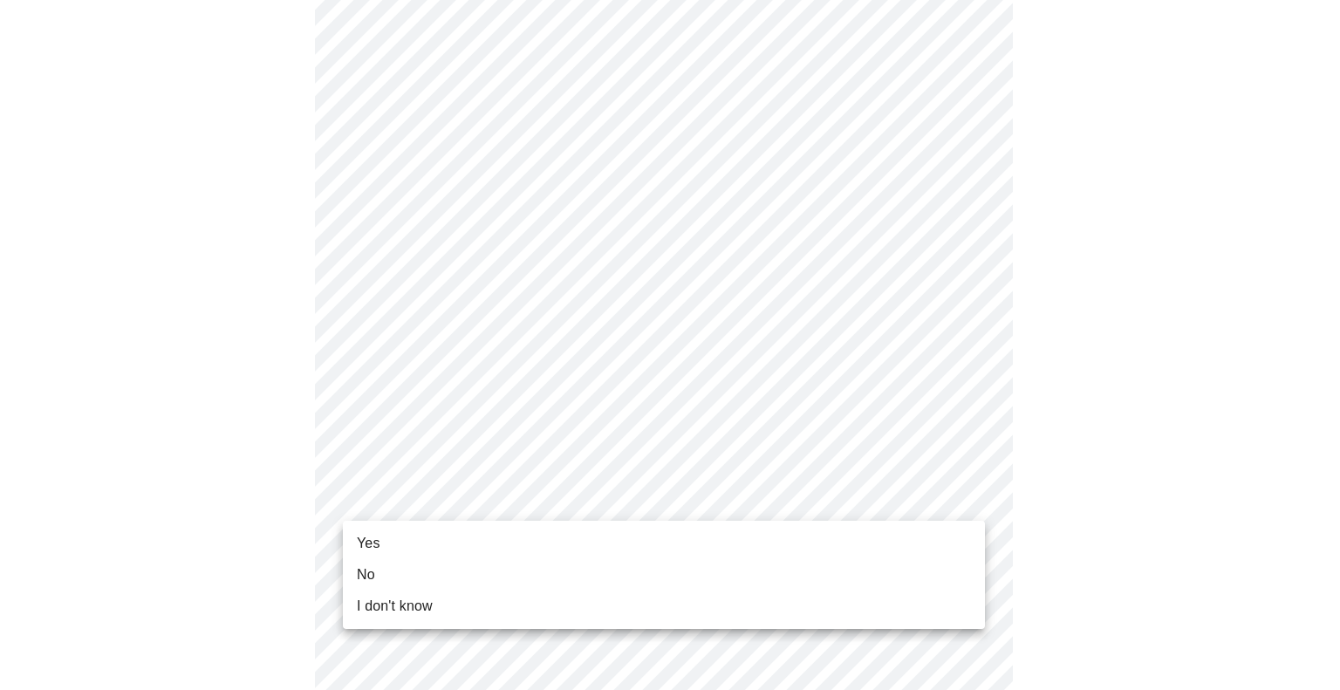
click at [424, 536] on li "Yes" at bounding box center [664, 543] width 642 height 31
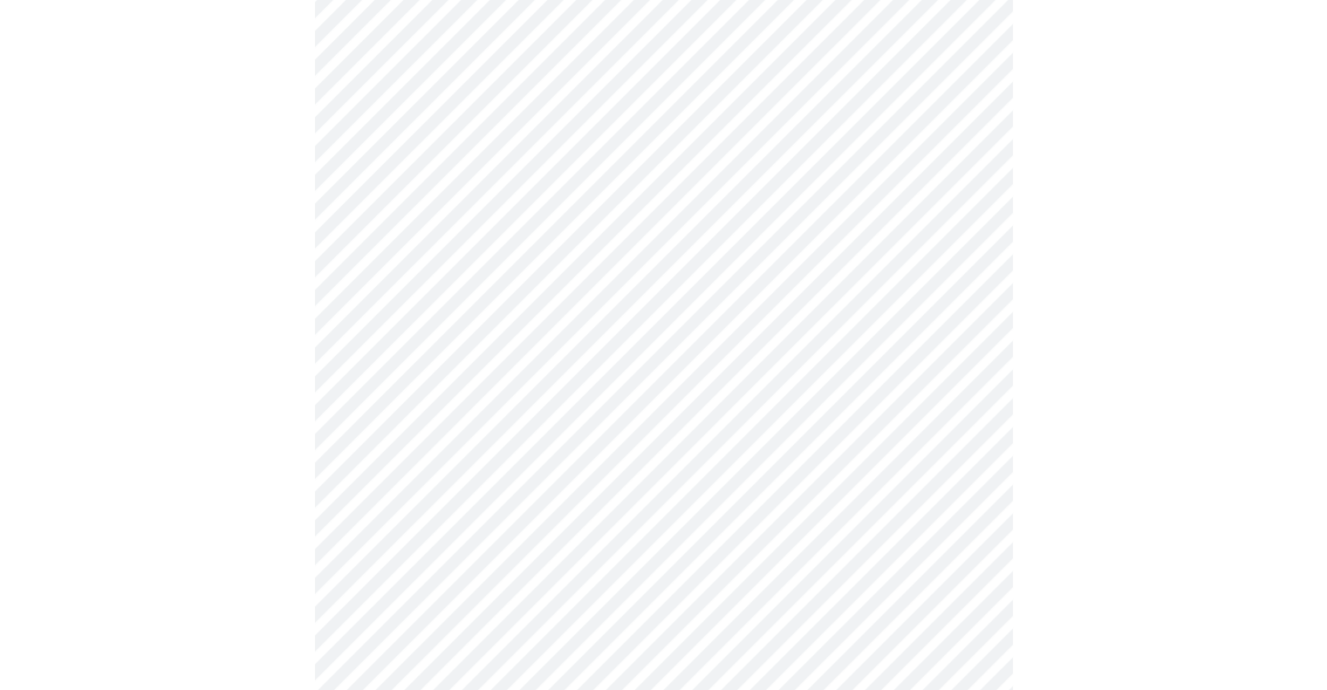
scroll to position [0, 0]
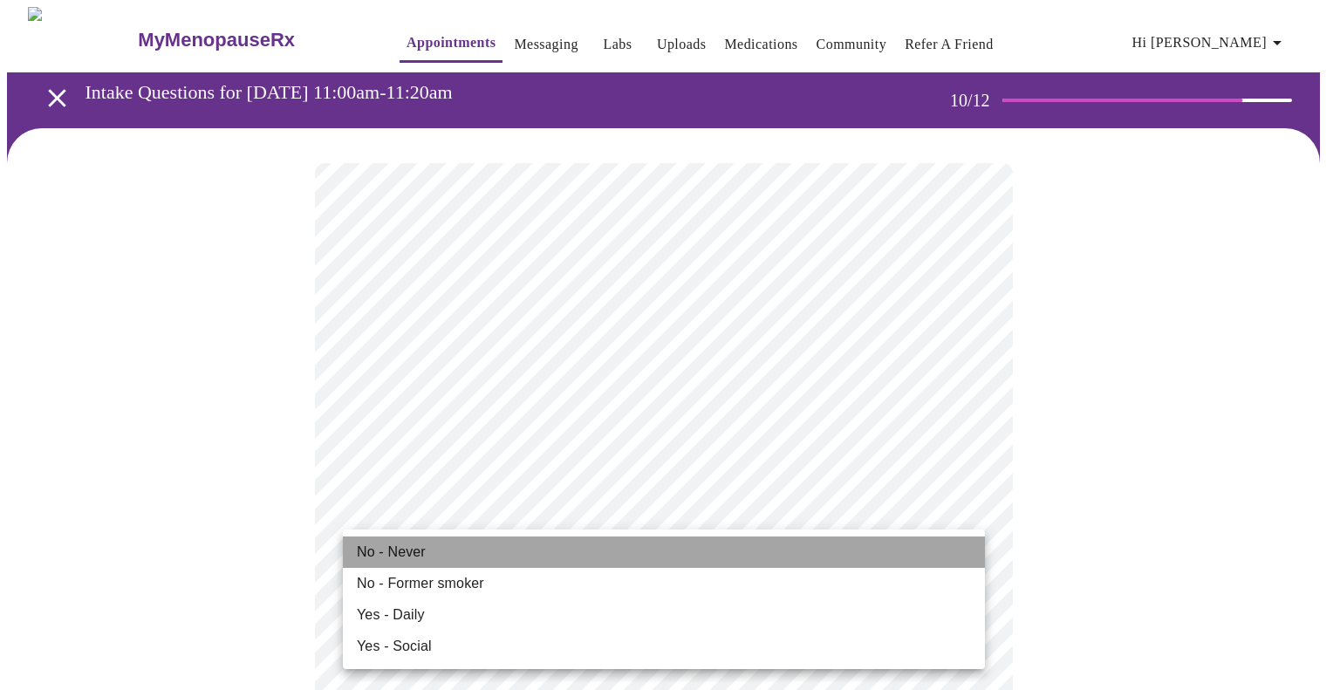
click at [426, 557] on li "No - Never" at bounding box center [664, 551] width 642 height 31
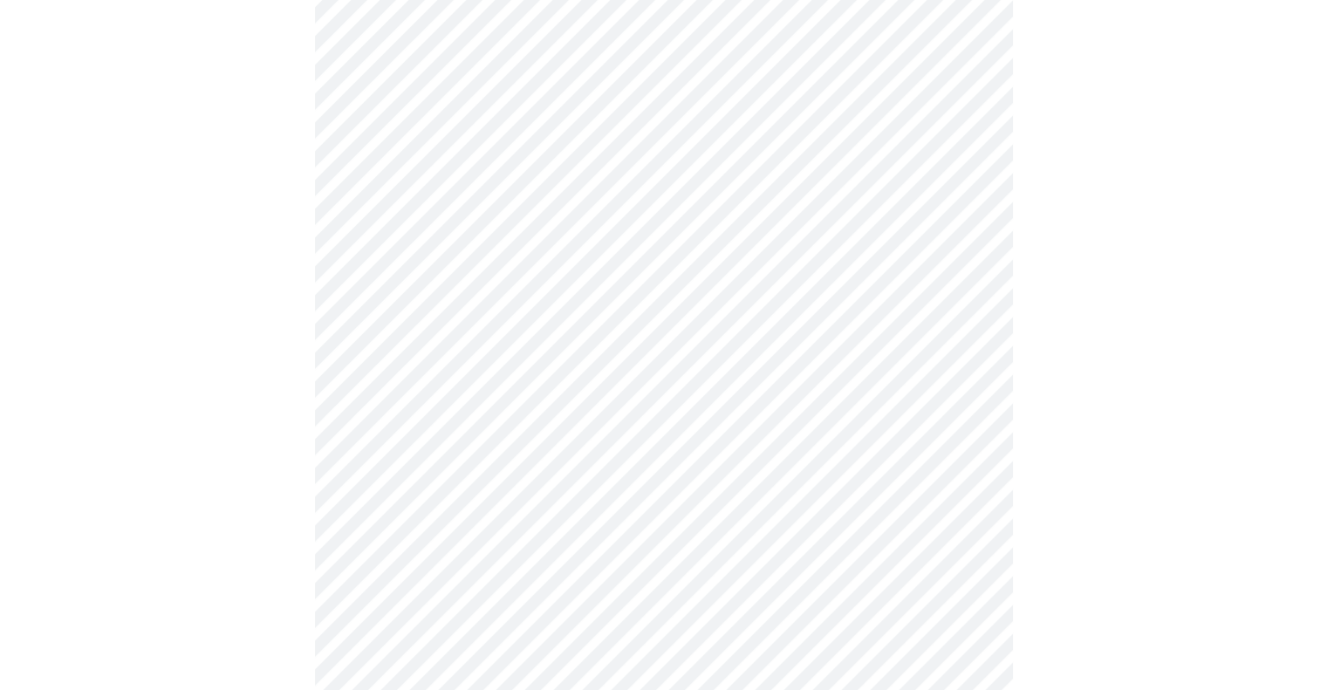
scroll to position [1308, 0]
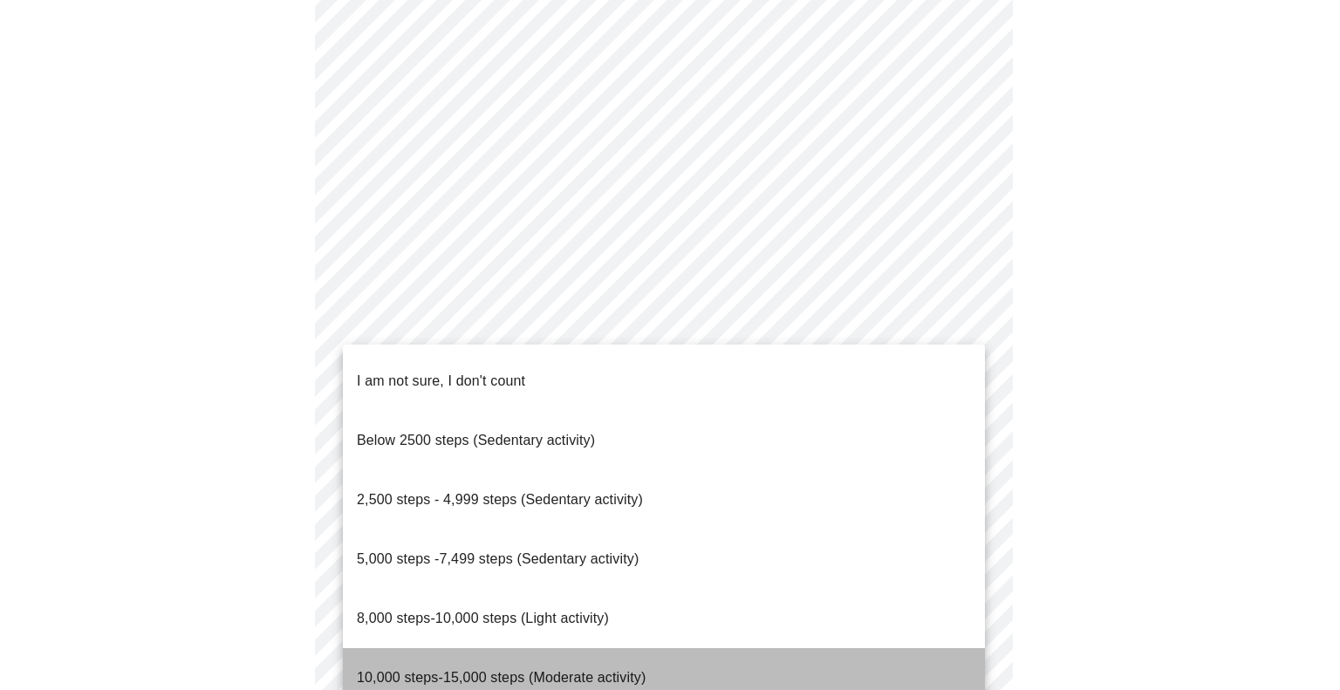
click at [420, 670] on span "10,000 steps-15,000 steps (Moderate activity)" at bounding box center [501, 677] width 289 height 15
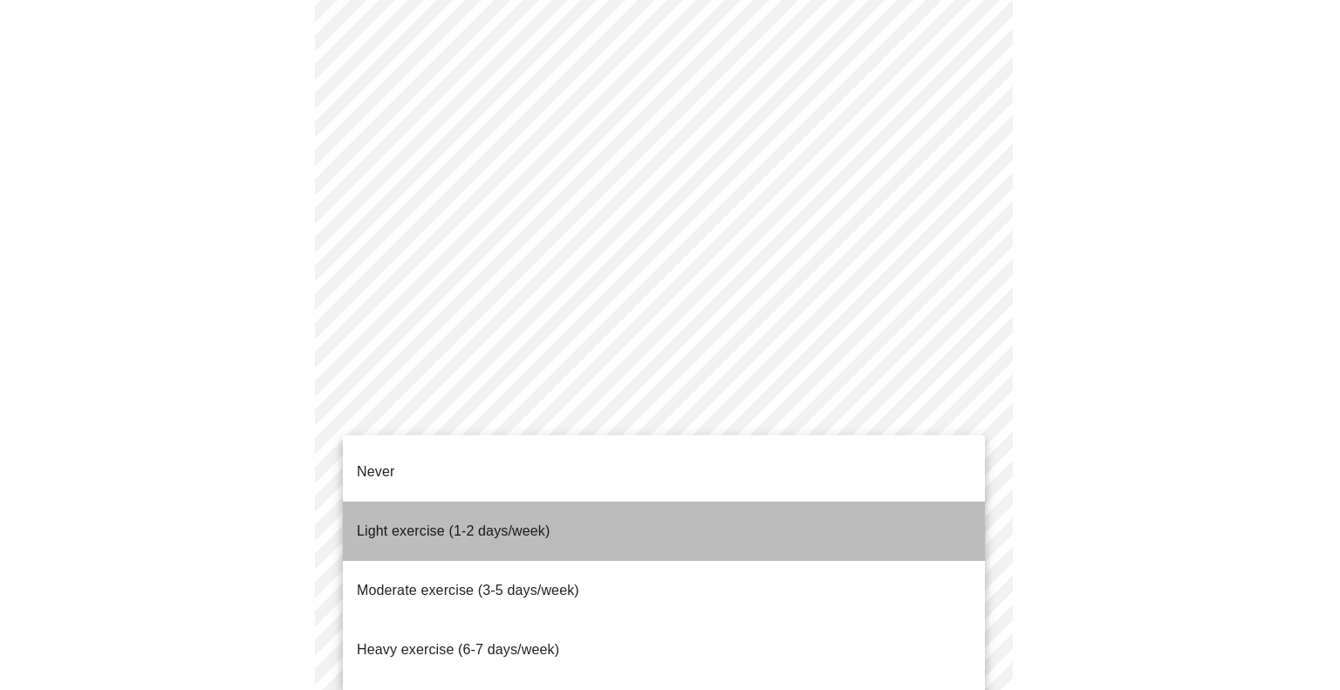
click at [420, 523] on span "Light exercise (1-2 days/week)" at bounding box center [454, 530] width 194 height 15
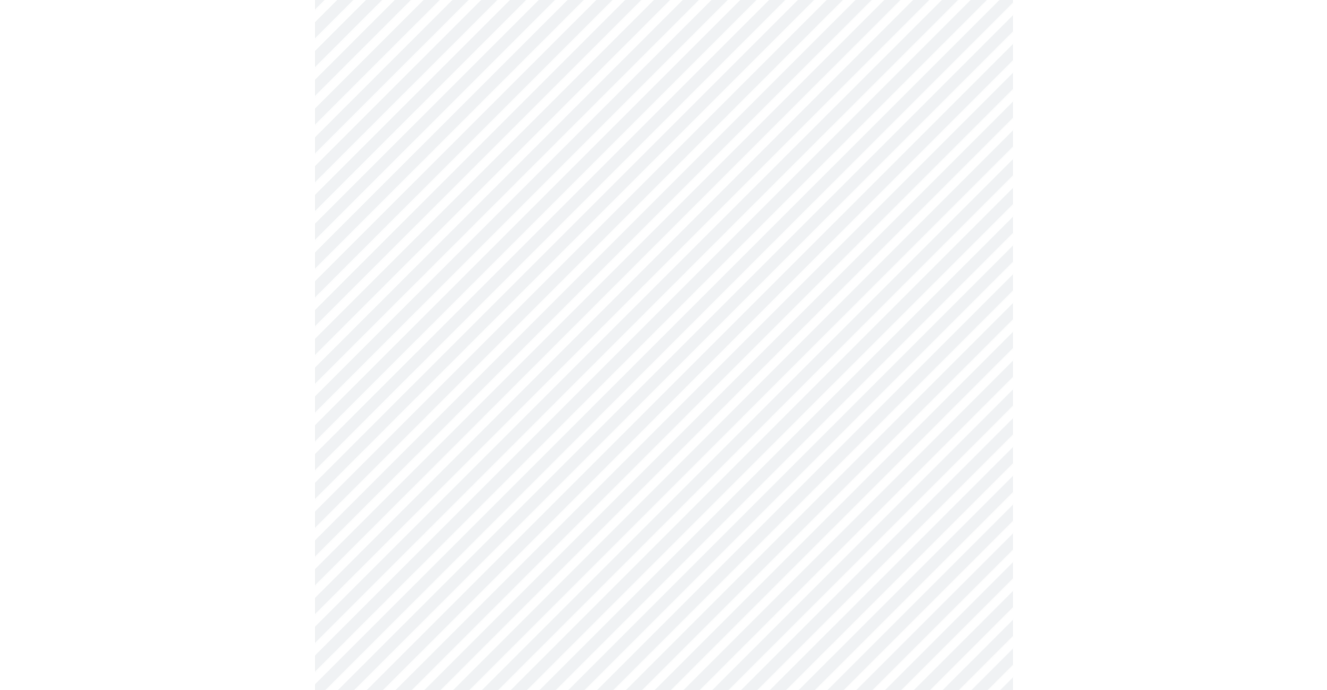
scroll to position [1483, 0]
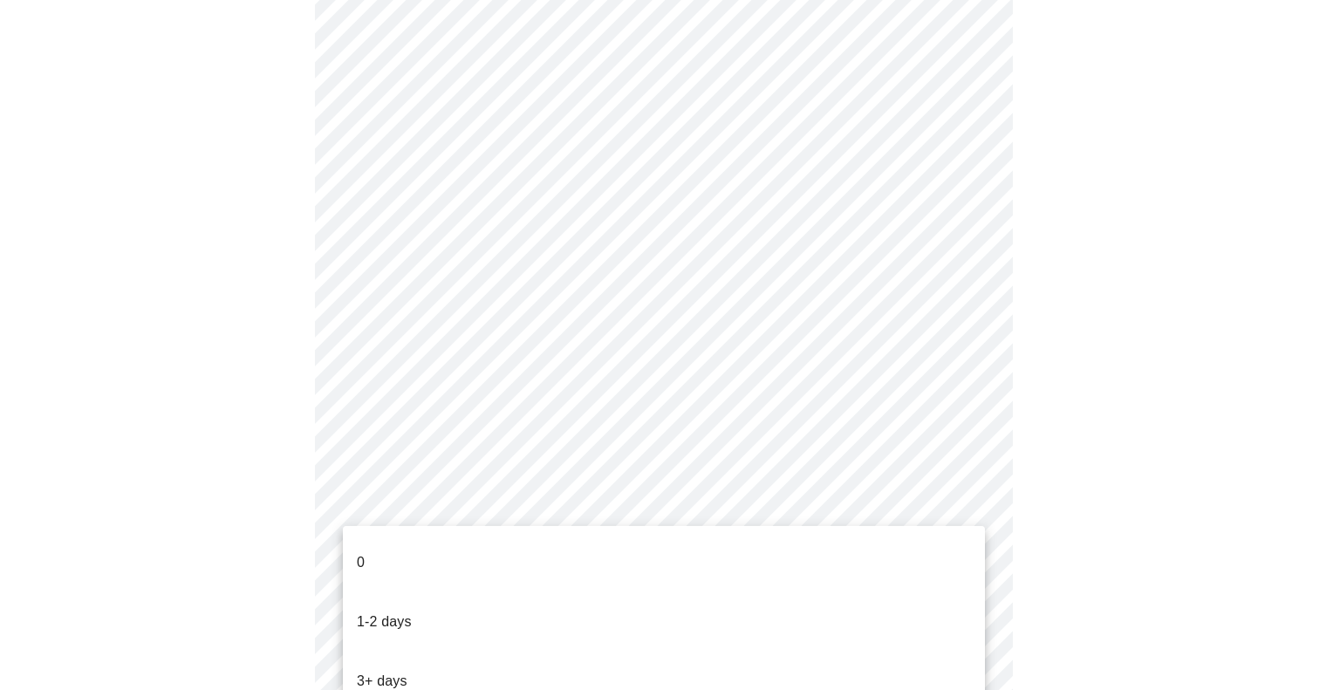
click at [444, 551] on li "0" at bounding box center [664, 562] width 642 height 59
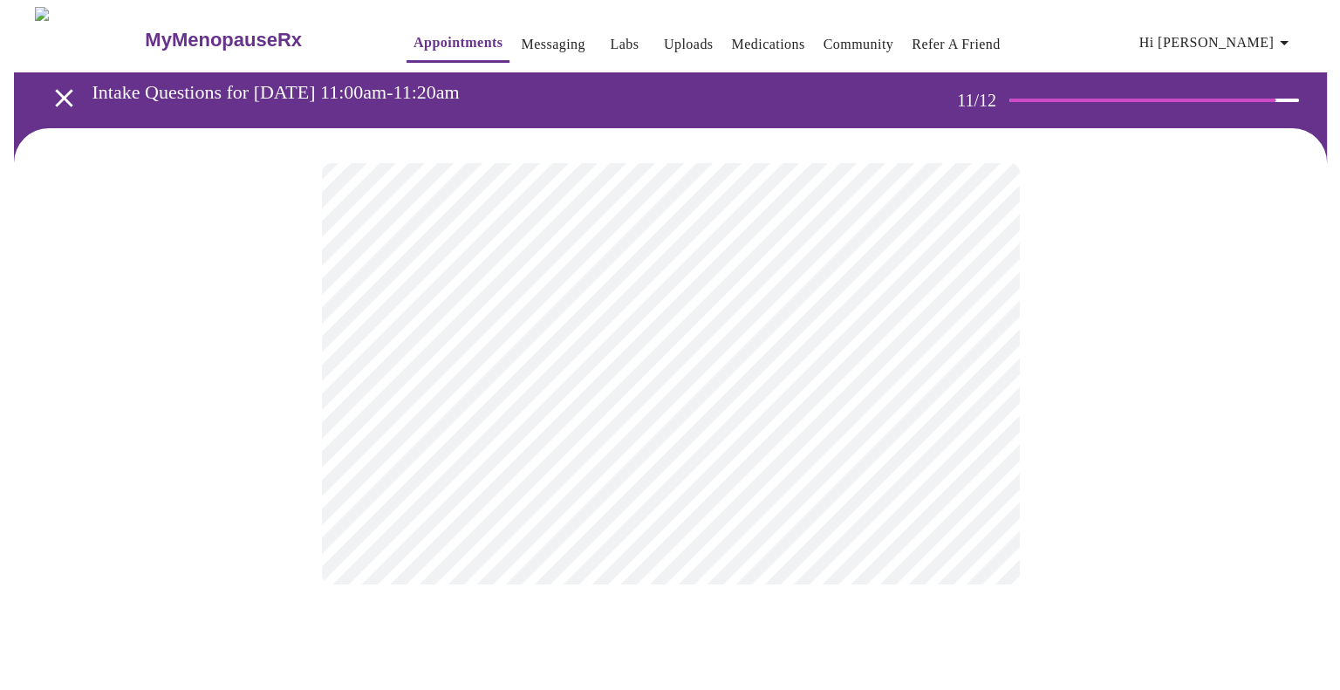
scroll to position [0, 0]
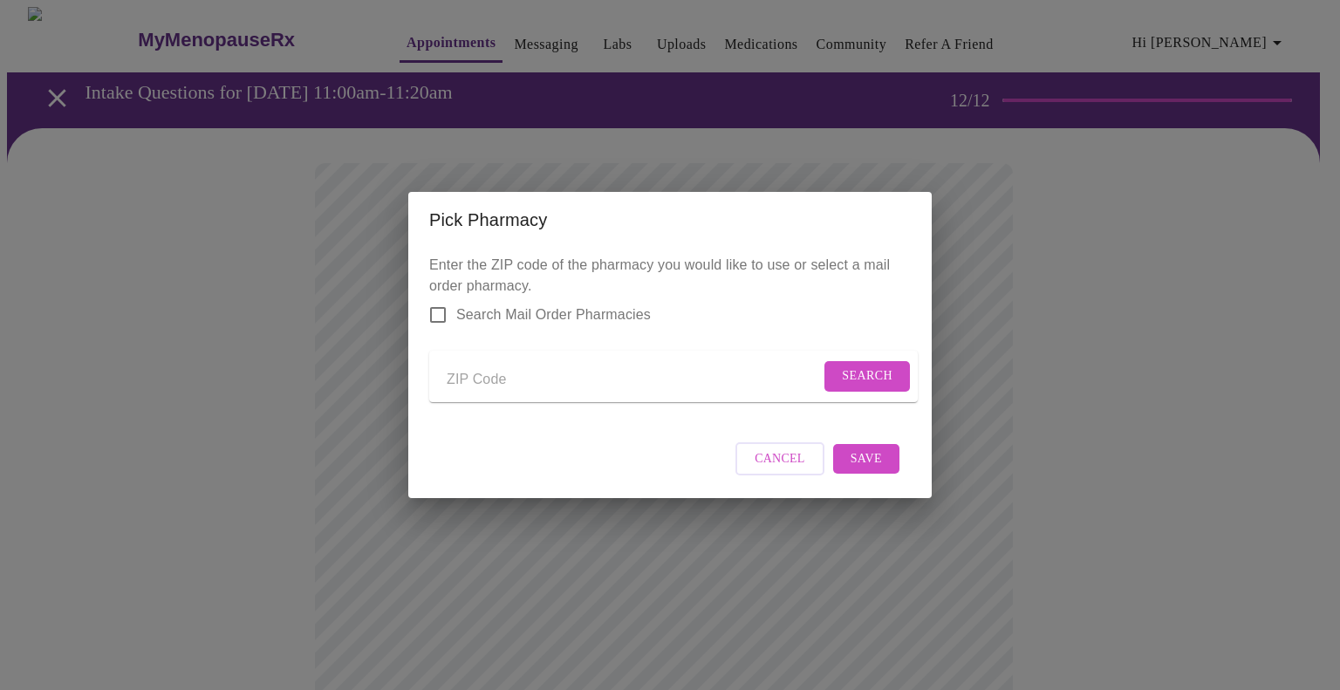
click at [494, 379] on input "Send a message to your care team" at bounding box center [633, 379] width 373 height 28
type input "36265"
click at [878, 369] on span "Search" at bounding box center [867, 376] width 51 height 22
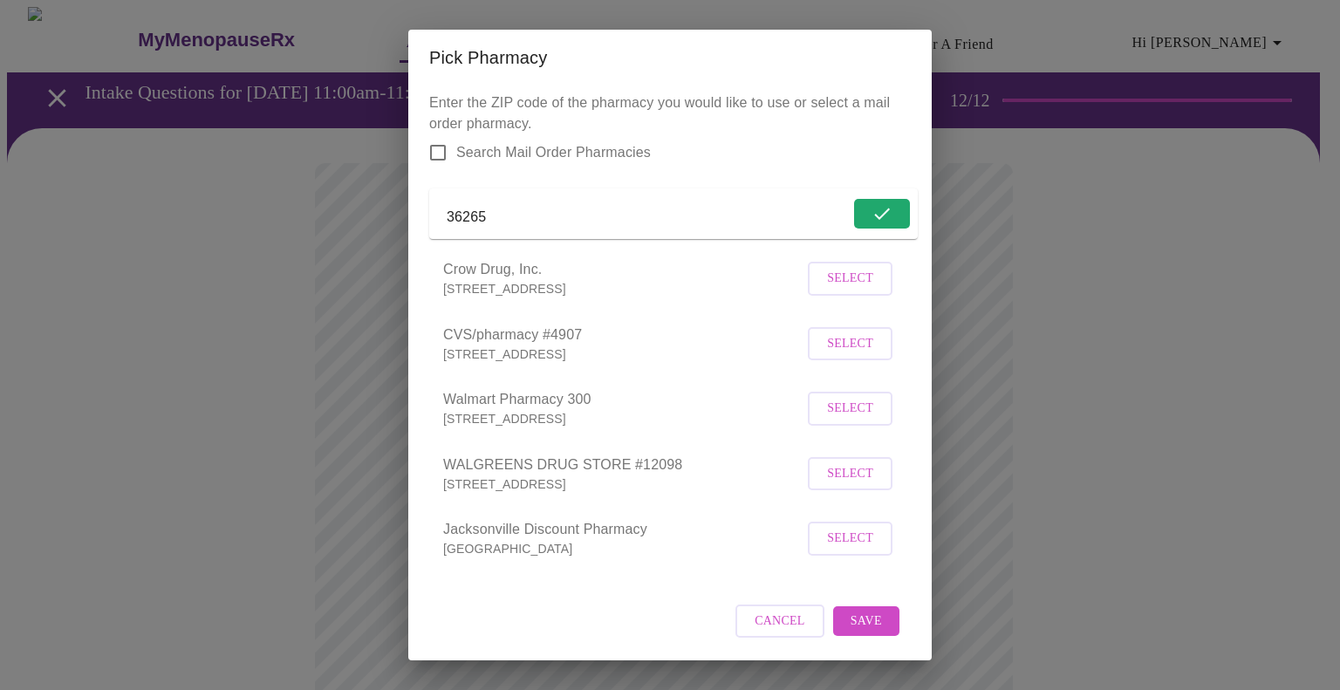
scroll to position [17, 0]
click at [837, 535] on span "Select" at bounding box center [850, 539] width 46 height 22
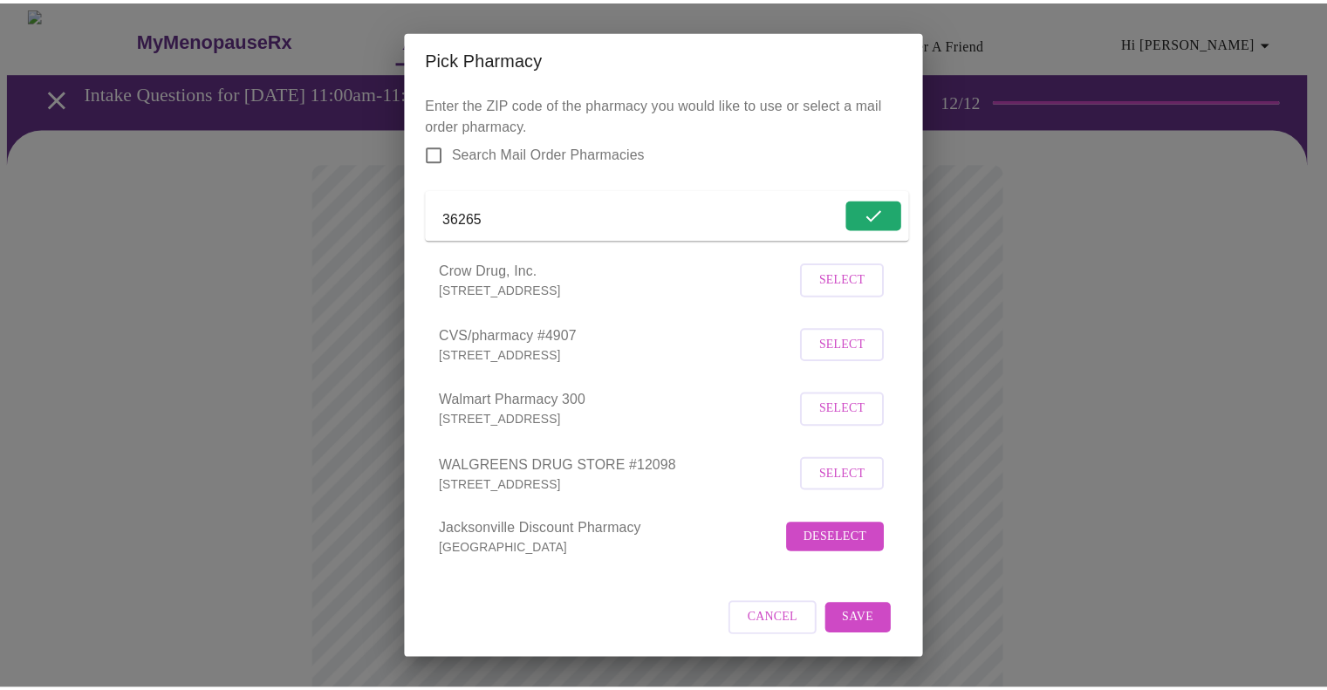
scroll to position [15, 0]
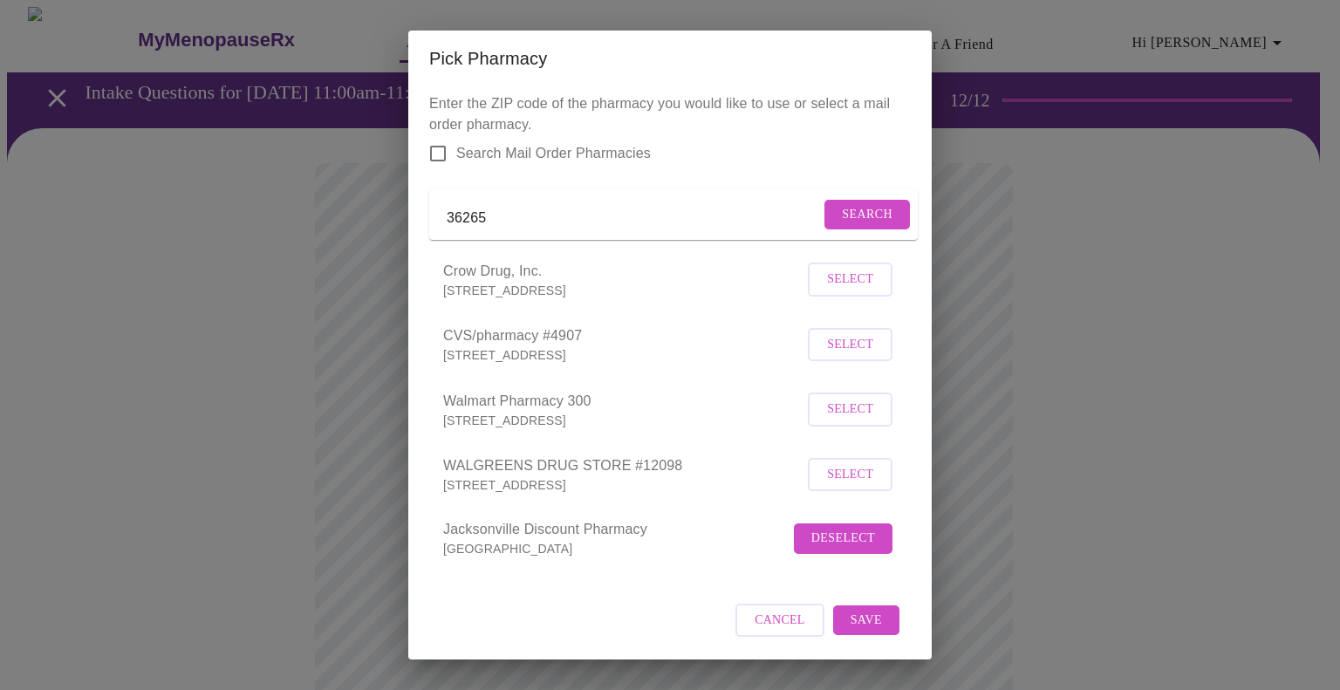
click at [863, 624] on span "Save" at bounding box center [865, 621] width 31 height 22
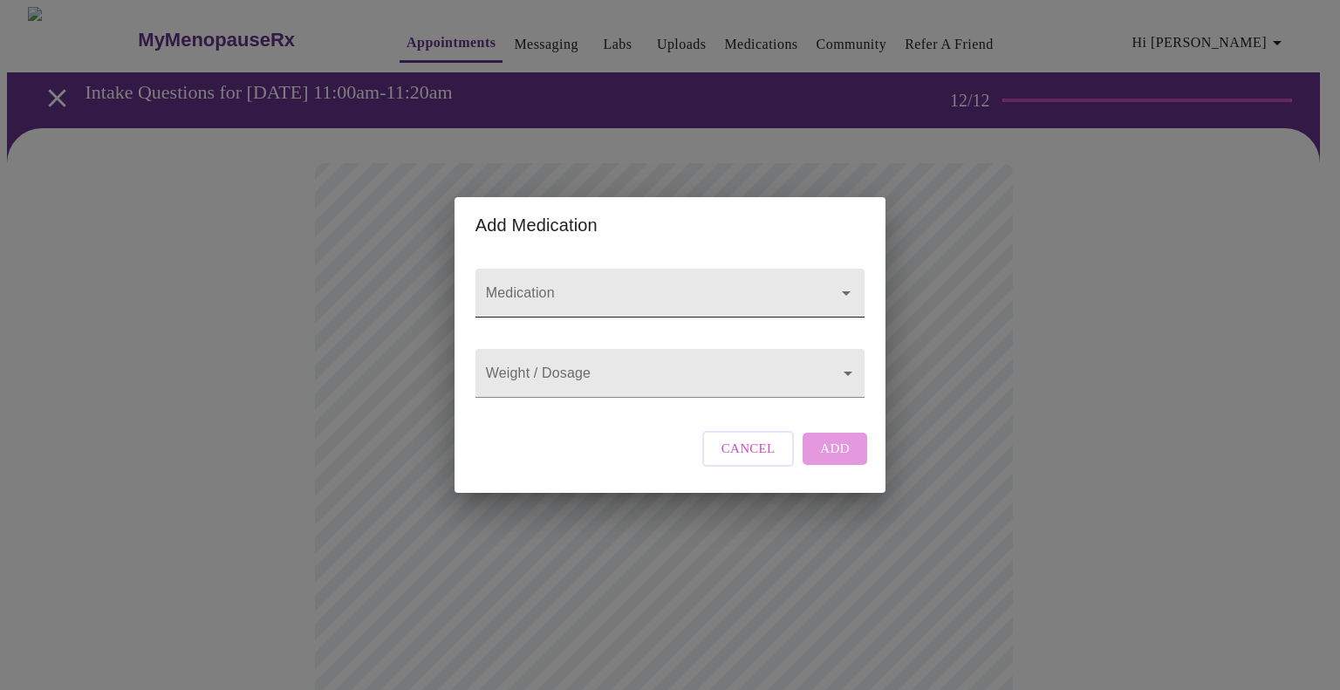
click at [635, 269] on div at bounding box center [669, 293] width 389 height 49
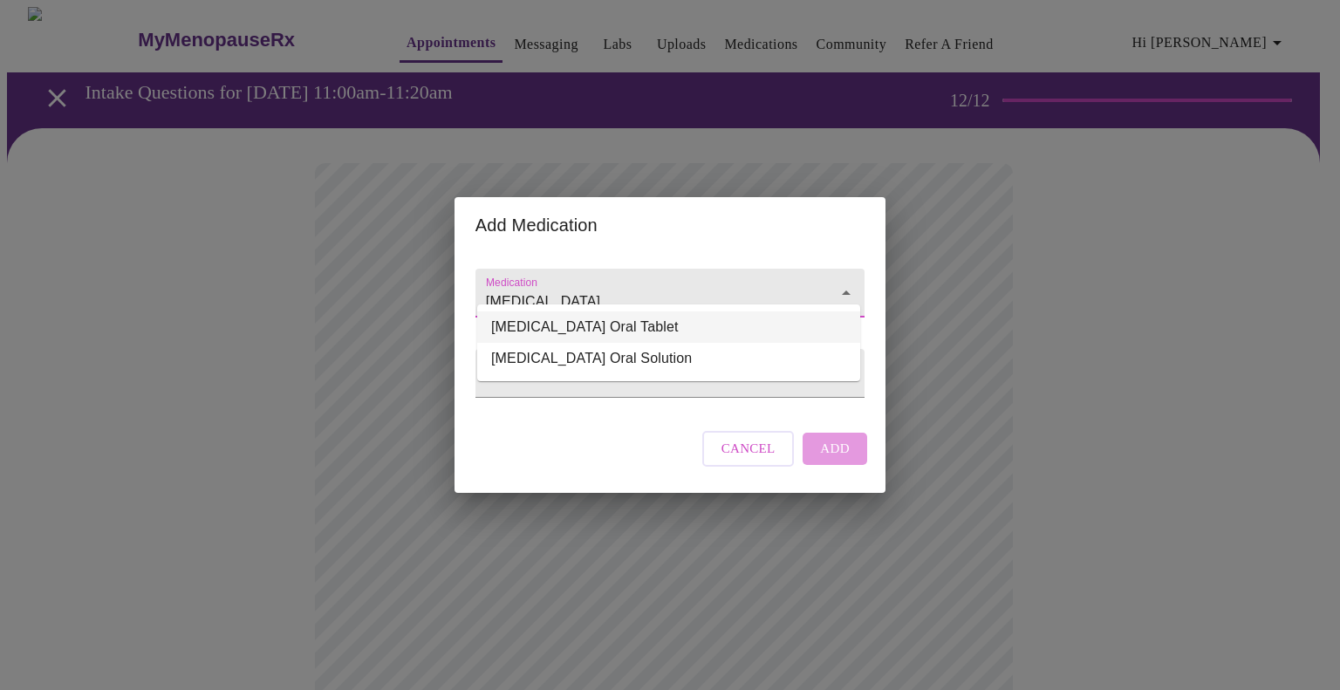
click at [614, 327] on li "[MEDICAL_DATA] Oral Tablet" at bounding box center [668, 326] width 383 height 31
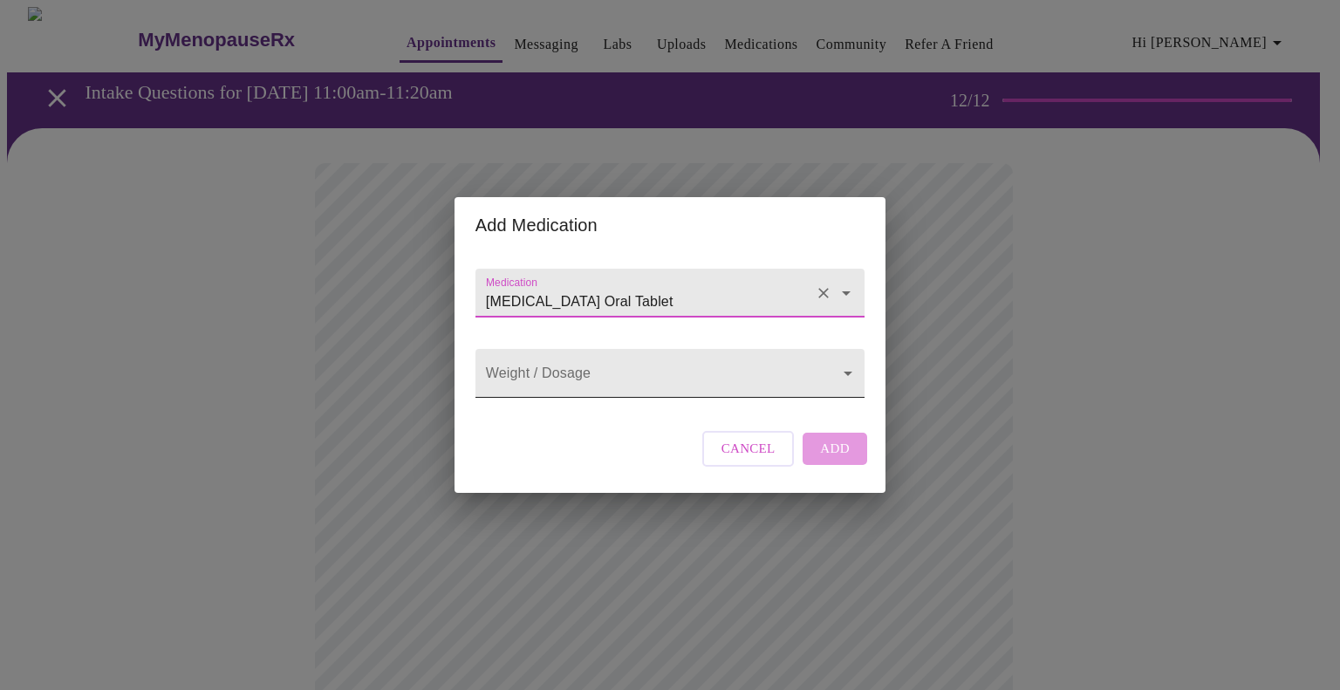
type input "[MEDICAL_DATA] Oral Tablet"
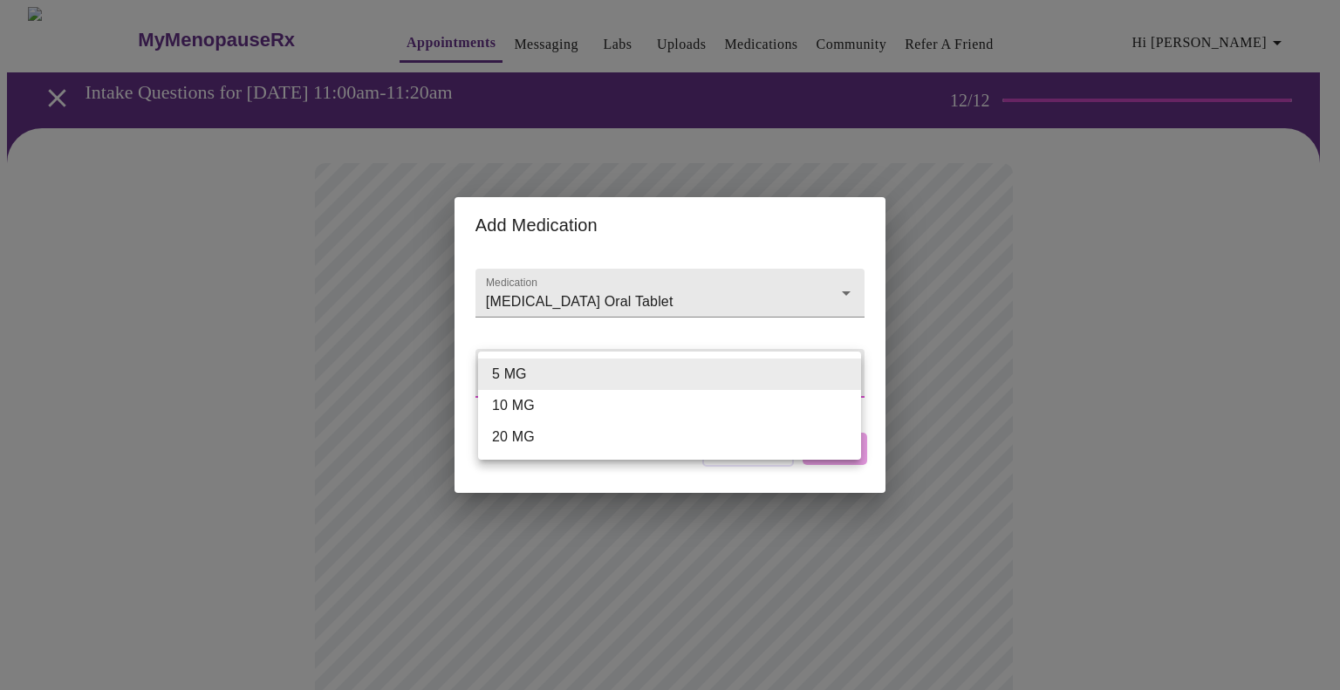
click at [588, 377] on body "MyMenopauseRx Appointments Messaging Labs Uploads Medications Community Refer a…" at bounding box center [670, 661] width 1326 height 1309
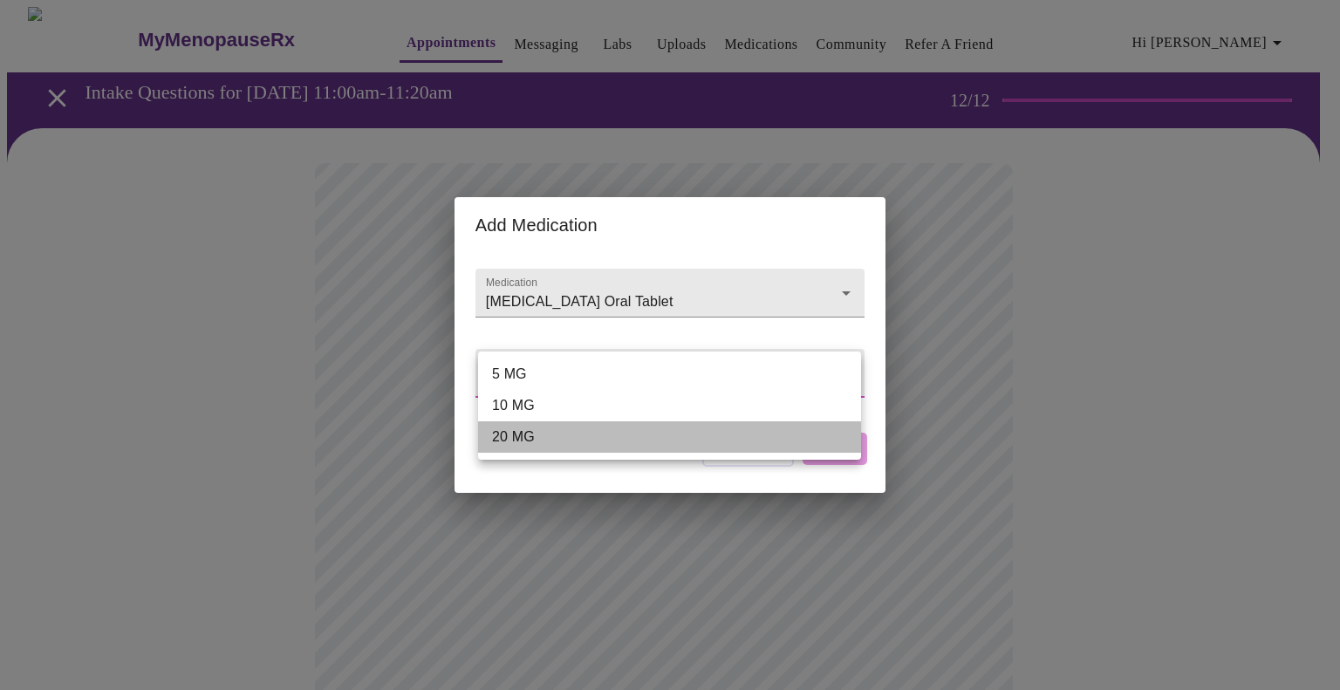
click at [583, 435] on li "20 MG" at bounding box center [669, 436] width 383 height 31
type input "20 MG"
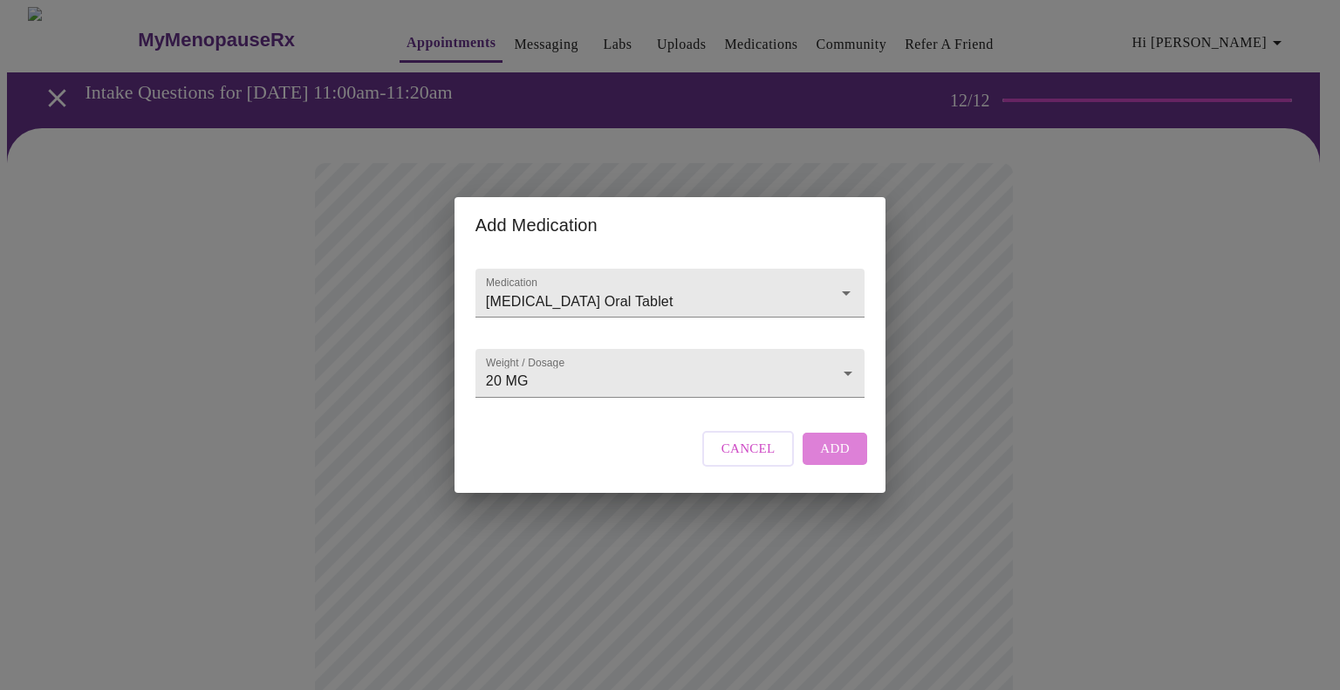
click at [844, 460] on span "Add" at bounding box center [835, 448] width 30 height 23
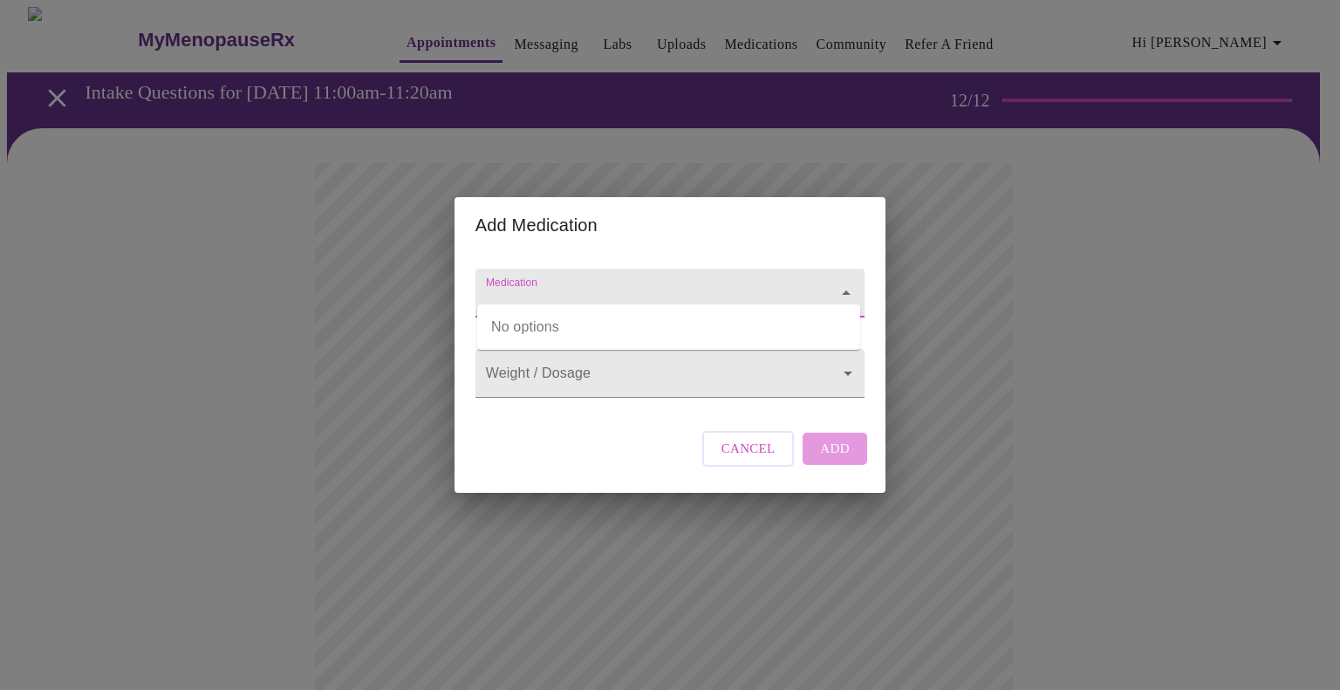
click at [644, 285] on input "Medication" at bounding box center [644, 301] width 325 height 32
click at [641, 325] on li "[MEDICAL_DATA] Oral Tablet" at bounding box center [668, 326] width 383 height 31
type input "[MEDICAL_DATA] Oral Tablet"
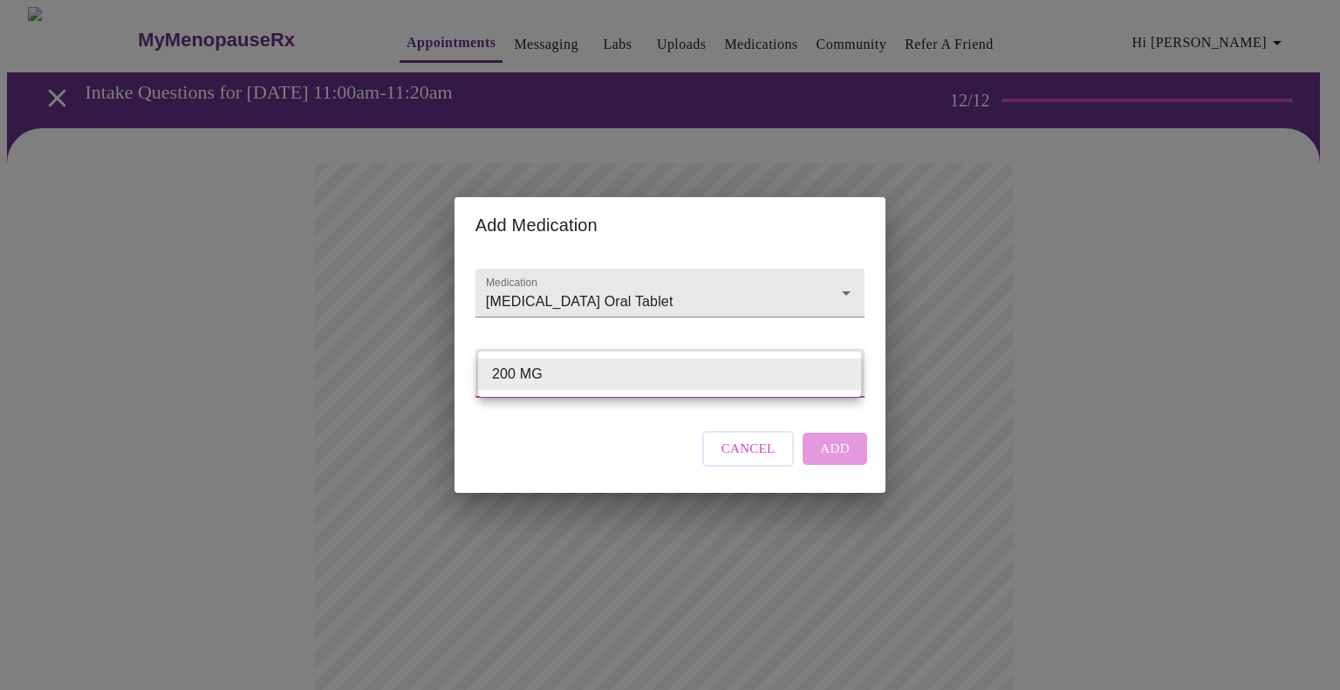
click at [596, 383] on body "MyMenopauseRx Appointments Messaging Labs Uploads Medications Community Refer a…" at bounding box center [670, 680] width 1326 height 1347
click at [848, 468] on div at bounding box center [670, 345] width 1340 height 690
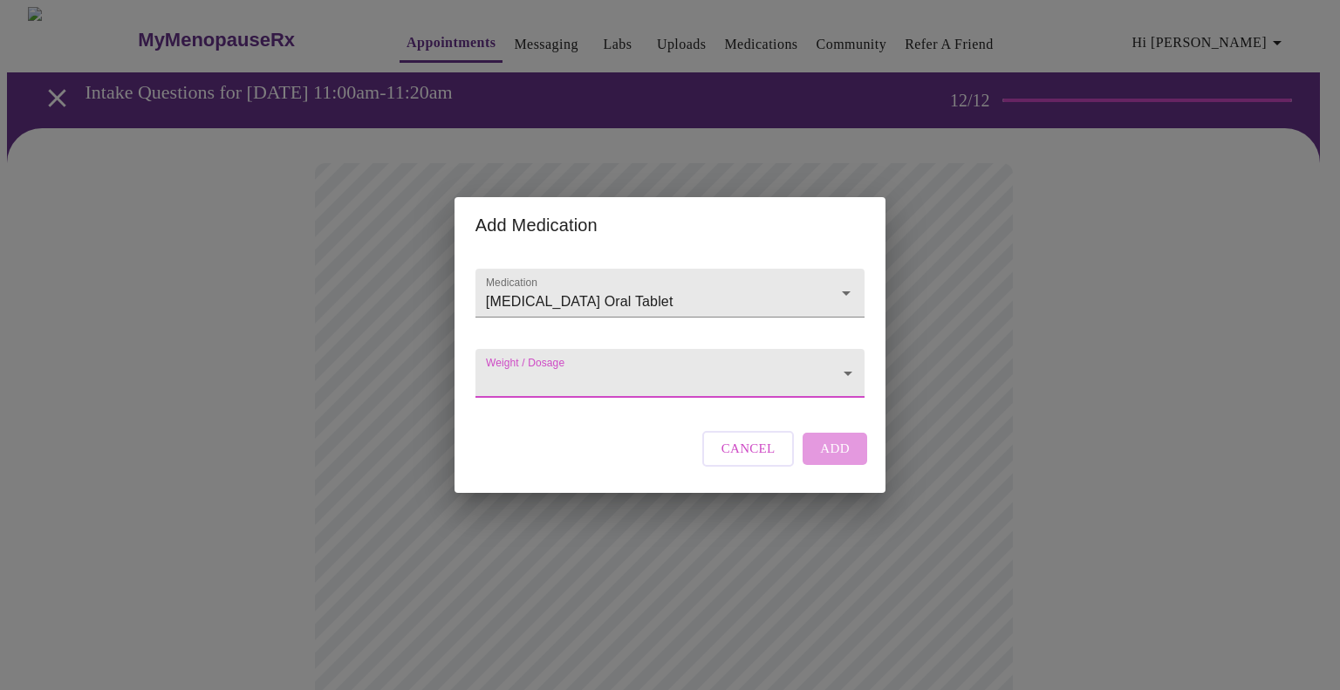
click at [639, 379] on body "MyMenopauseRx Appointments Messaging Labs Uploads Medications Community Refer a…" at bounding box center [670, 680] width 1326 height 1347
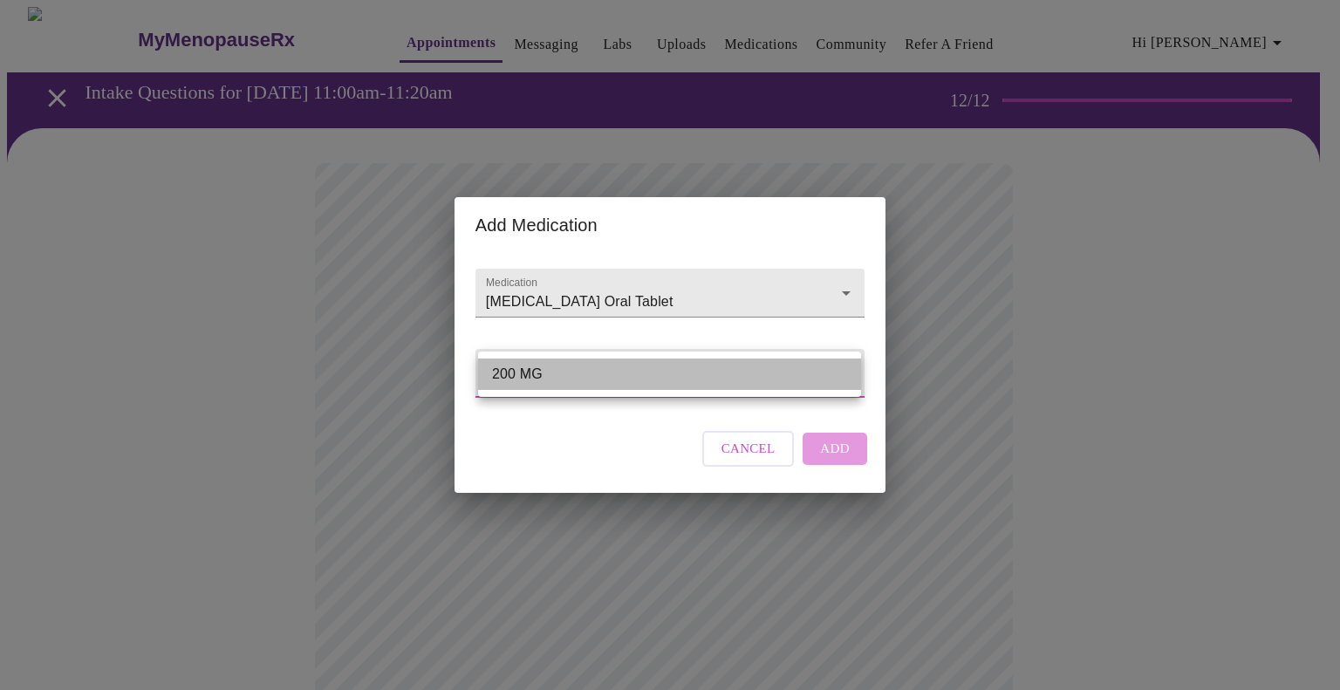
click at [639, 379] on li "200 MG" at bounding box center [669, 373] width 383 height 31
type input "200 MG"
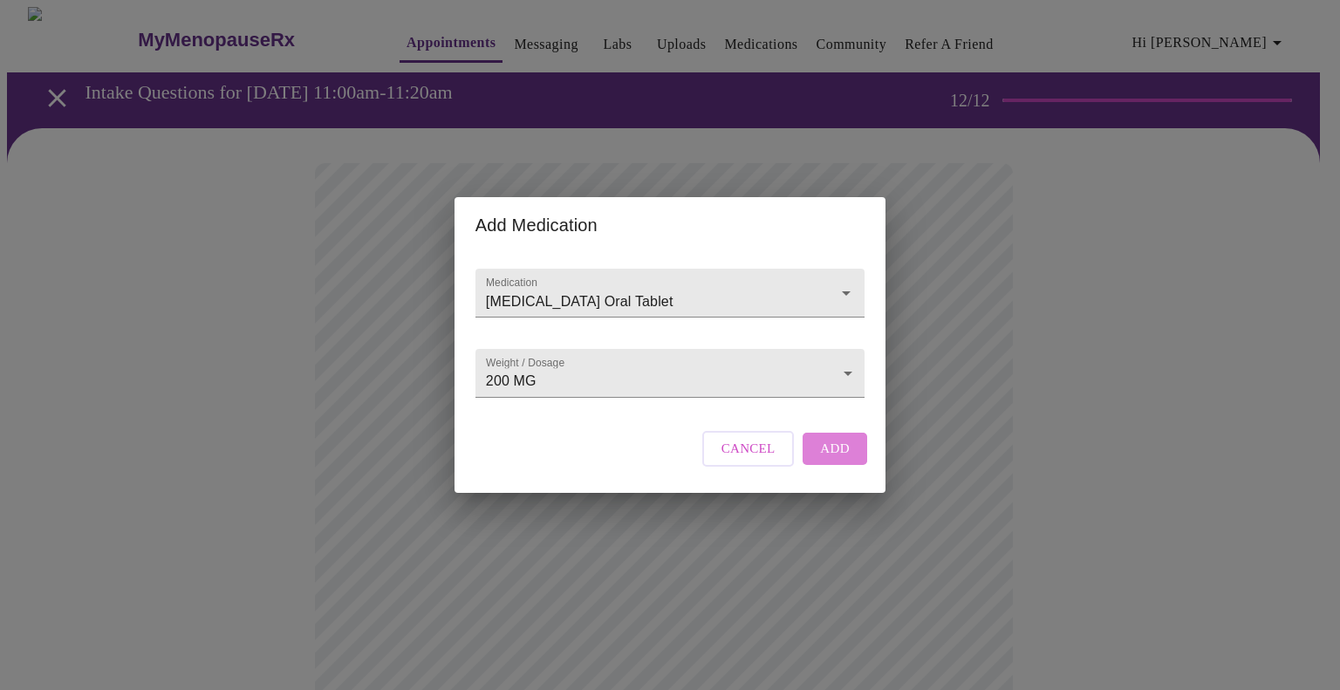
click at [828, 460] on span "Add" at bounding box center [835, 448] width 30 height 23
click at [632, 287] on input "Medication" at bounding box center [644, 301] width 325 height 32
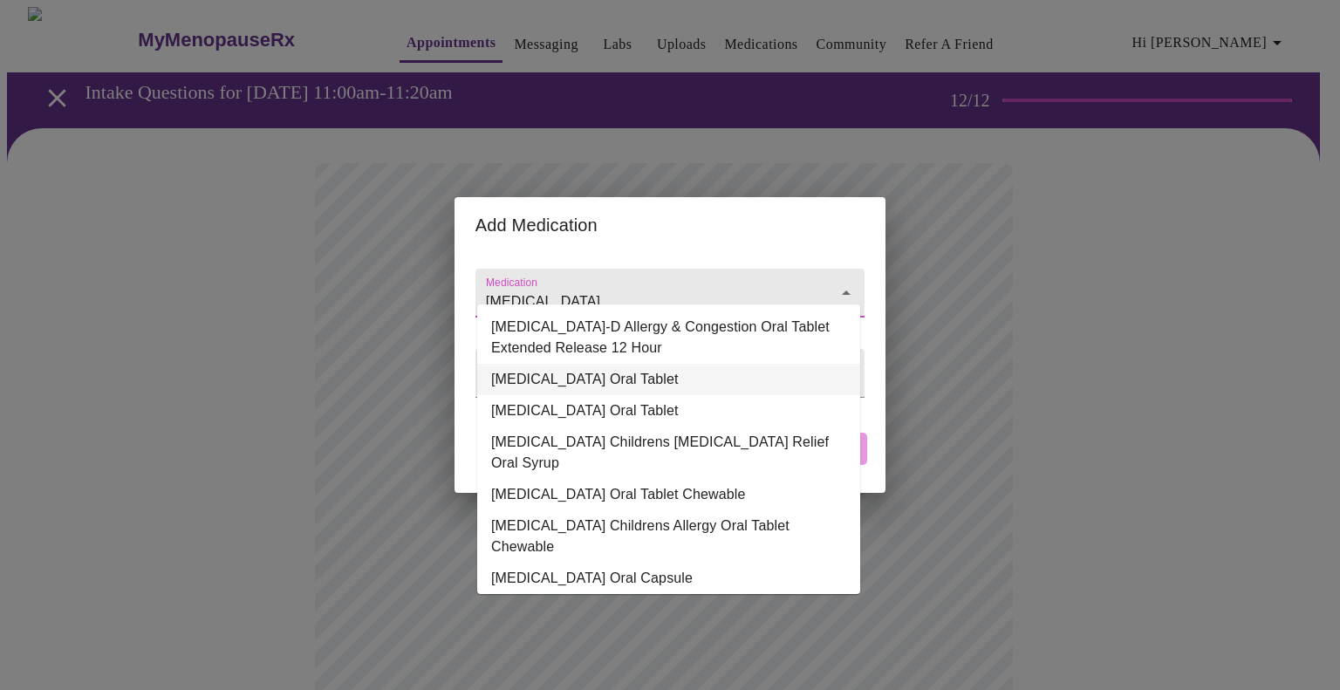
click at [633, 377] on li "[MEDICAL_DATA] Oral Tablet" at bounding box center [668, 379] width 383 height 31
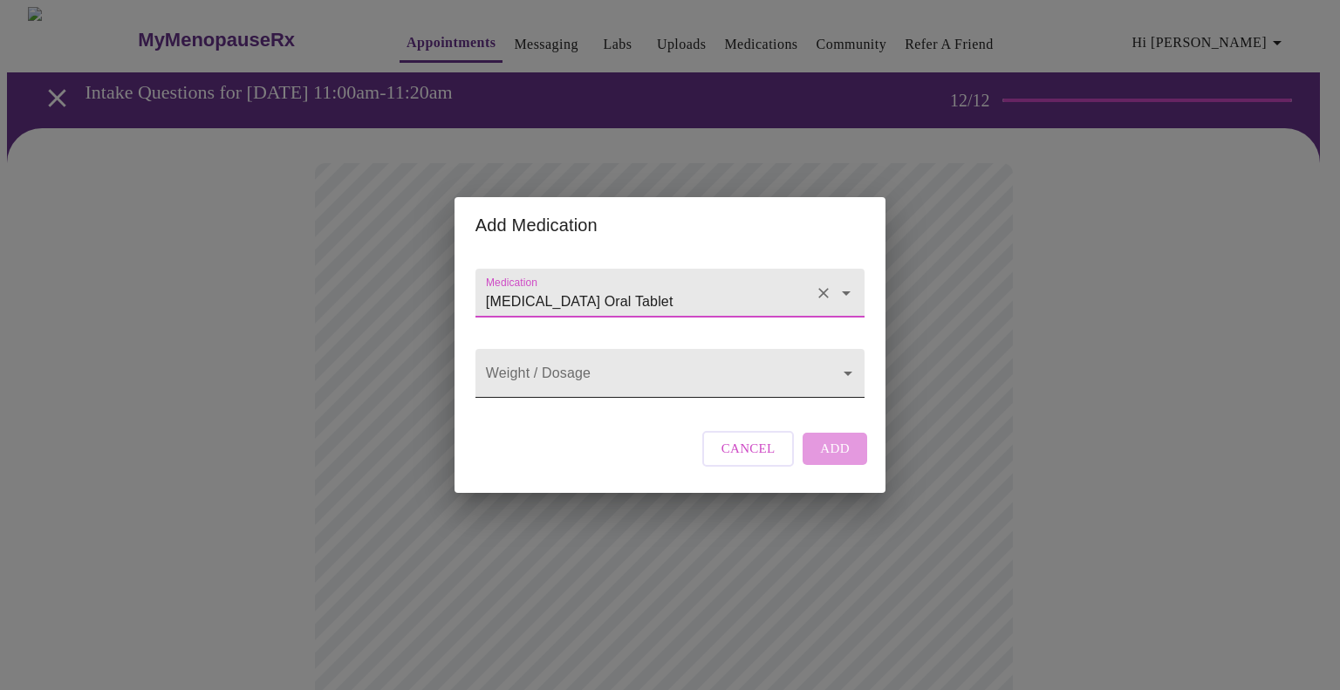
type input "[MEDICAL_DATA] Oral Tablet"
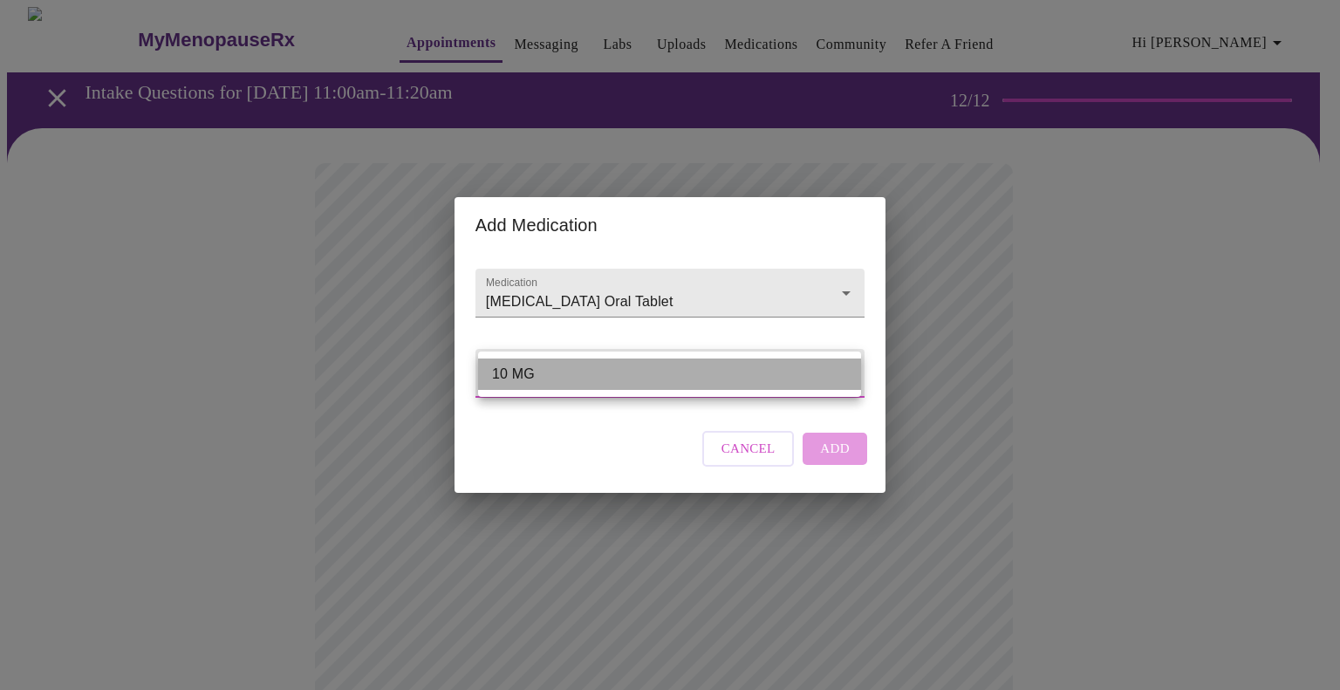
click at [635, 377] on li "10 MG" at bounding box center [669, 373] width 383 height 31
type input "10 MG"
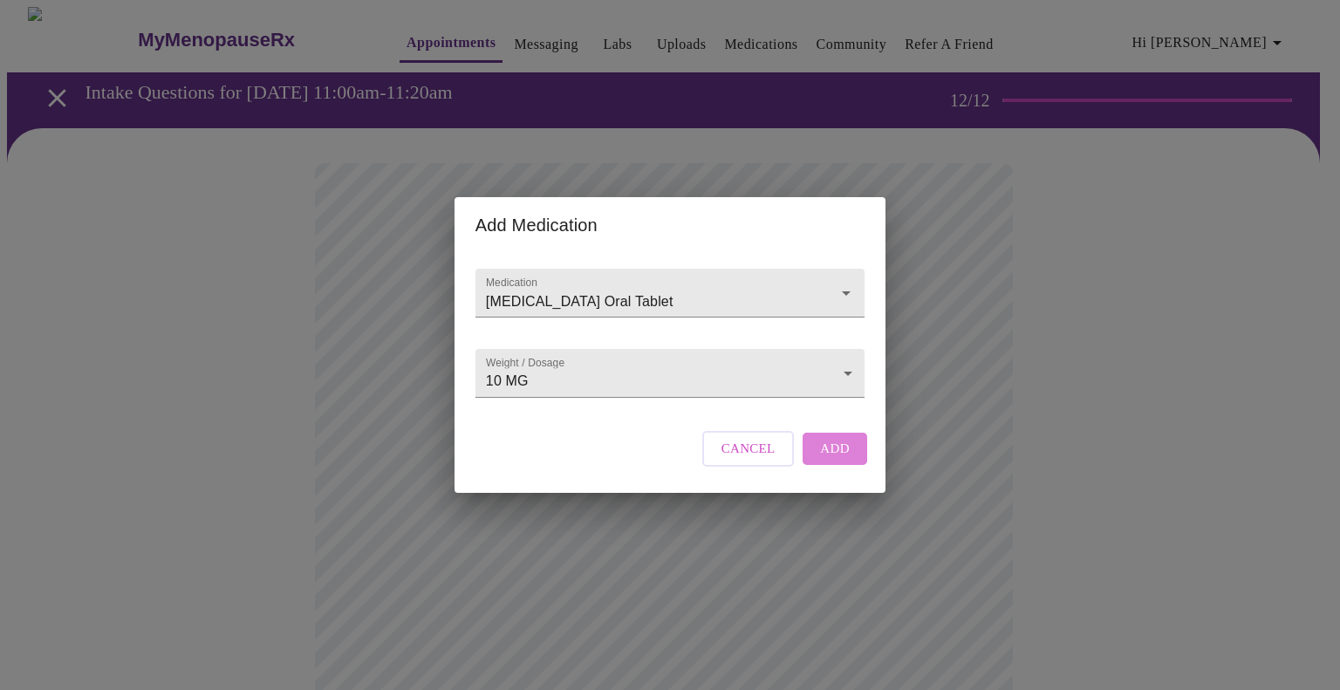
click at [849, 464] on button "Add" at bounding box center [834, 448] width 65 height 31
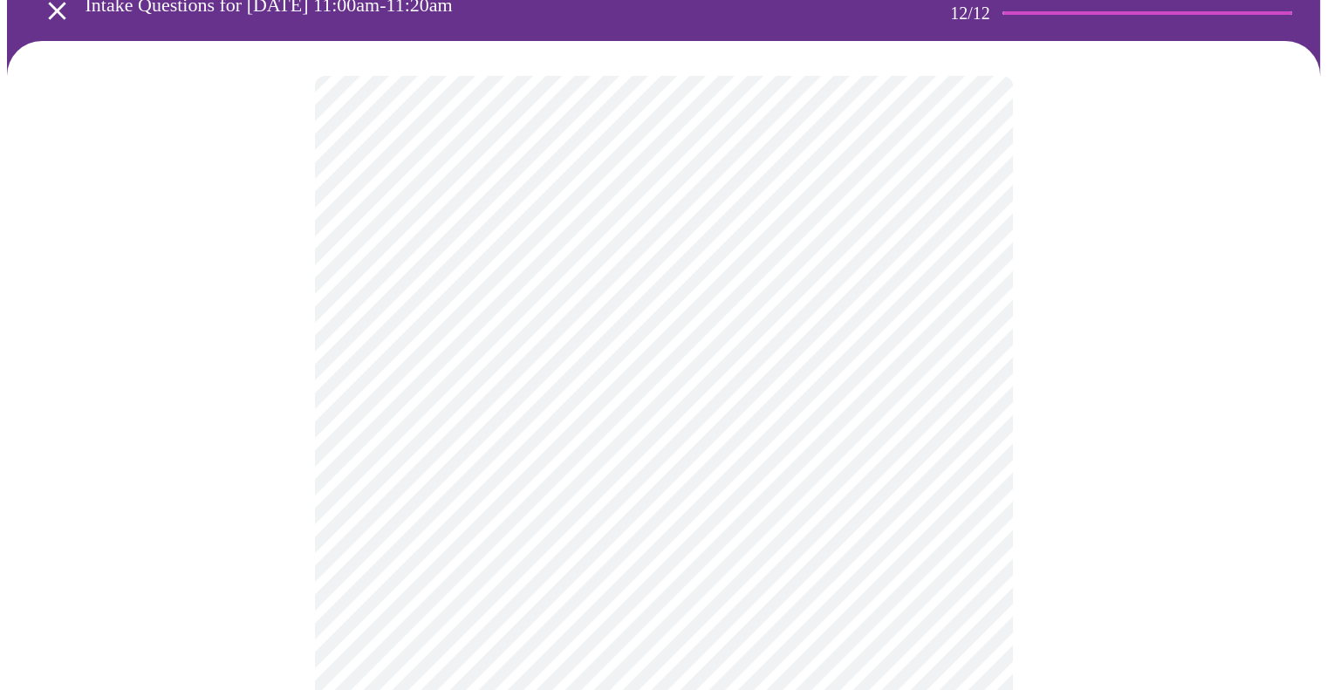
scroll to position [174, 0]
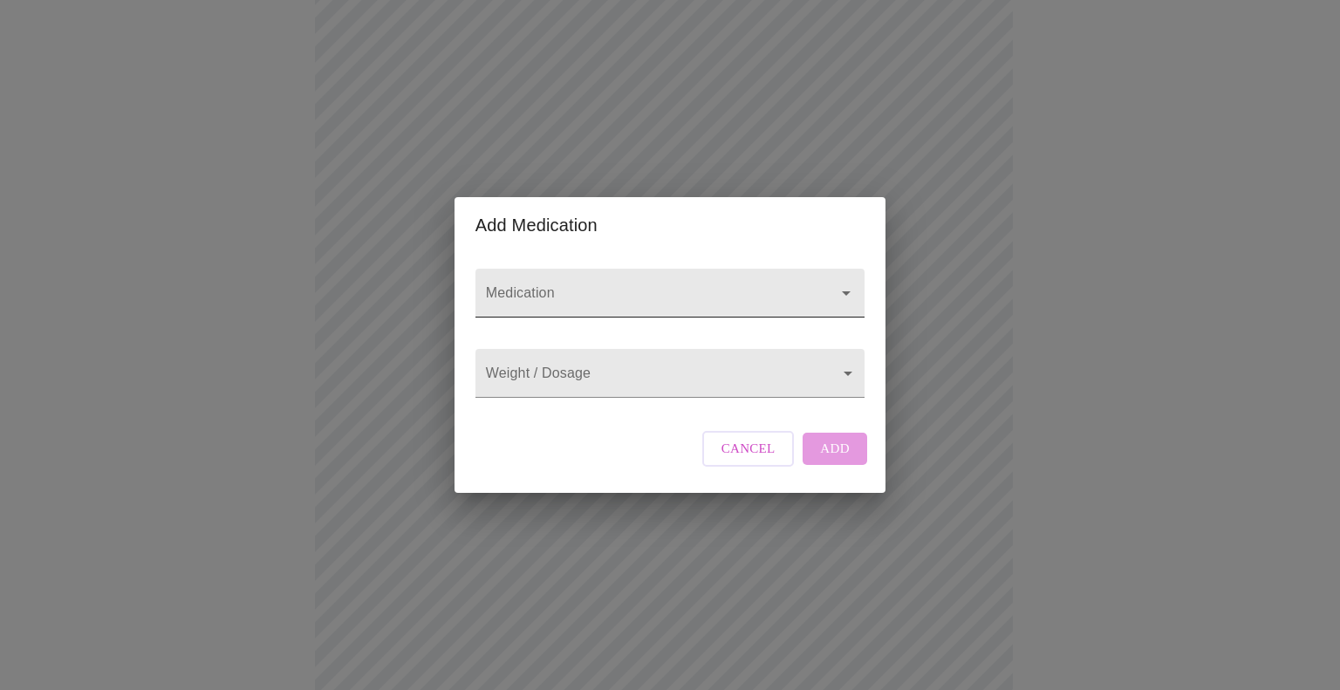
click at [593, 285] on input "Medication" at bounding box center [644, 301] width 325 height 32
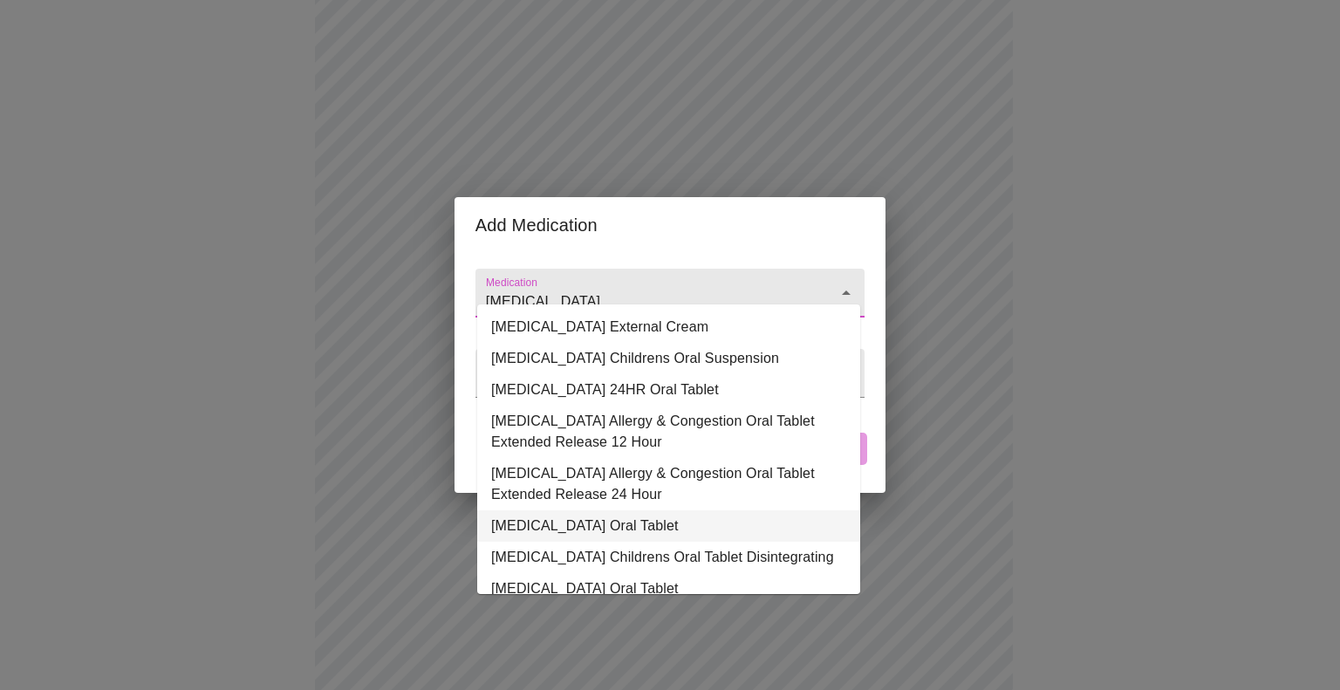
click at [600, 529] on li "[MEDICAL_DATA] Oral Tablet" at bounding box center [668, 525] width 383 height 31
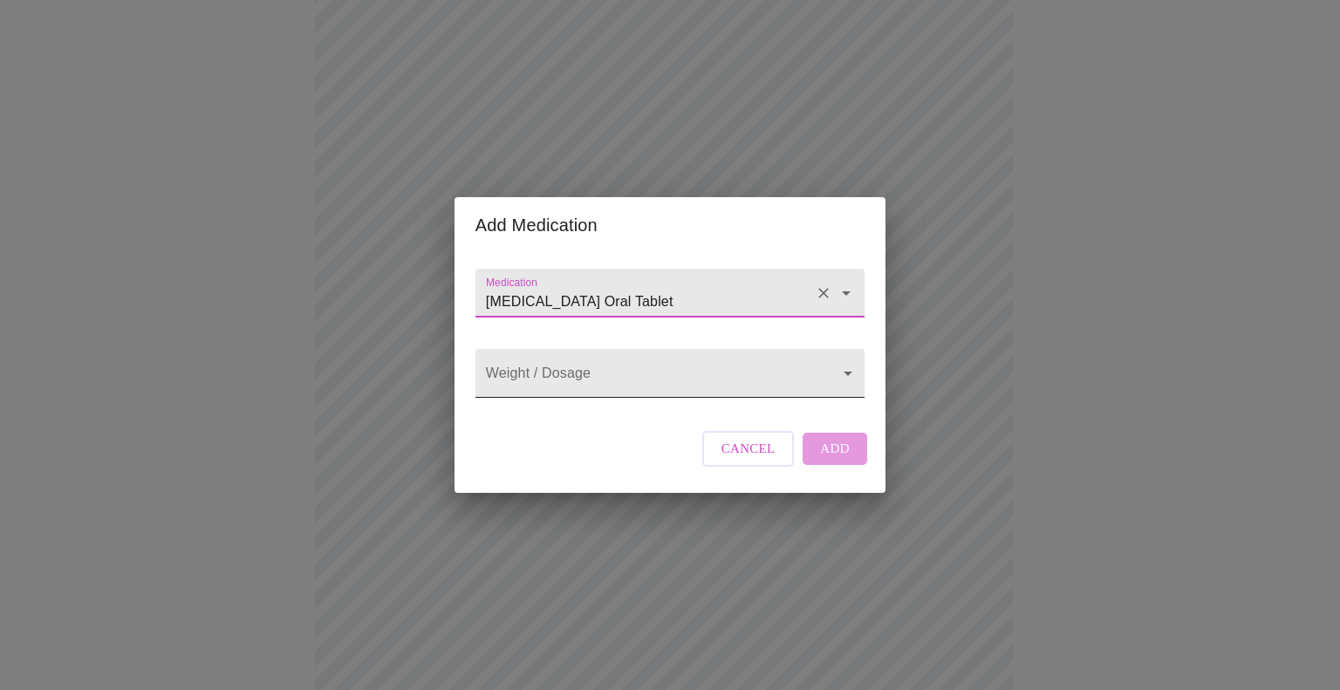
type input "[MEDICAL_DATA] Oral Tablet"
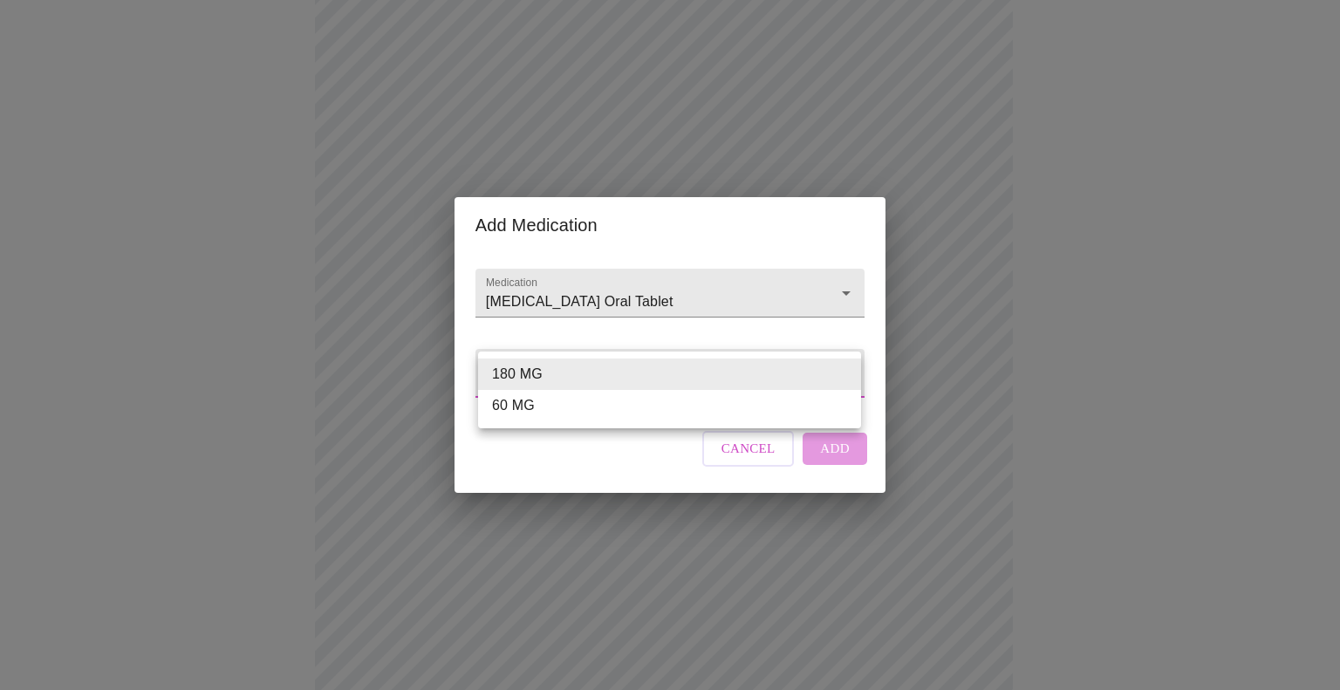
click at [564, 376] on body "MyMenopauseRx Appointments Messaging Labs Uploads Medications Community Refer a…" at bounding box center [670, 570] width 1326 height 1475
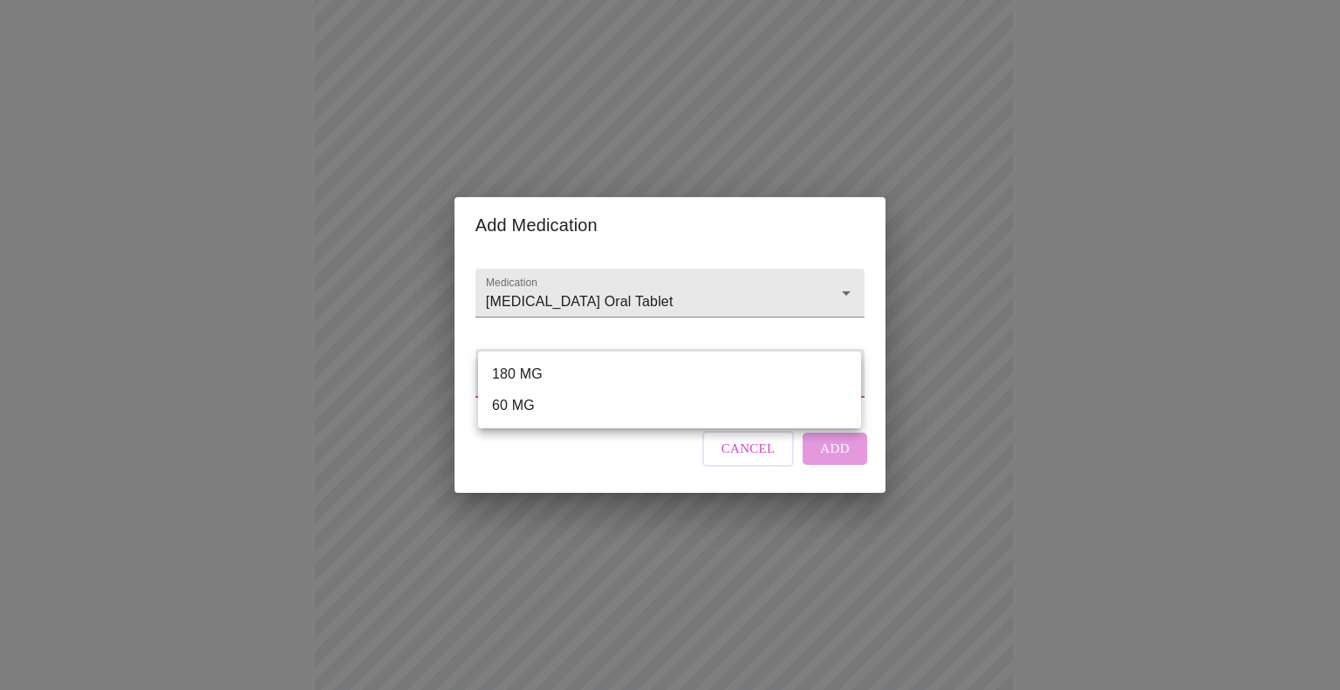
click at [549, 372] on li "180 MG" at bounding box center [669, 373] width 383 height 31
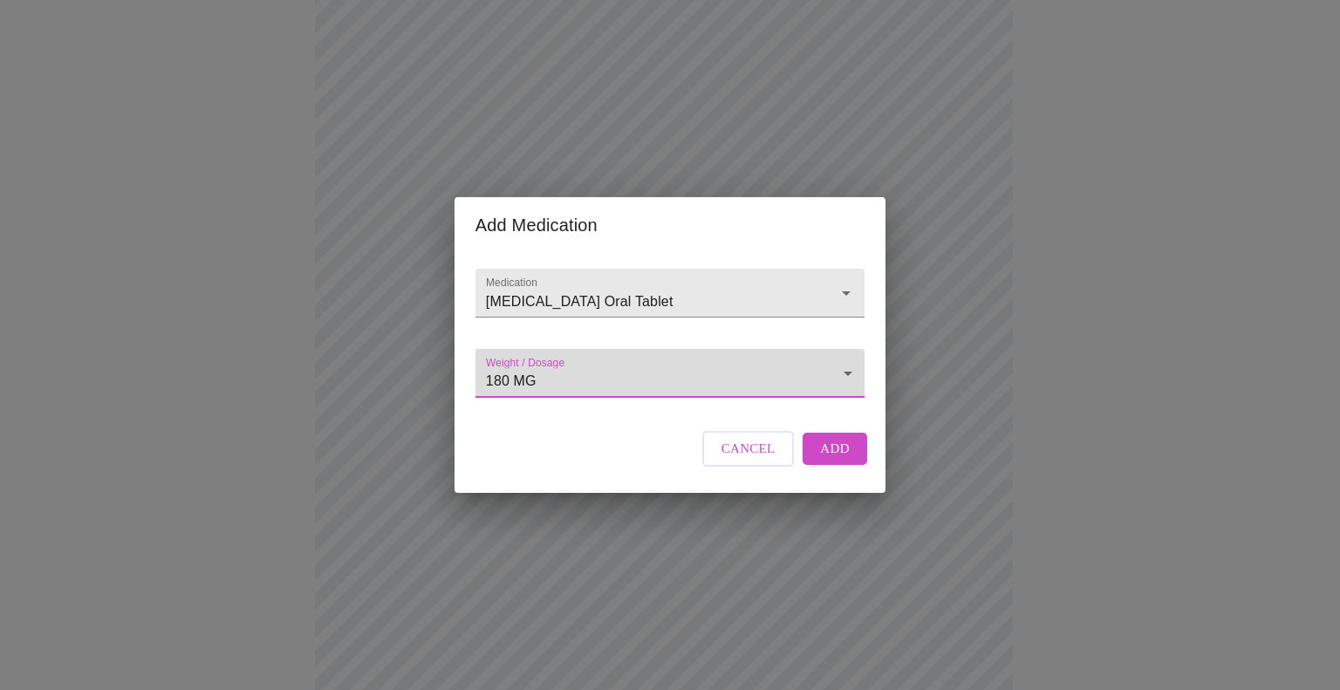
type input "180 MG"
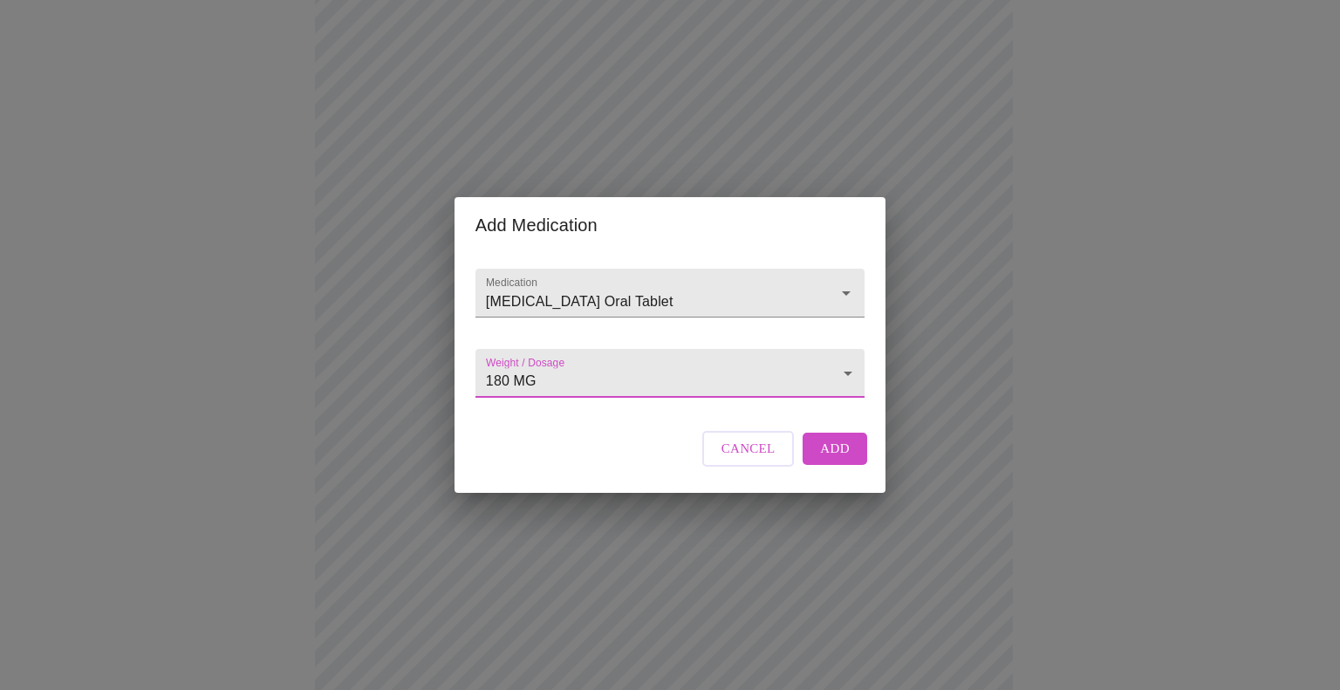
click at [544, 433] on div "Medication [MEDICAL_DATA] Oral Tablet Weight / Dosage 180 MG 180 MG Cancel Add" at bounding box center [669, 372] width 403 height 239
click at [855, 464] on button "Add" at bounding box center [834, 448] width 65 height 31
click at [747, 454] on span "Cancel" at bounding box center [748, 448] width 54 height 23
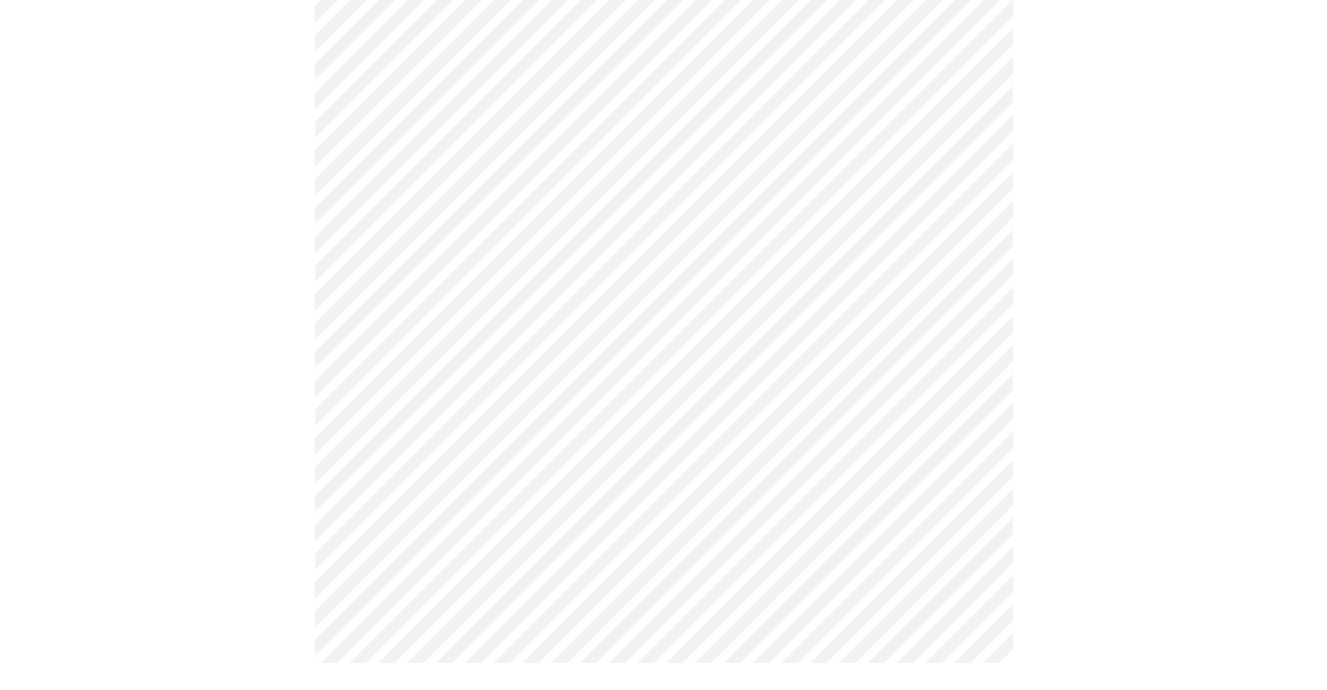
scroll to position [848, 0]
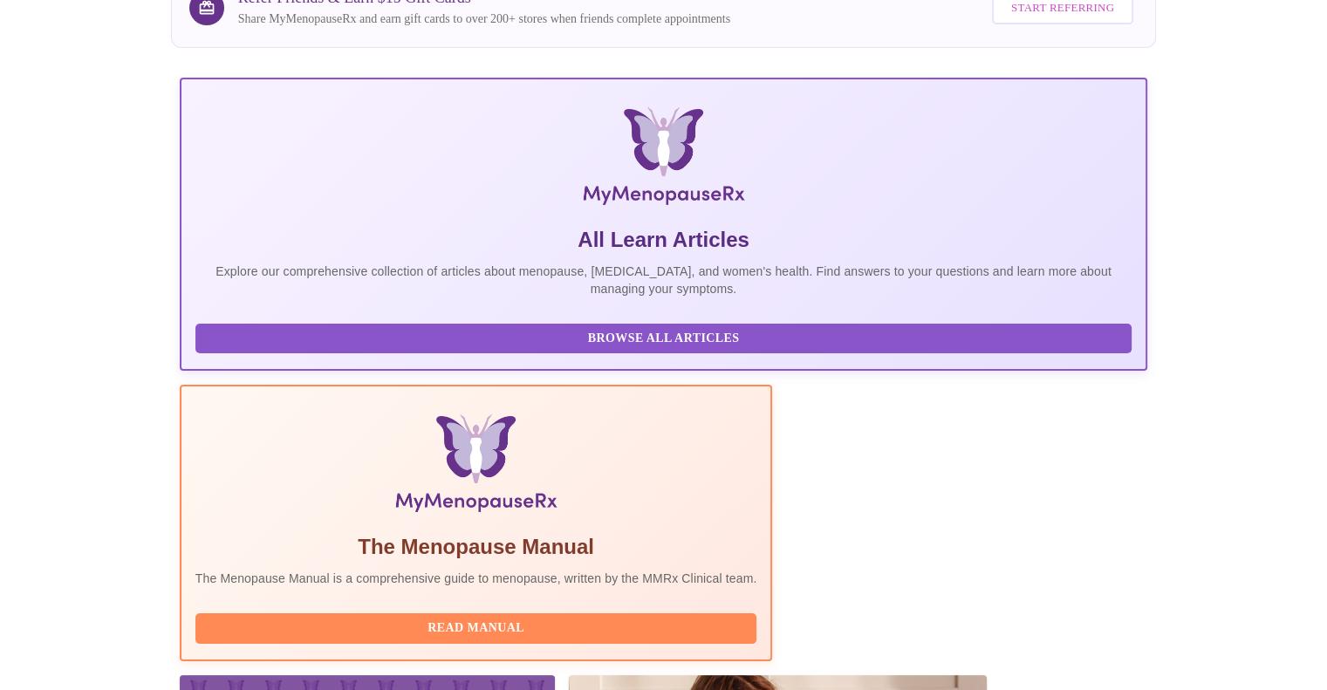
scroll to position [143, 0]
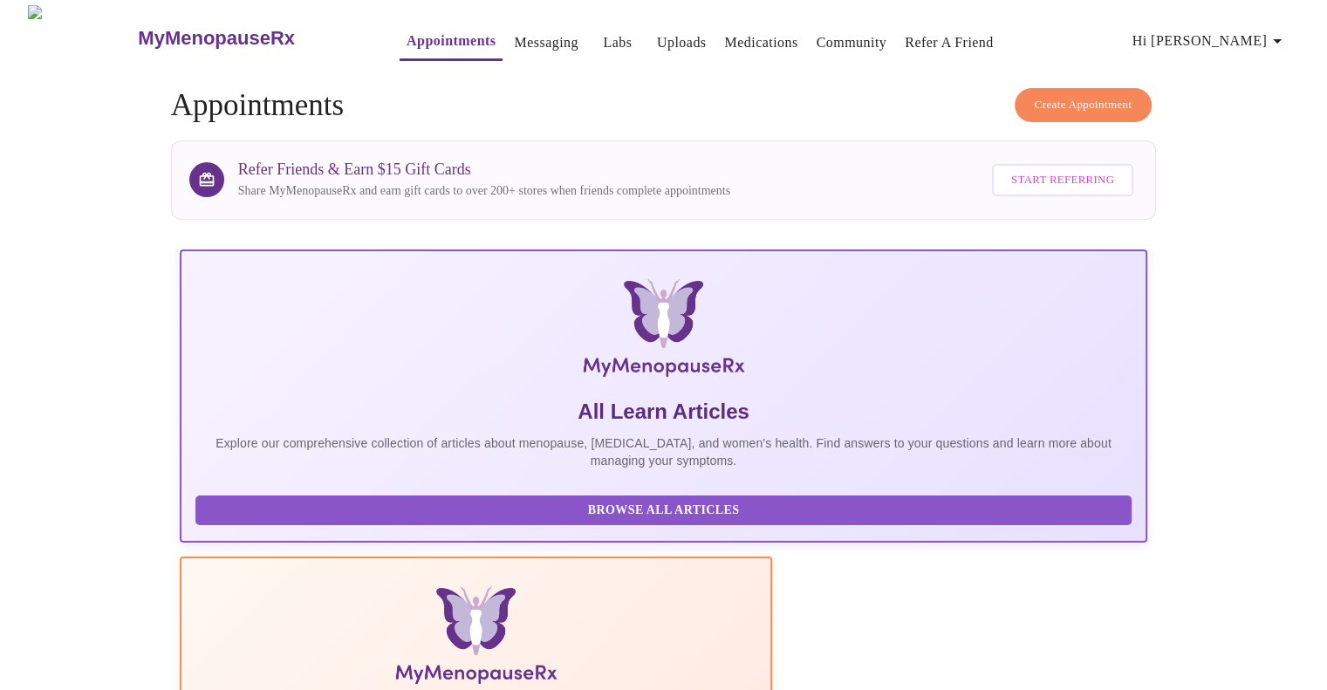
scroll to position [0, 0]
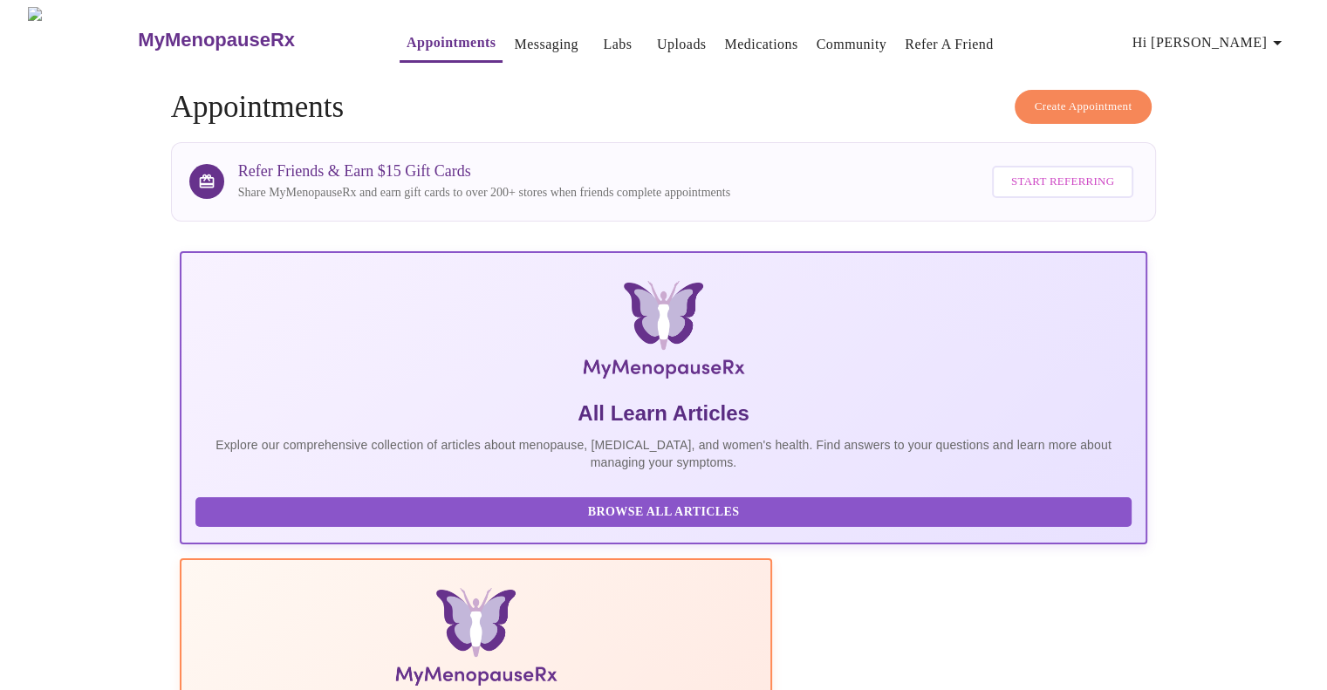
click at [1279, 40] on icon "button" at bounding box center [1276, 42] width 21 height 21
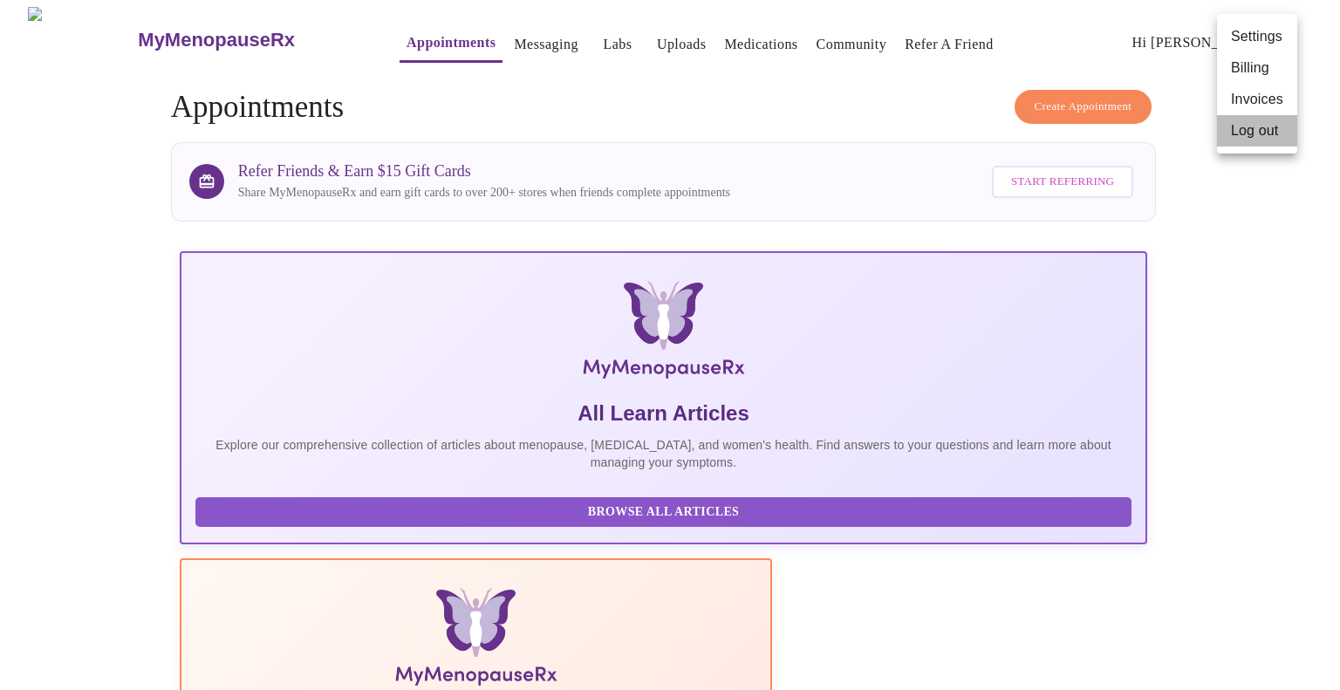
click at [1261, 135] on li "Log out" at bounding box center [1257, 130] width 80 height 31
